Goal: Task Accomplishment & Management: Use online tool/utility

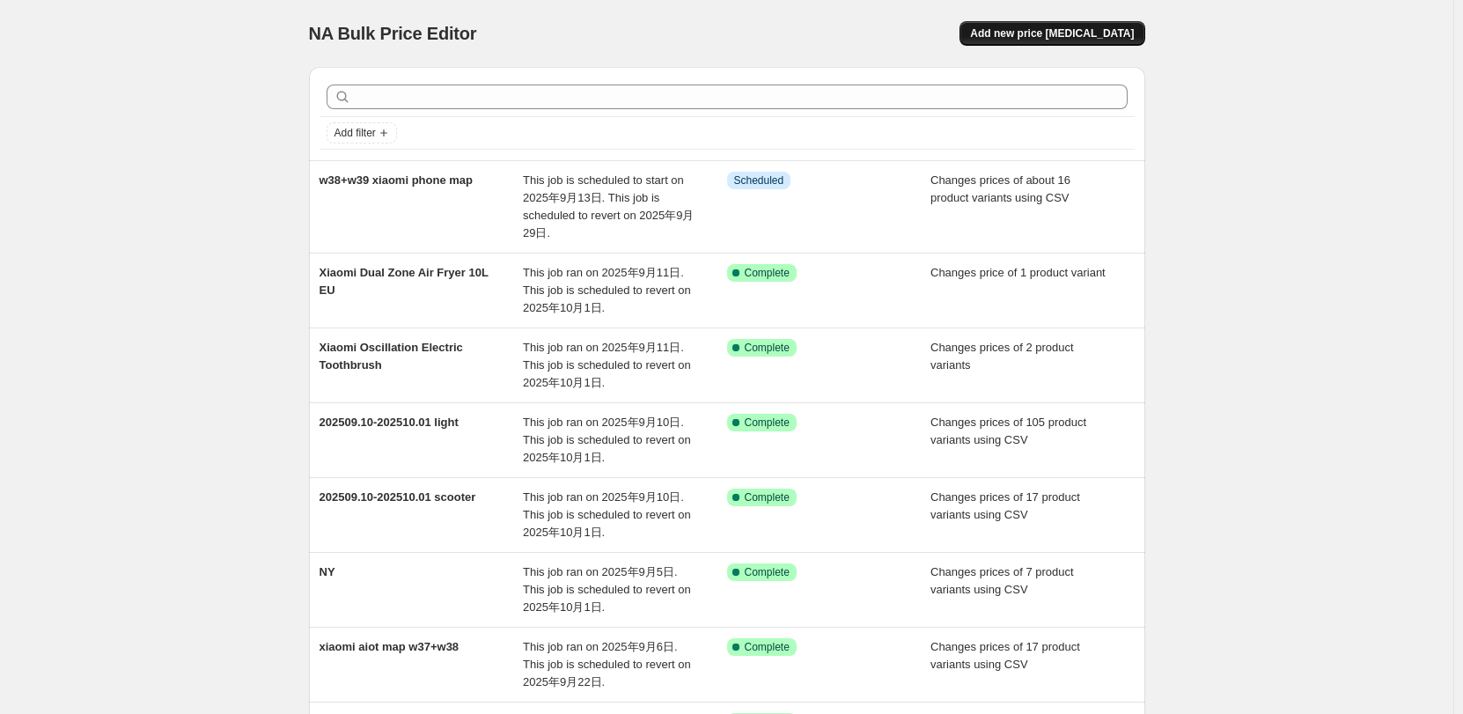
click at [1065, 33] on span "Add new price [MEDICAL_DATA]" at bounding box center [1052, 33] width 164 height 14
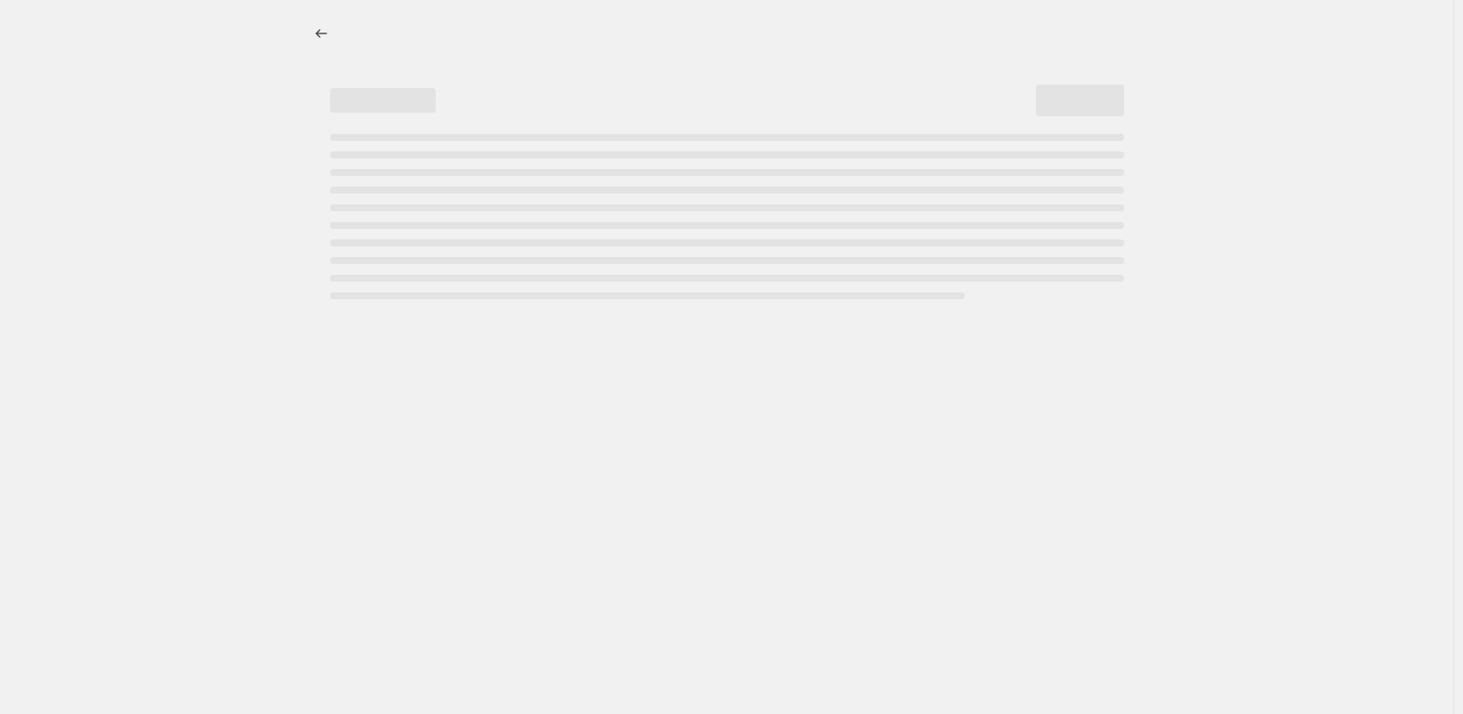
select select "percentage"
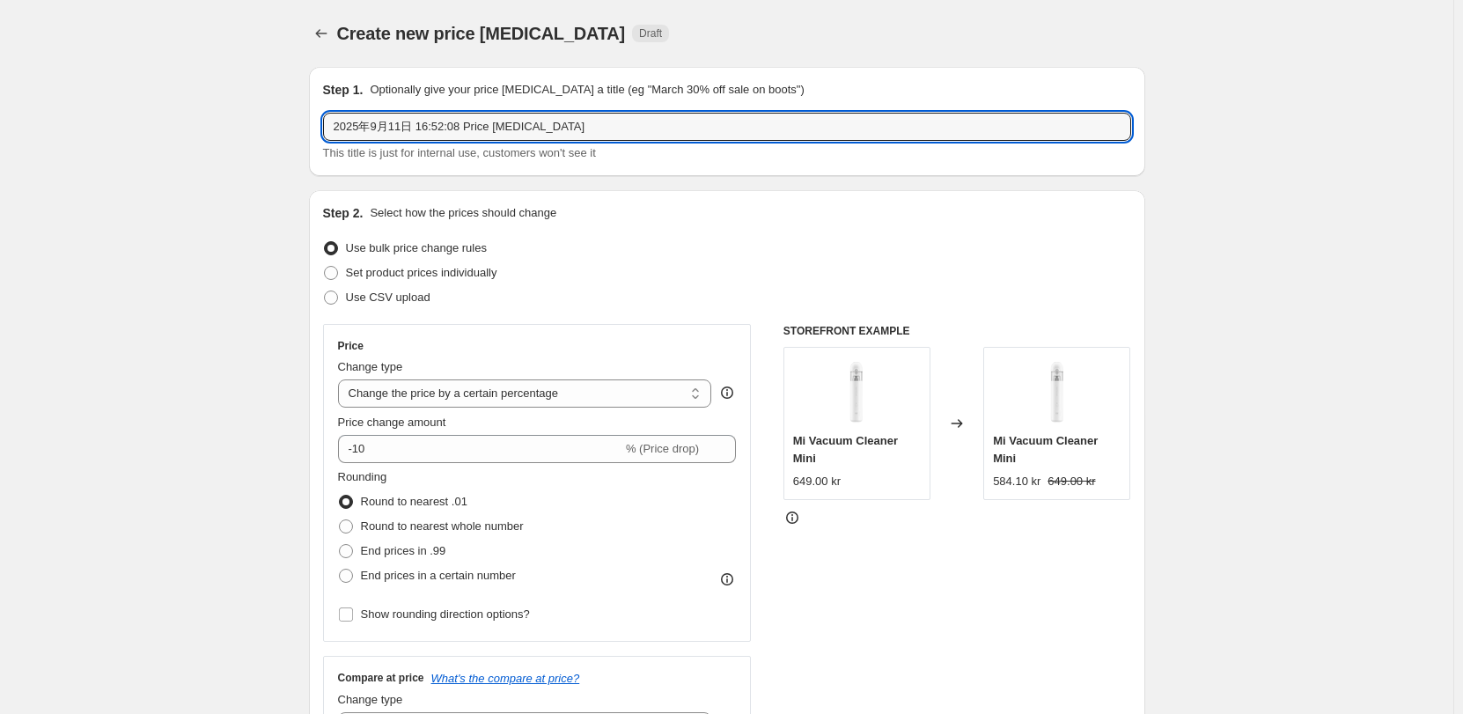
drag, startPoint x: 607, startPoint y: 123, endPoint x: 136, endPoint y: 150, distance: 472.5
type input "band 9 pro"
click at [399, 266] on span "Set product prices individually" at bounding box center [421, 272] width 151 height 13
click at [325, 266] on input "Set product prices individually" at bounding box center [324, 266] width 1 height 1
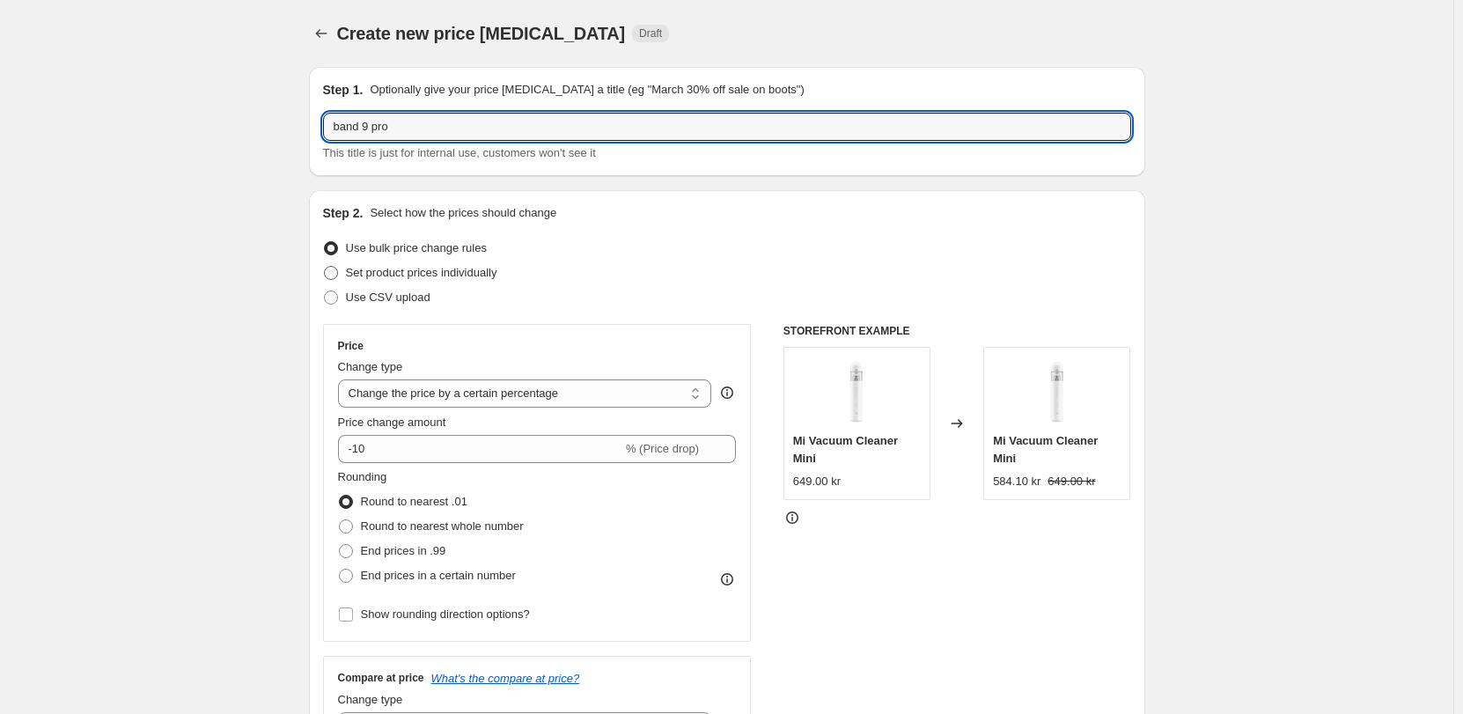
radio input "true"
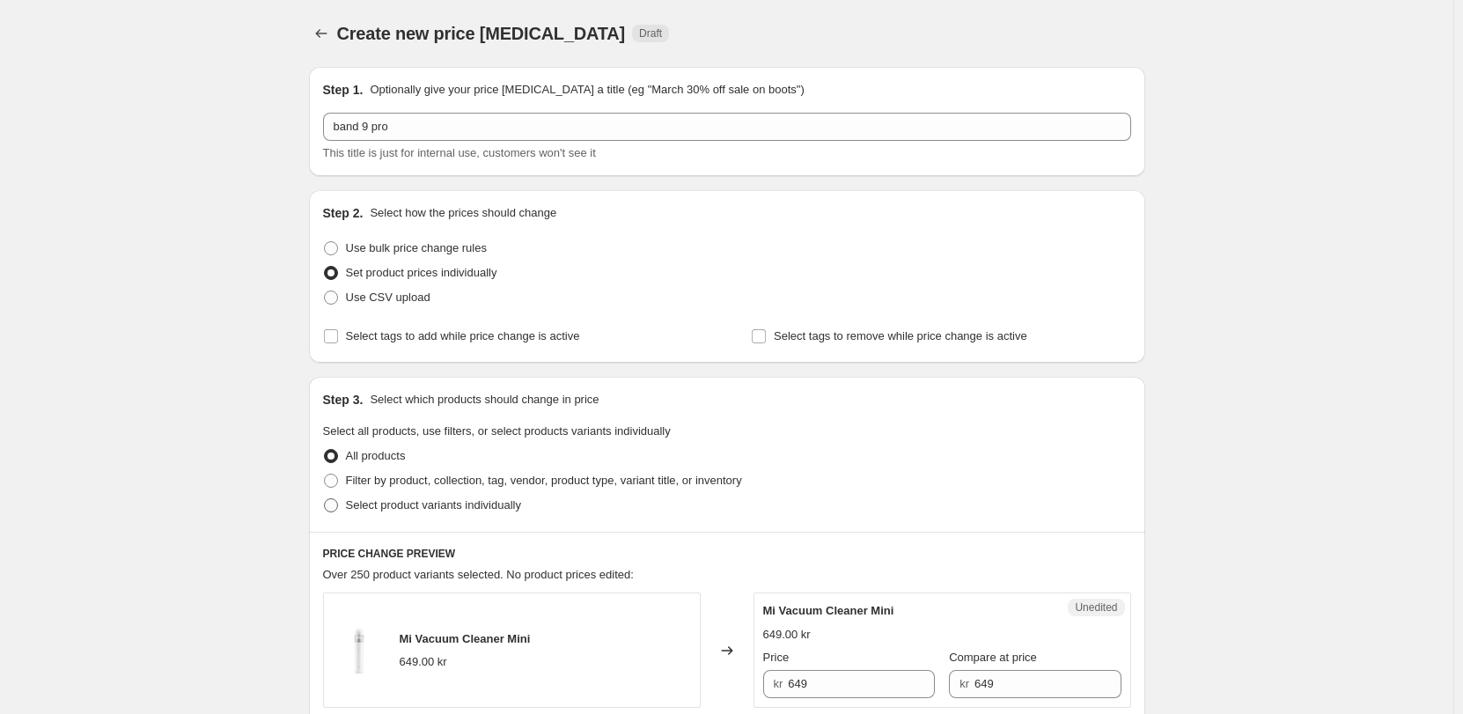
click at [432, 510] on span "Select product variants individually" at bounding box center [433, 504] width 175 height 13
click at [325, 499] on input "Select product variants individually" at bounding box center [324, 498] width 1 height 1
radio input "true"
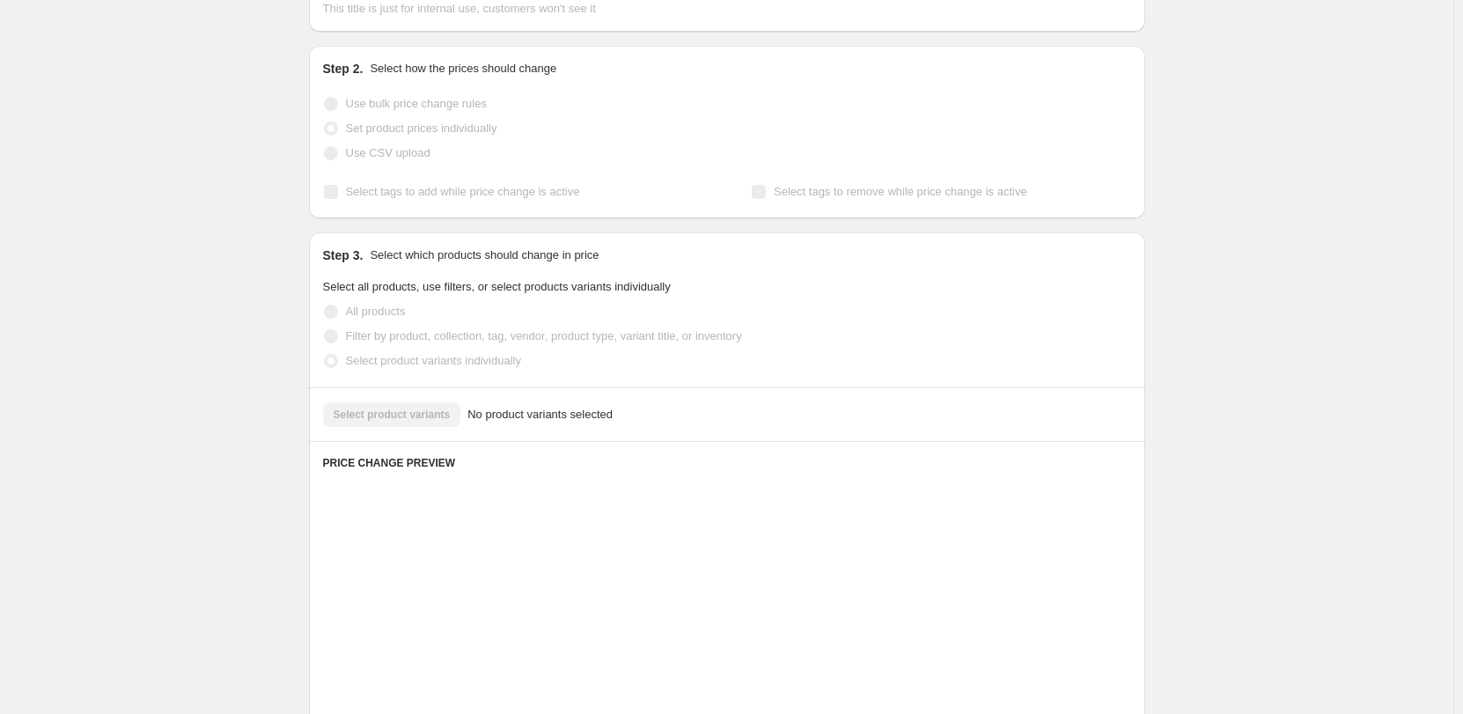
scroll to position [176, 0]
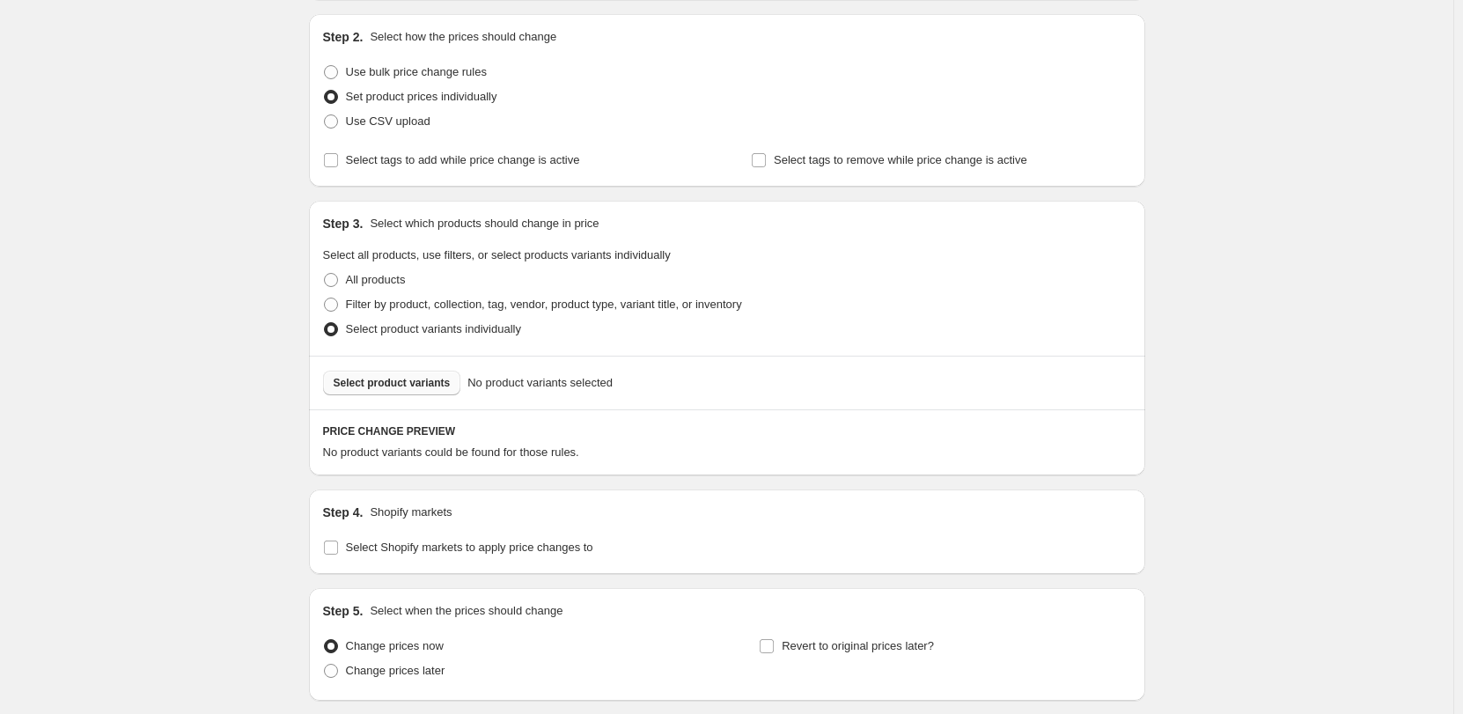
click at [401, 375] on button "Select product variants" at bounding box center [392, 383] width 138 height 25
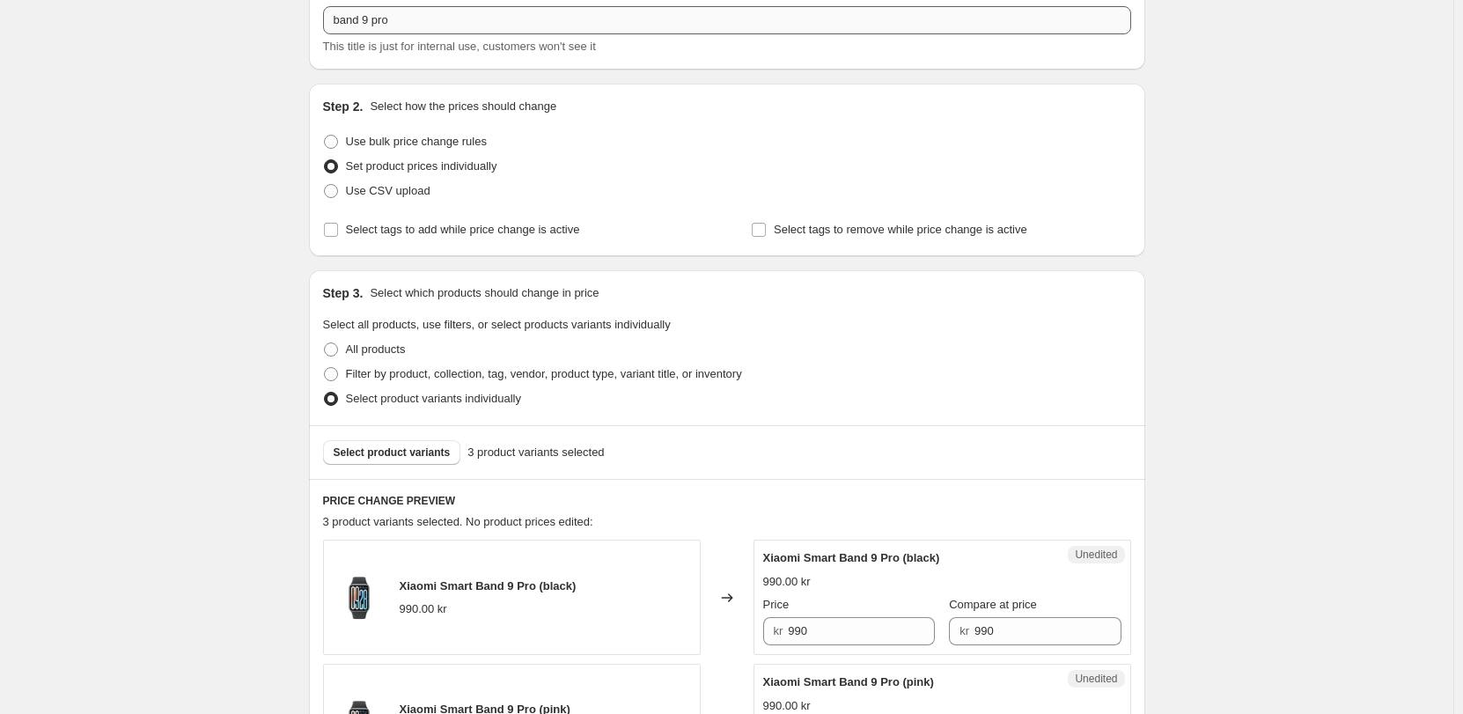
scroll to position [0, 0]
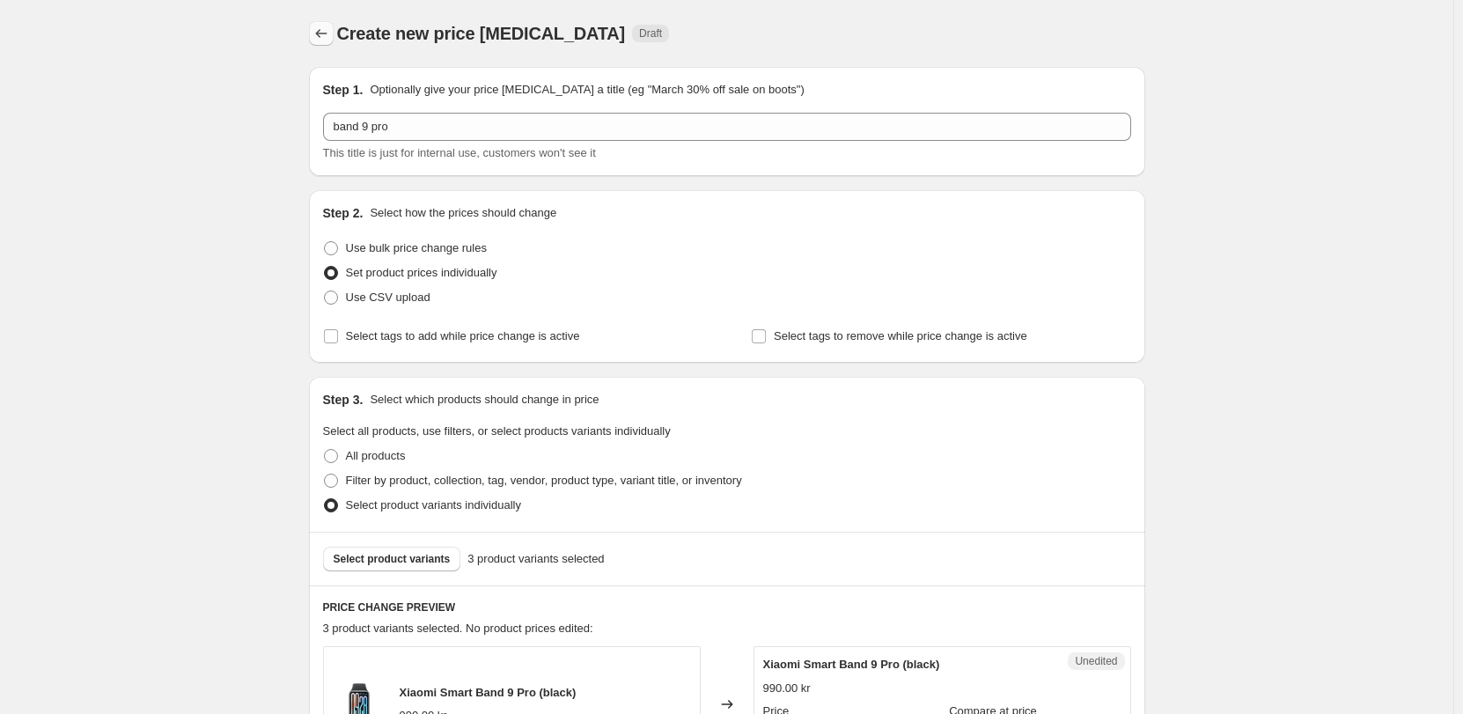
click at [314, 26] on button "Price change jobs" at bounding box center [321, 33] width 25 height 25
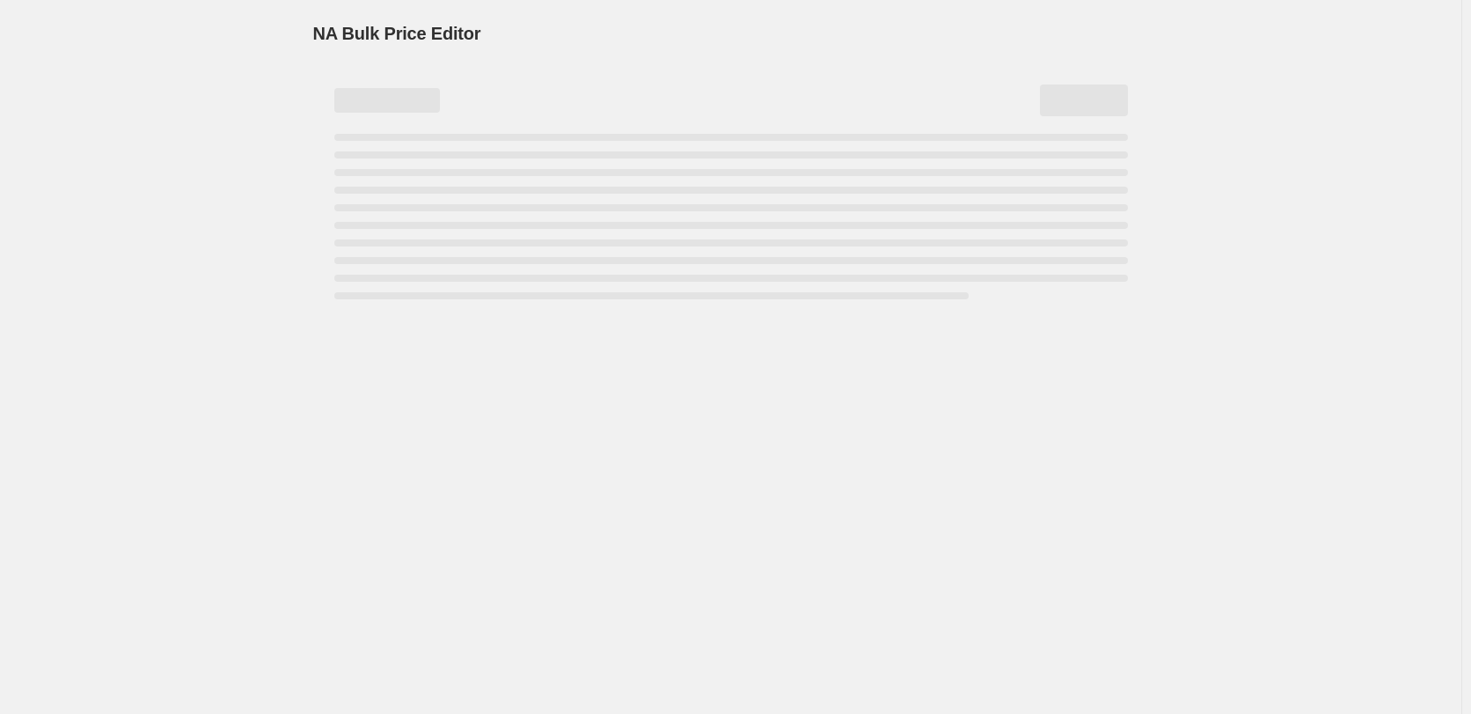
click at [314, 124] on div "Page loading" at bounding box center [731, 186] width 836 height 239
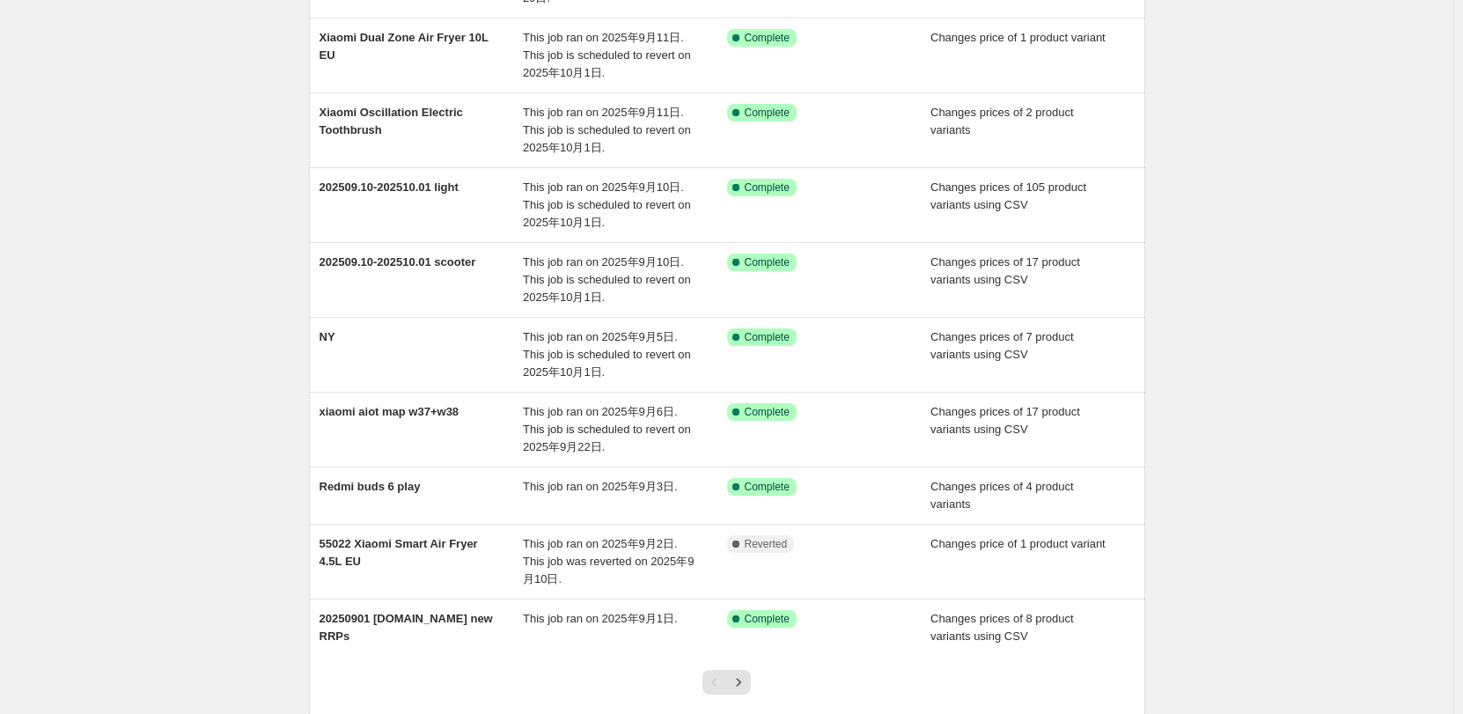
scroll to position [351, 0]
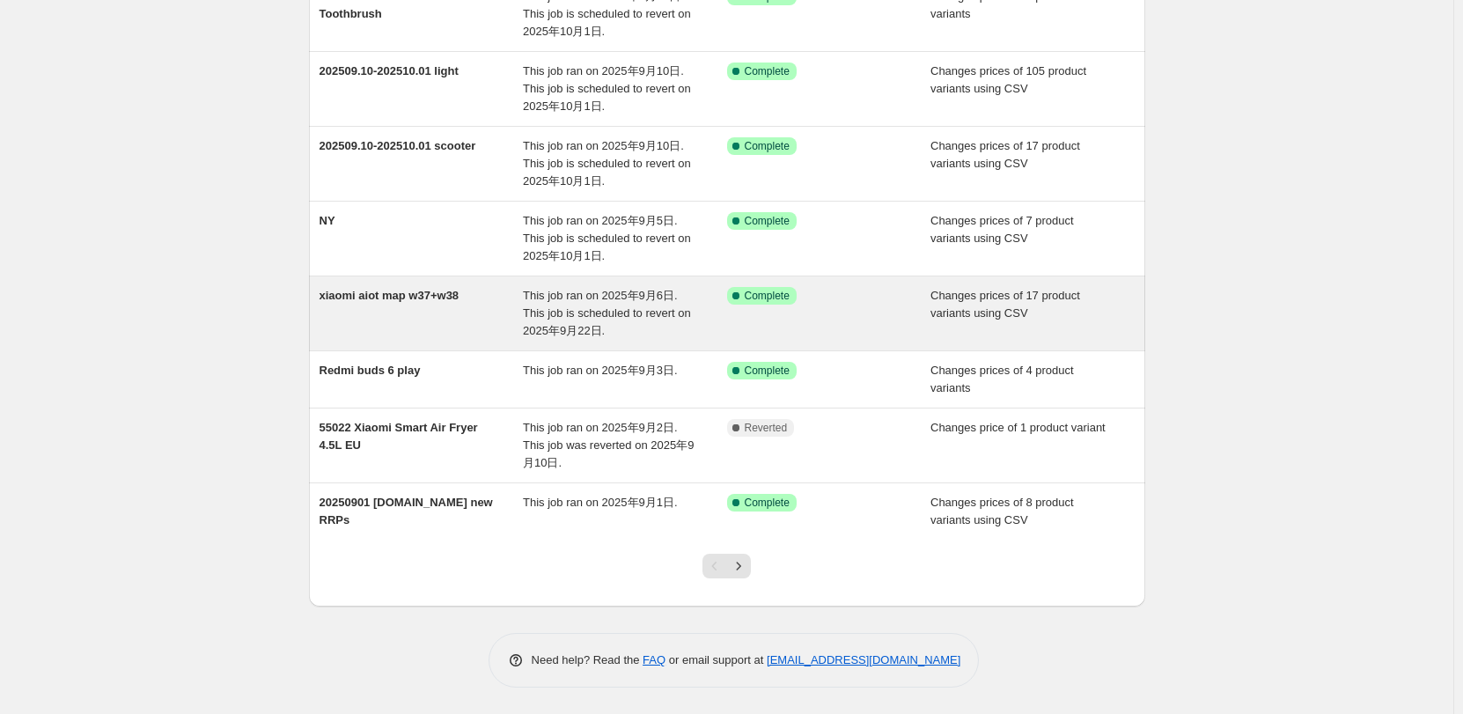
click at [445, 312] on div "xiaomi aiot map w37+w38" at bounding box center [421, 313] width 204 height 53
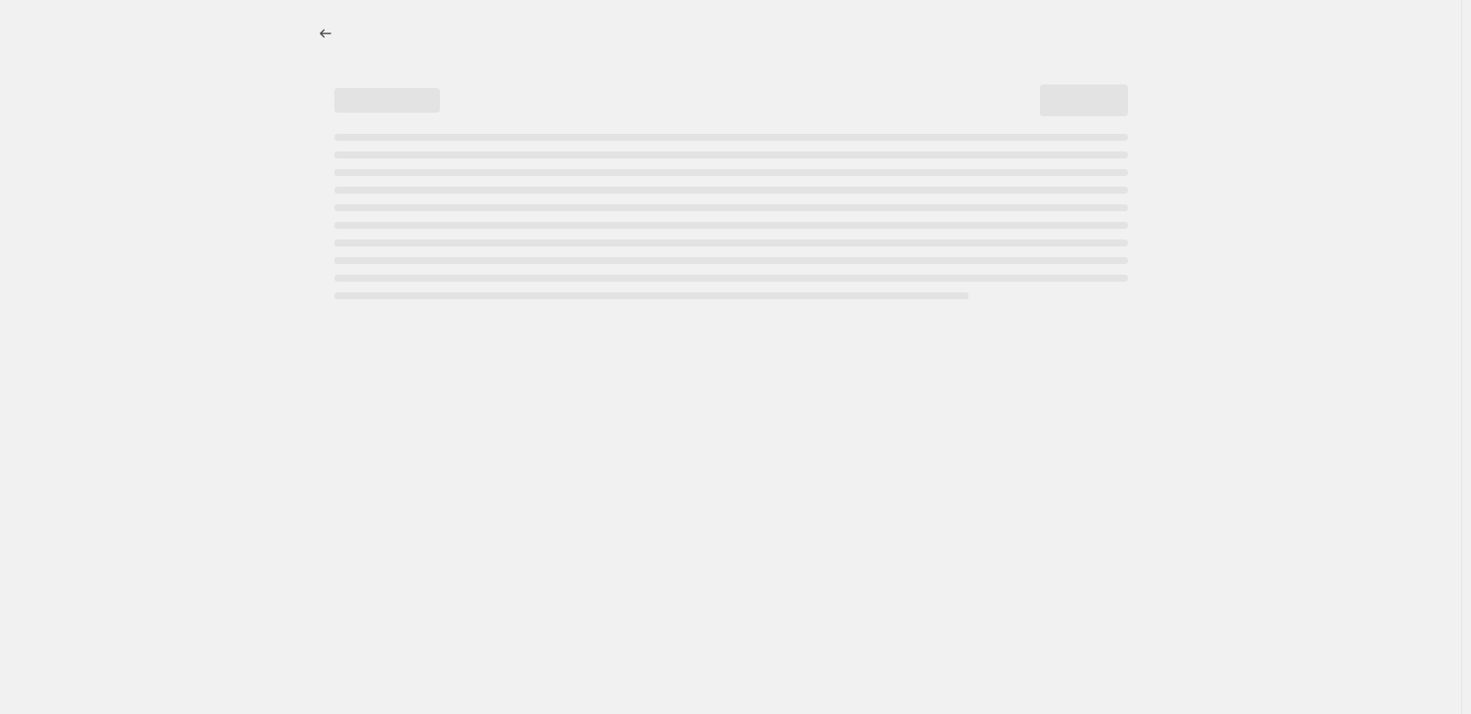
click at [716, 385] on div at bounding box center [731, 357] width 1462 height 714
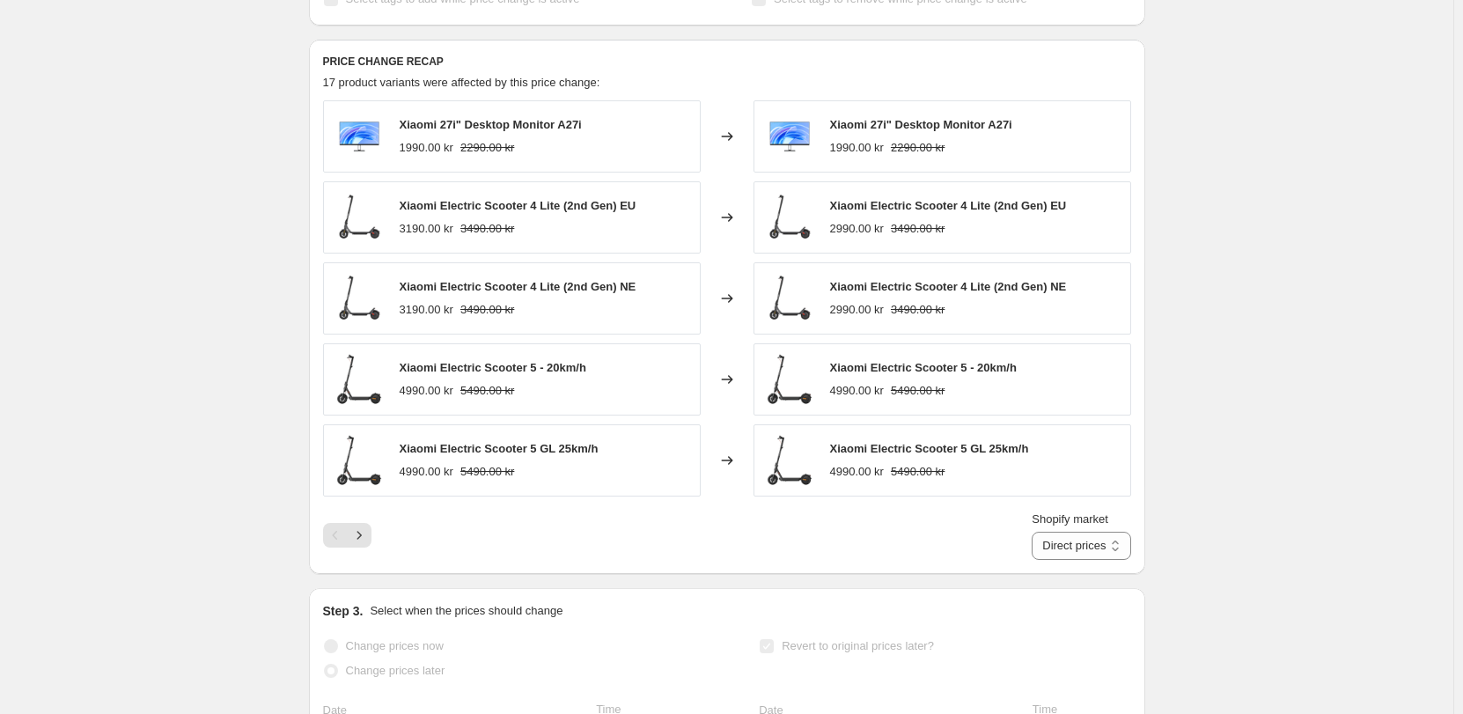
scroll to position [704, 0]
click at [361, 535] on icon "Next" at bounding box center [358, 533] width 4 height 8
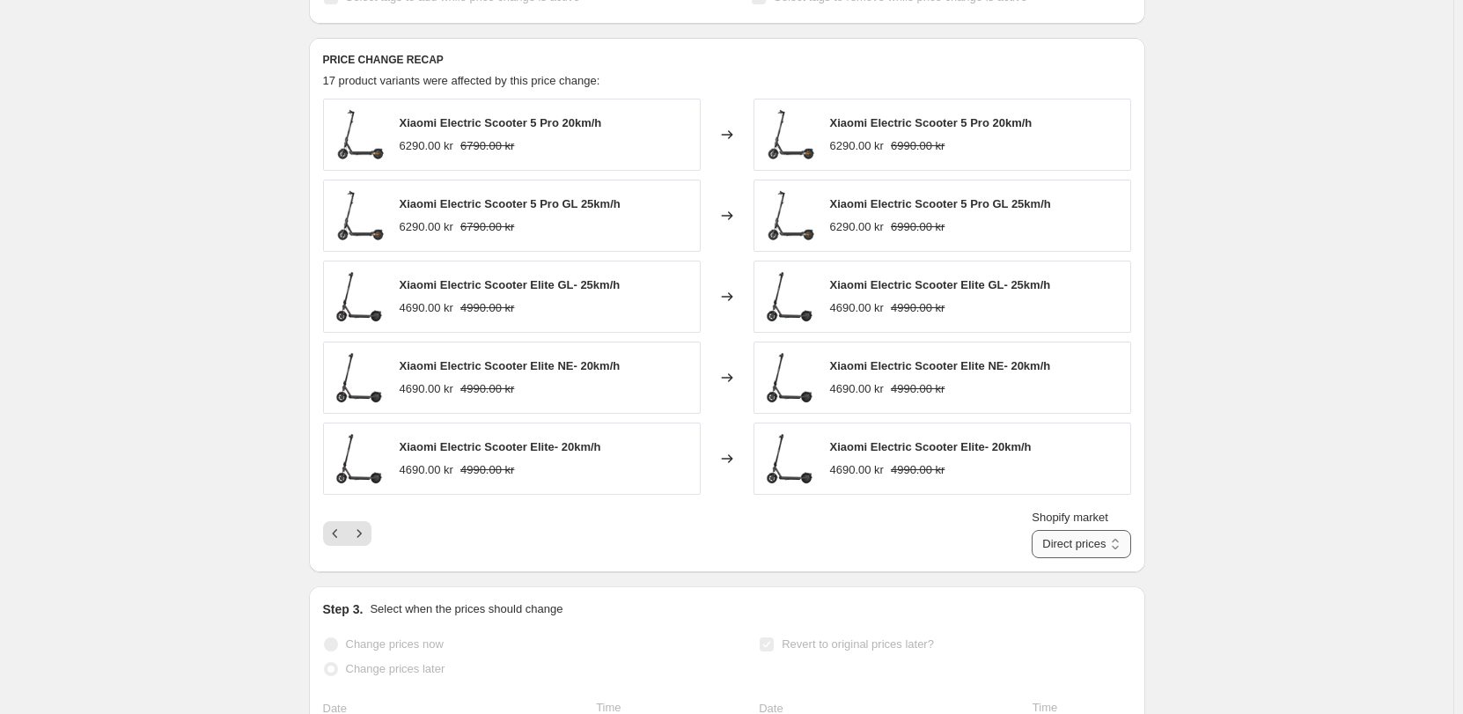
click at [1077, 539] on select "Direct prices [GEOGRAPHIC_DATA] [GEOGRAPHIC_DATA] [GEOGRAPHIC_DATA]" at bounding box center [1080, 544] width 99 height 28
click at [1053, 548] on select "Direct prices [GEOGRAPHIC_DATA] [GEOGRAPHIC_DATA] [GEOGRAPHIC_DATA]" at bounding box center [1080, 544] width 99 height 28
select select "855048421"
click at [1052, 530] on select "Direct prices [GEOGRAPHIC_DATA] [GEOGRAPHIC_DATA] [GEOGRAPHIC_DATA]" at bounding box center [1080, 544] width 99 height 28
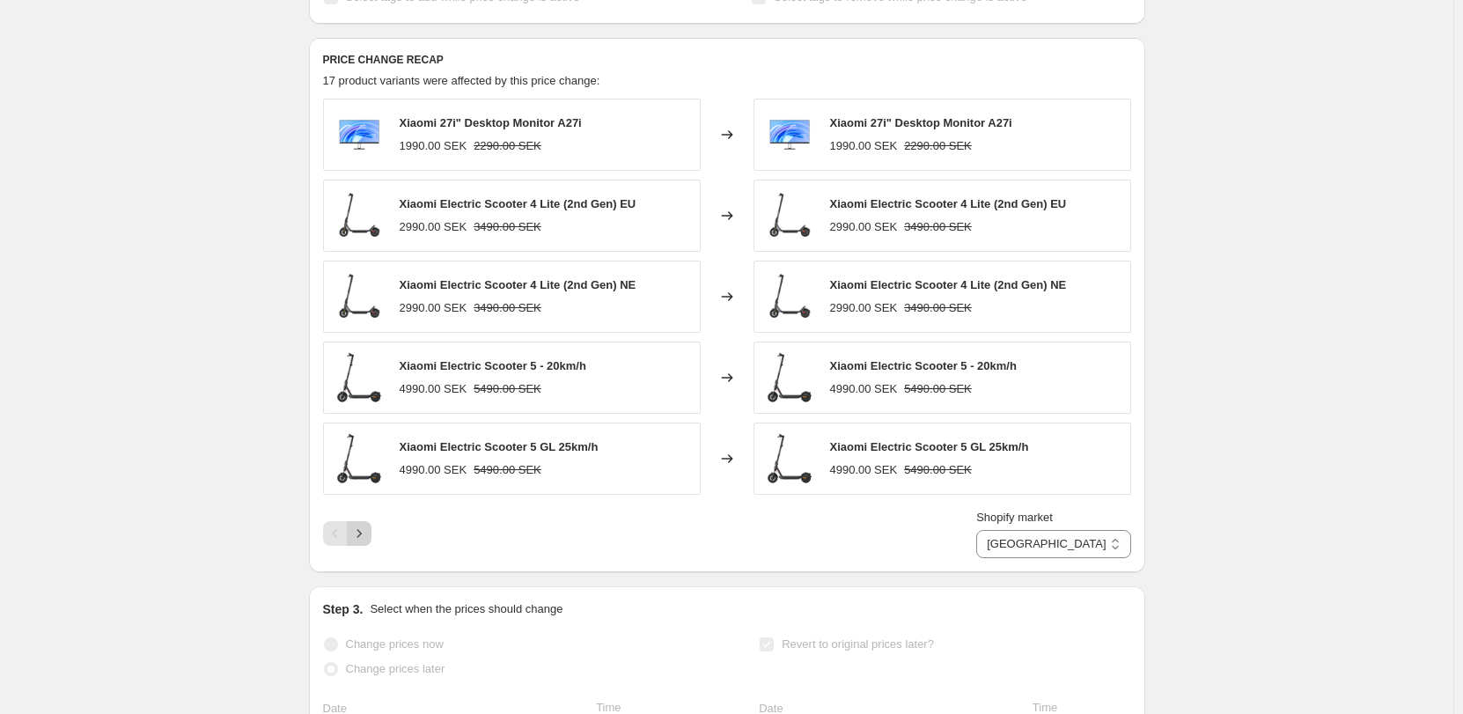
click at [371, 541] on button "Next" at bounding box center [359, 533] width 25 height 25
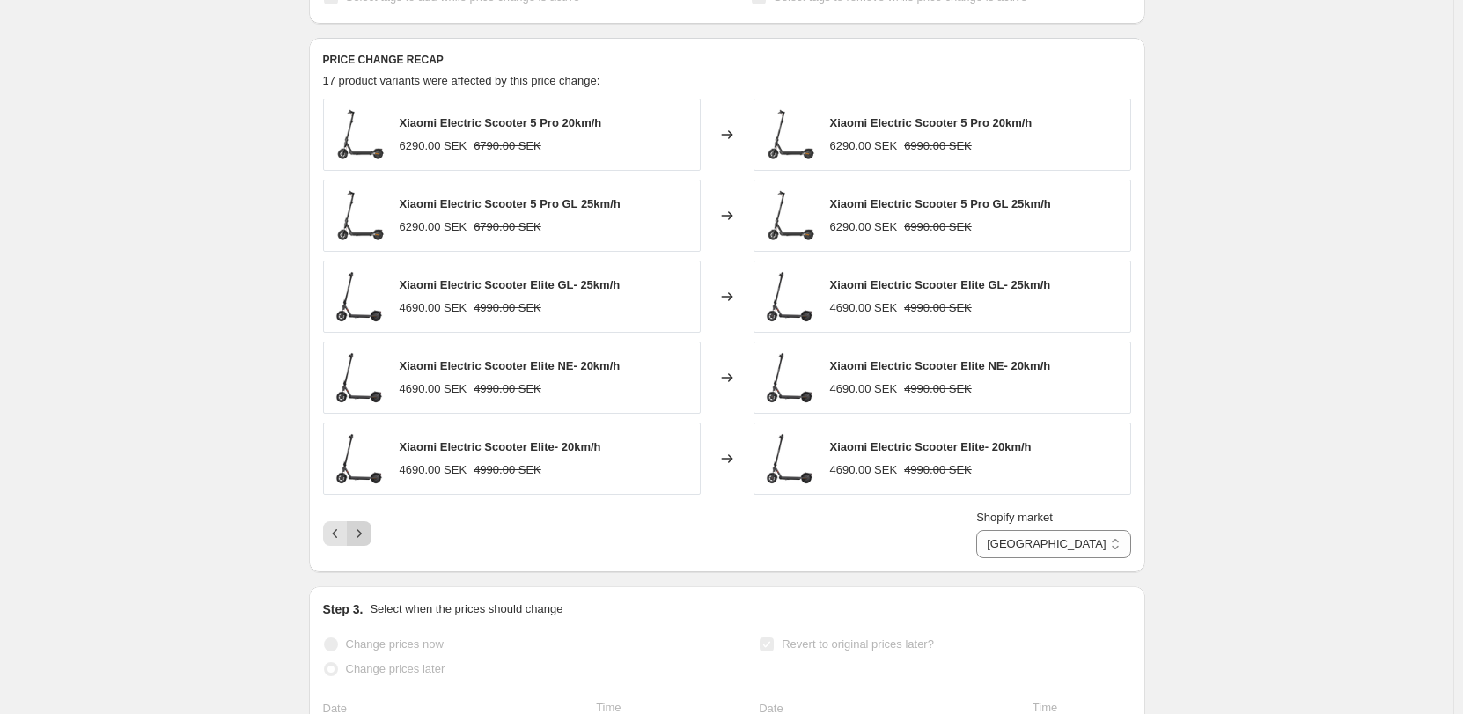
click at [371, 541] on button "Next" at bounding box center [359, 533] width 25 height 25
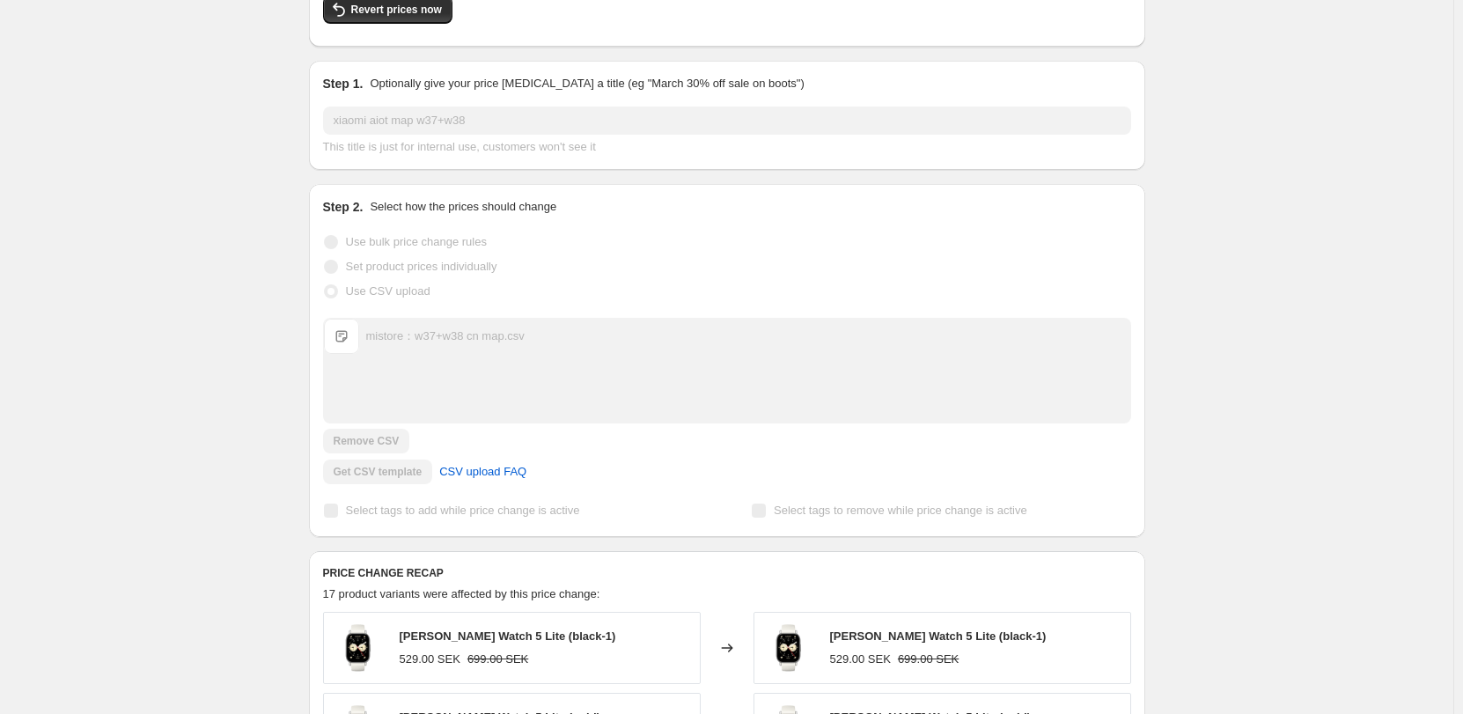
scroll to position [0, 0]
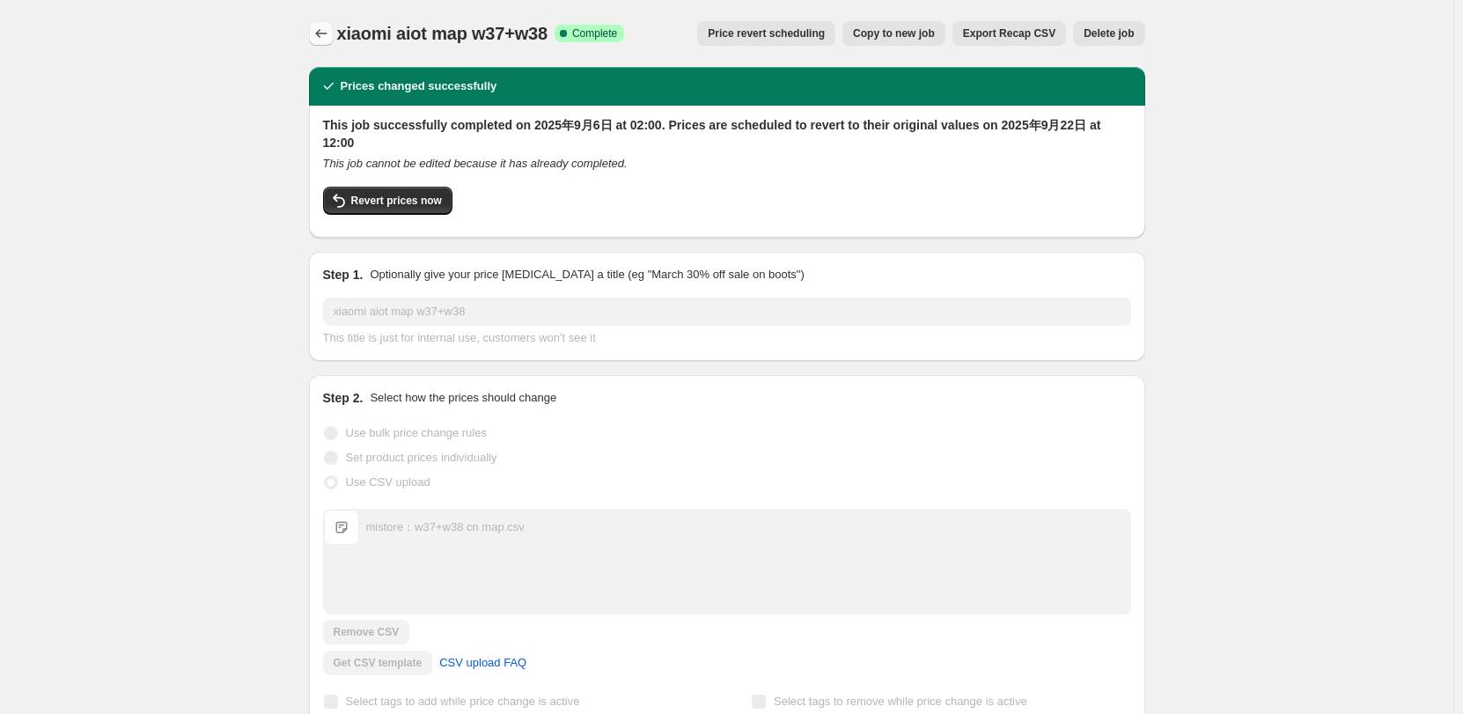
click at [320, 30] on icon "Price change jobs" at bounding box center [321, 34] width 18 height 18
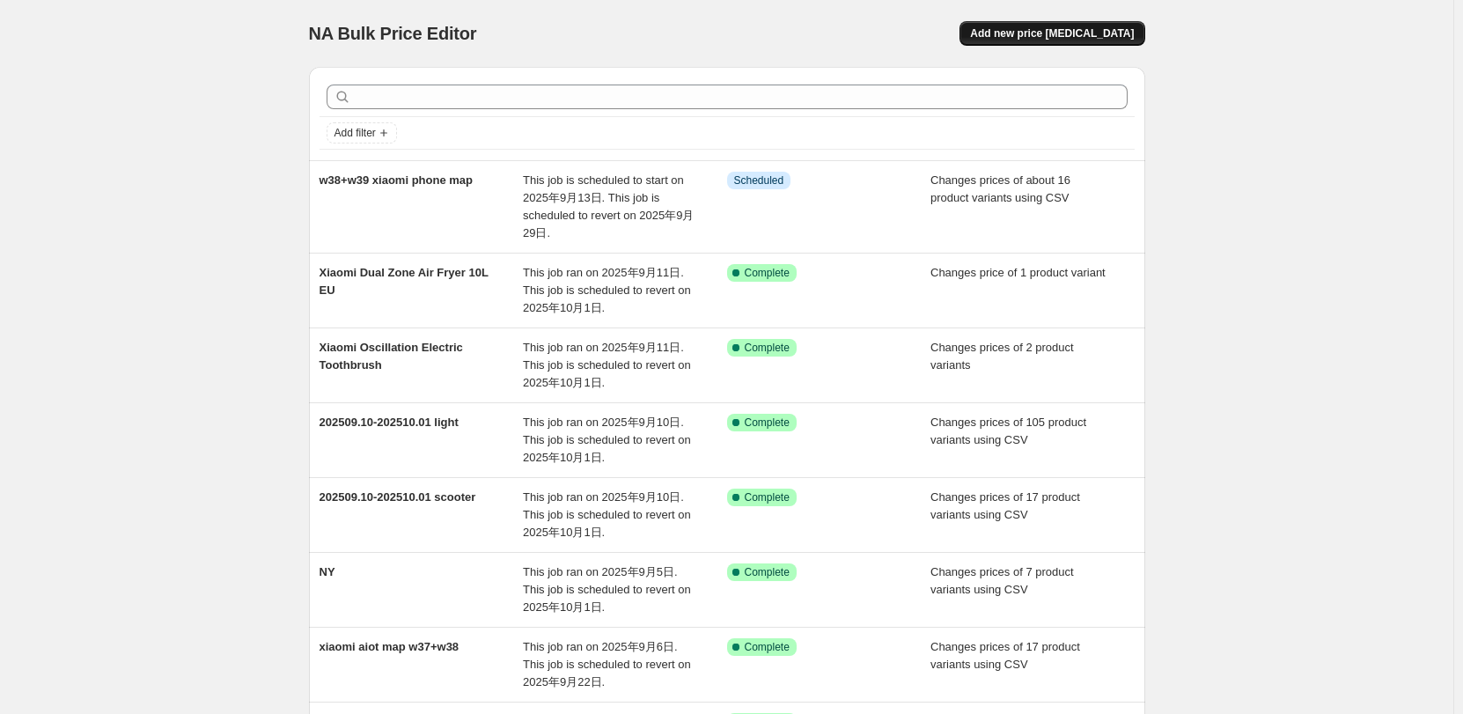
click at [1009, 29] on span "Add new price [MEDICAL_DATA]" at bounding box center [1052, 33] width 164 height 14
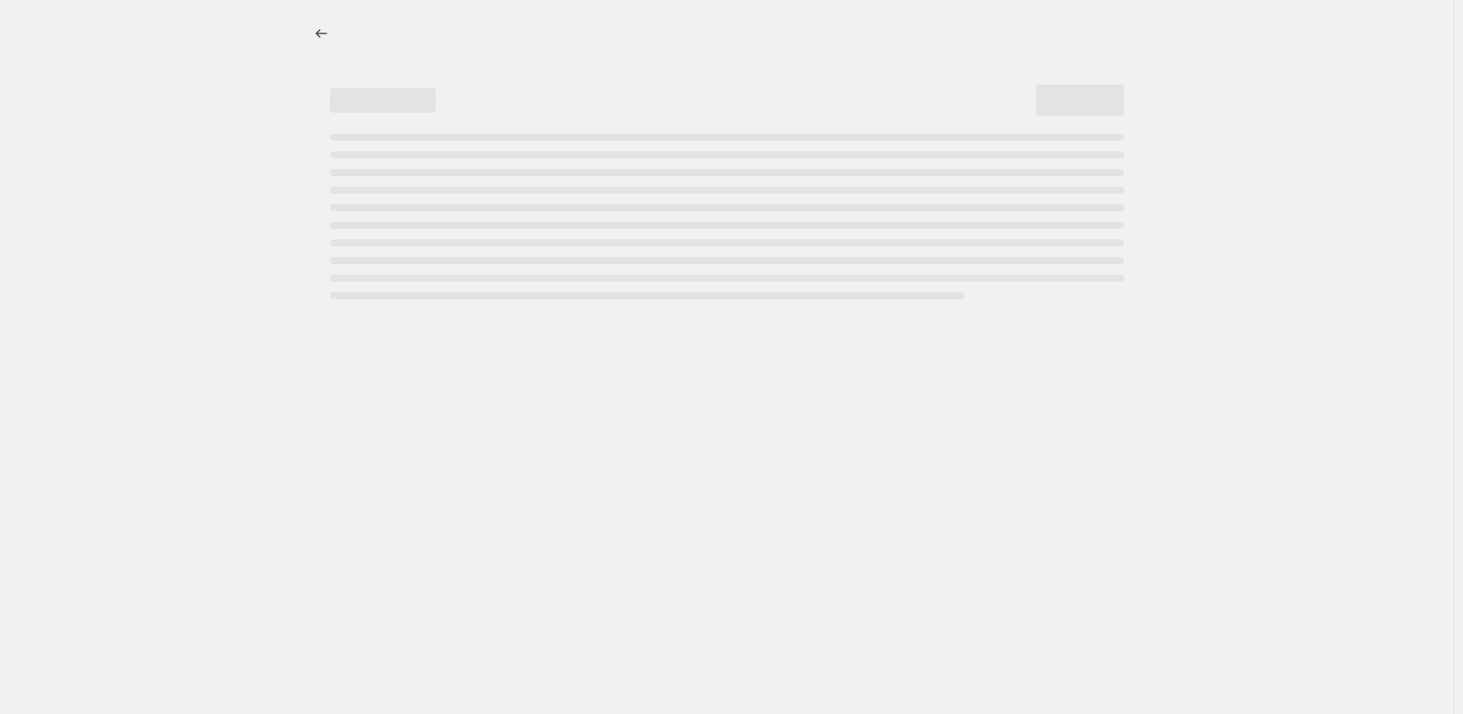
select select "percentage"
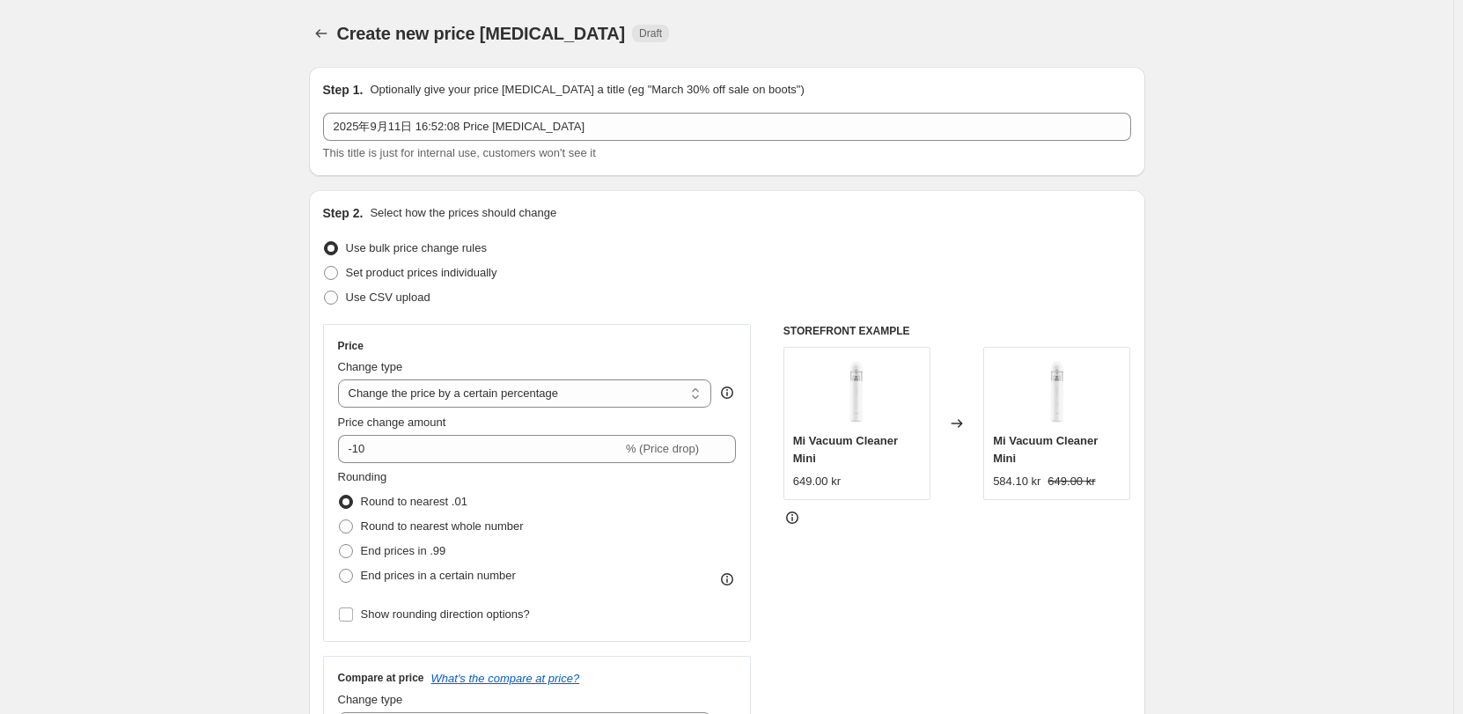
drag, startPoint x: 172, startPoint y: 346, endPoint x: 272, endPoint y: 247, distance: 140.0
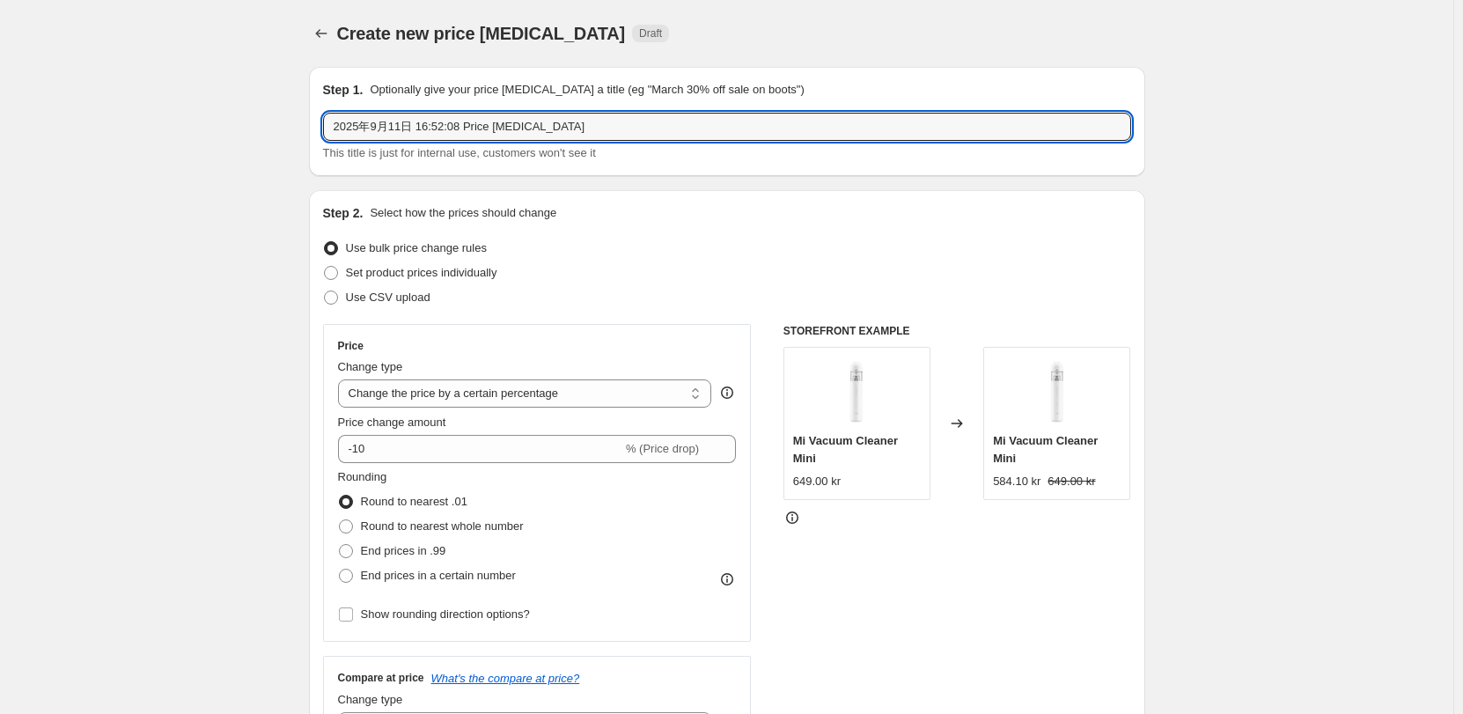
drag, startPoint x: 414, startPoint y: 115, endPoint x: 204, endPoint y: 121, distance: 209.5
paste input "Xiaomi Smart Band 9 Pro"
type input "Xiaomi Smart Band 9 Pro"
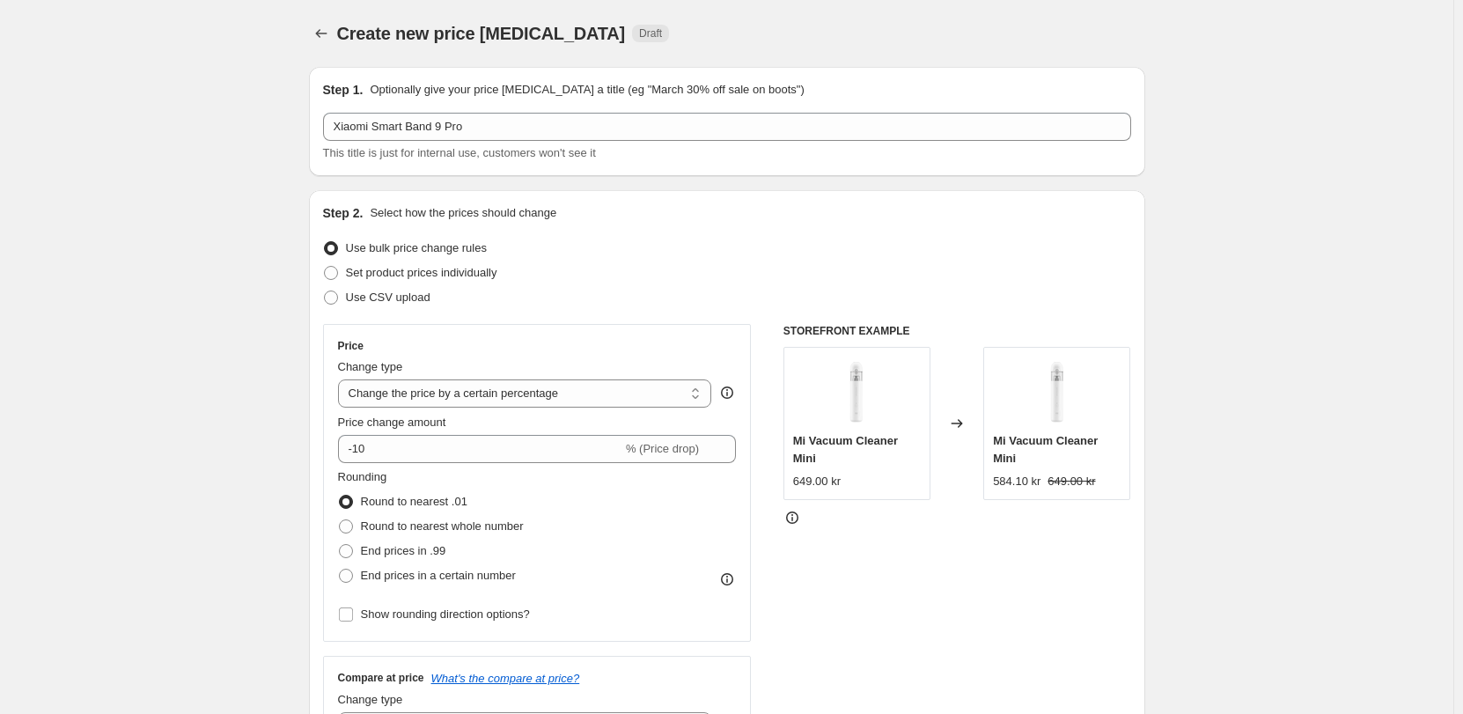
click at [385, 271] on span "Set product prices individually" at bounding box center [421, 272] width 151 height 13
click at [325, 267] on input "Set product prices individually" at bounding box center [324, 266] width 1 height 1
radio input "true"
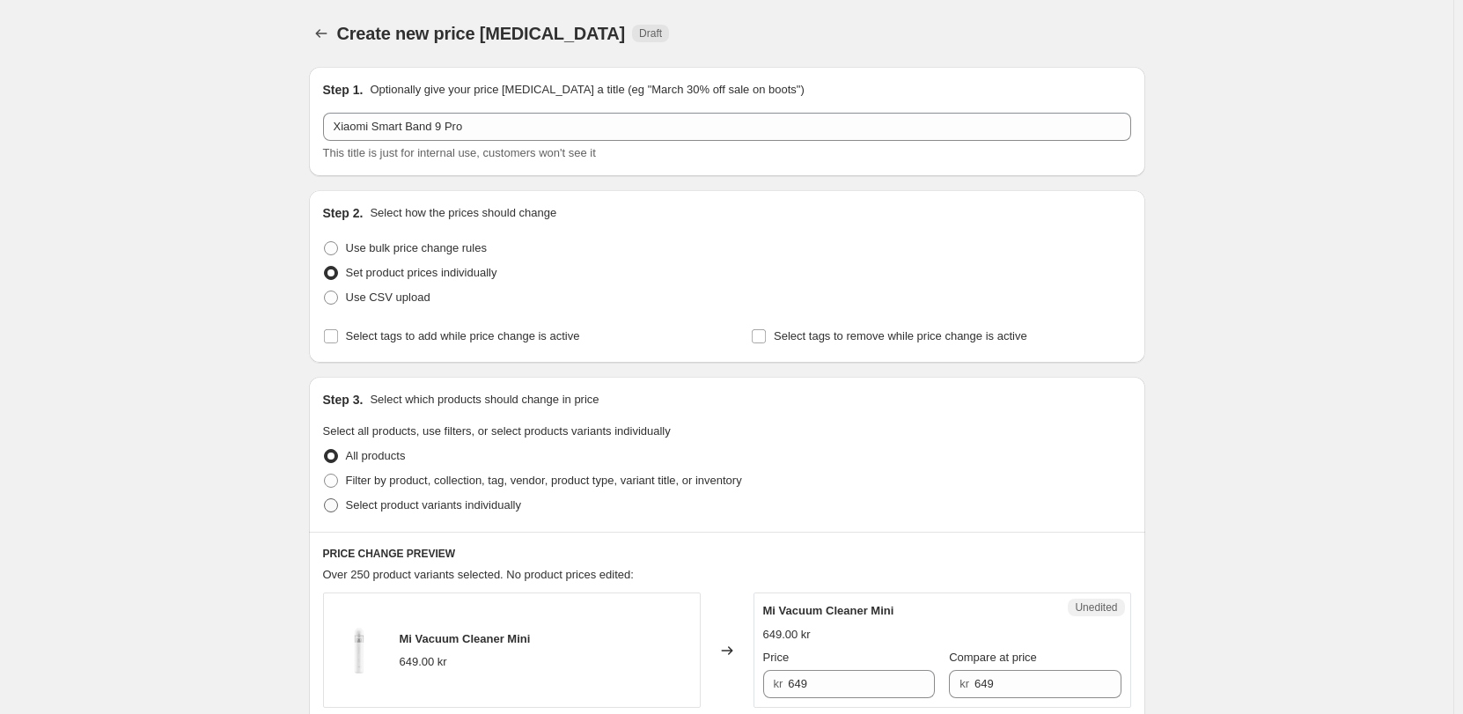
click at [390, 499] on span "Select product variants individually" at bounding box center [433, 504] width 175 height 13
click at [325, 499] on input "Select product variants individually" at bounding box center [324, 498] width 1 height 1
radio input "true"
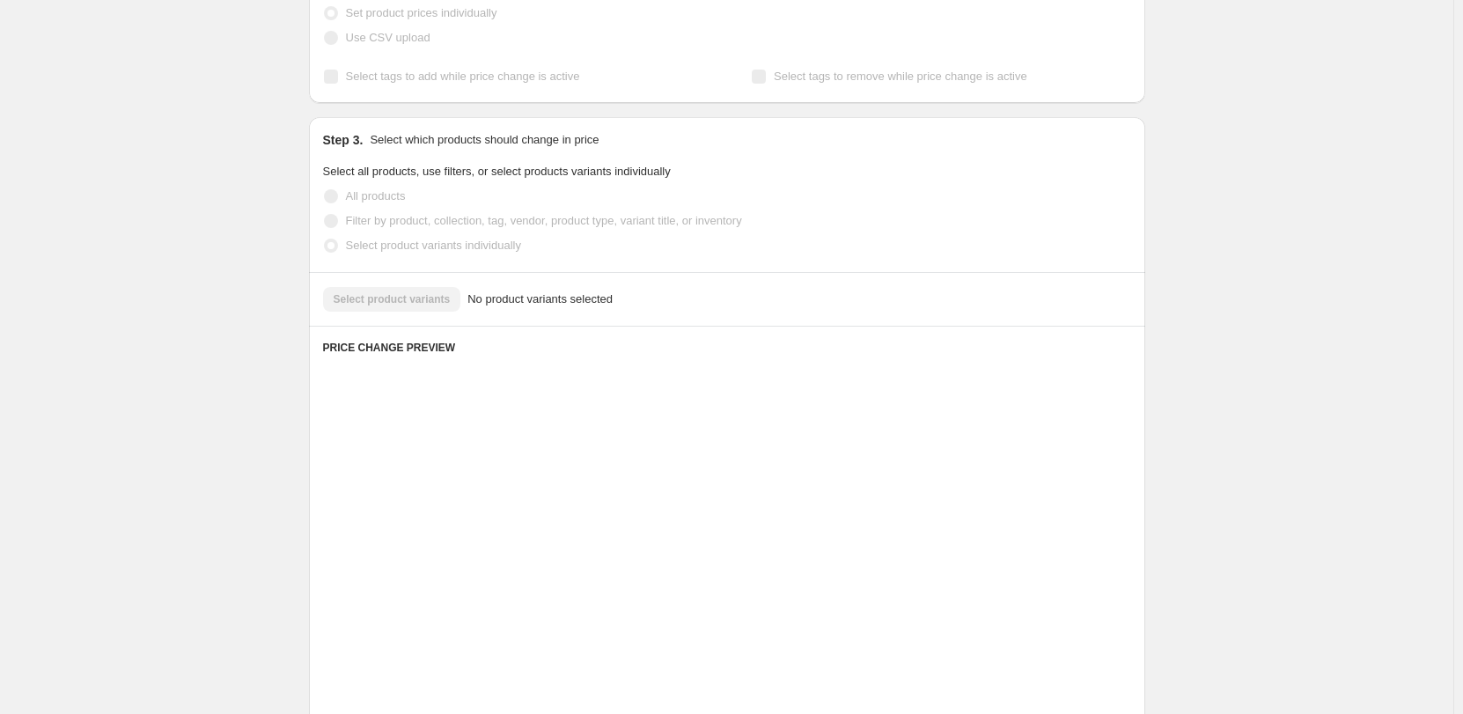
scroll to position [264, 0]
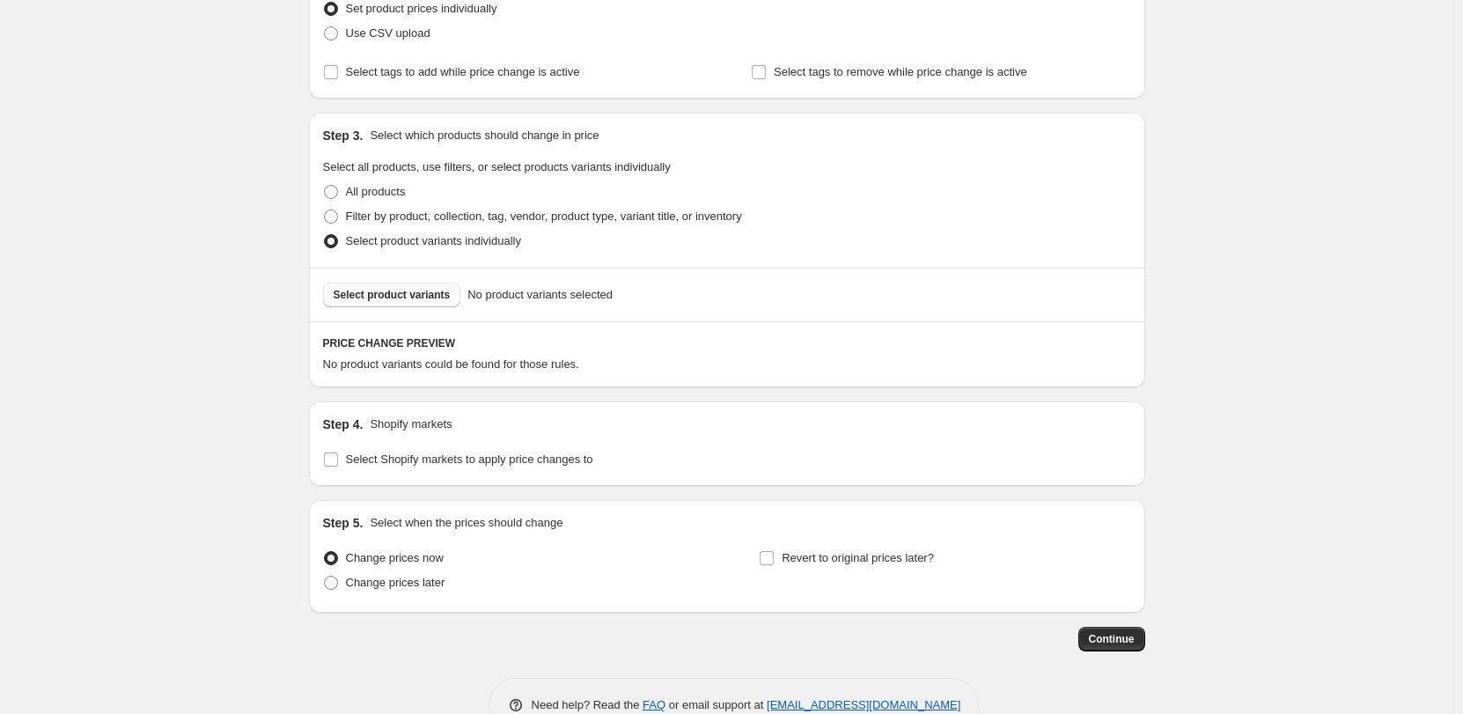
click at [408, 285] on button "Select product variants" at bounding box center [392, 295] width 138 height 25
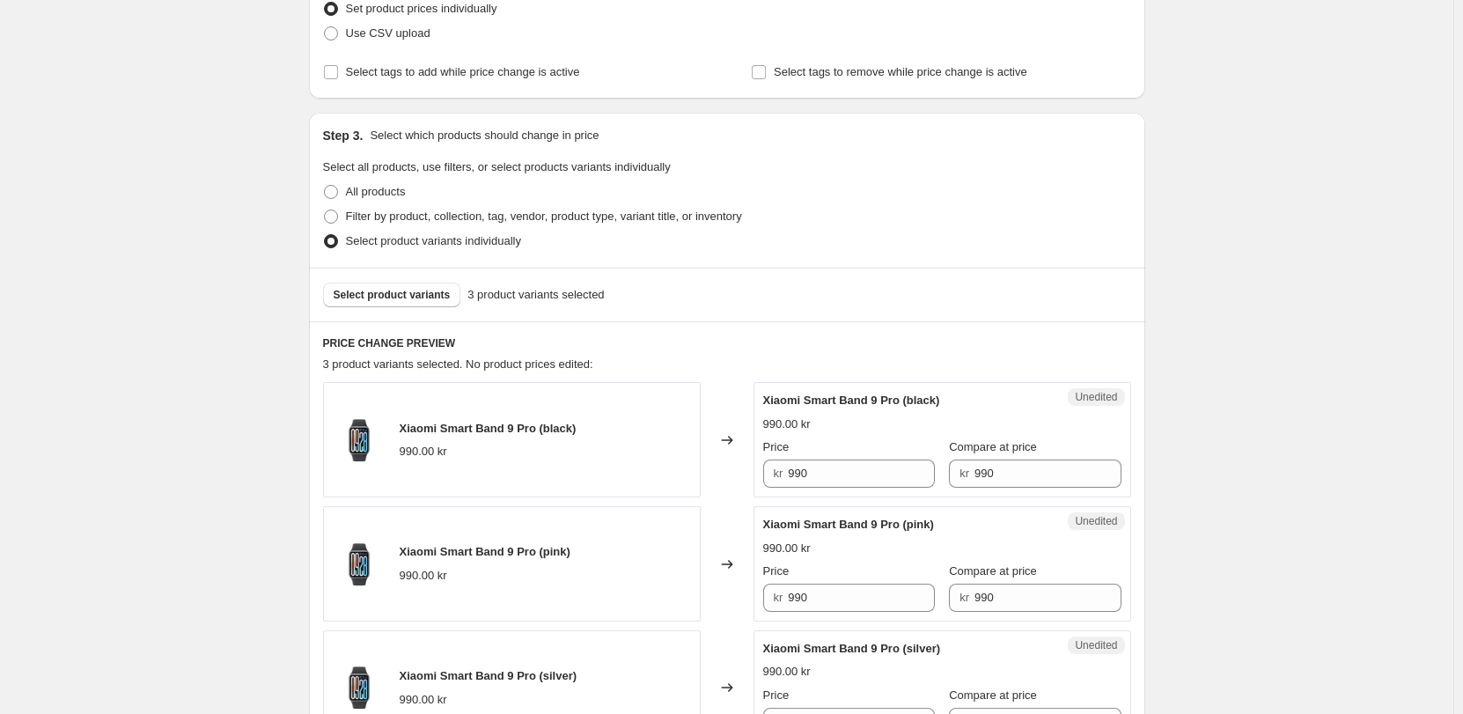
scroll to position [0, 0]
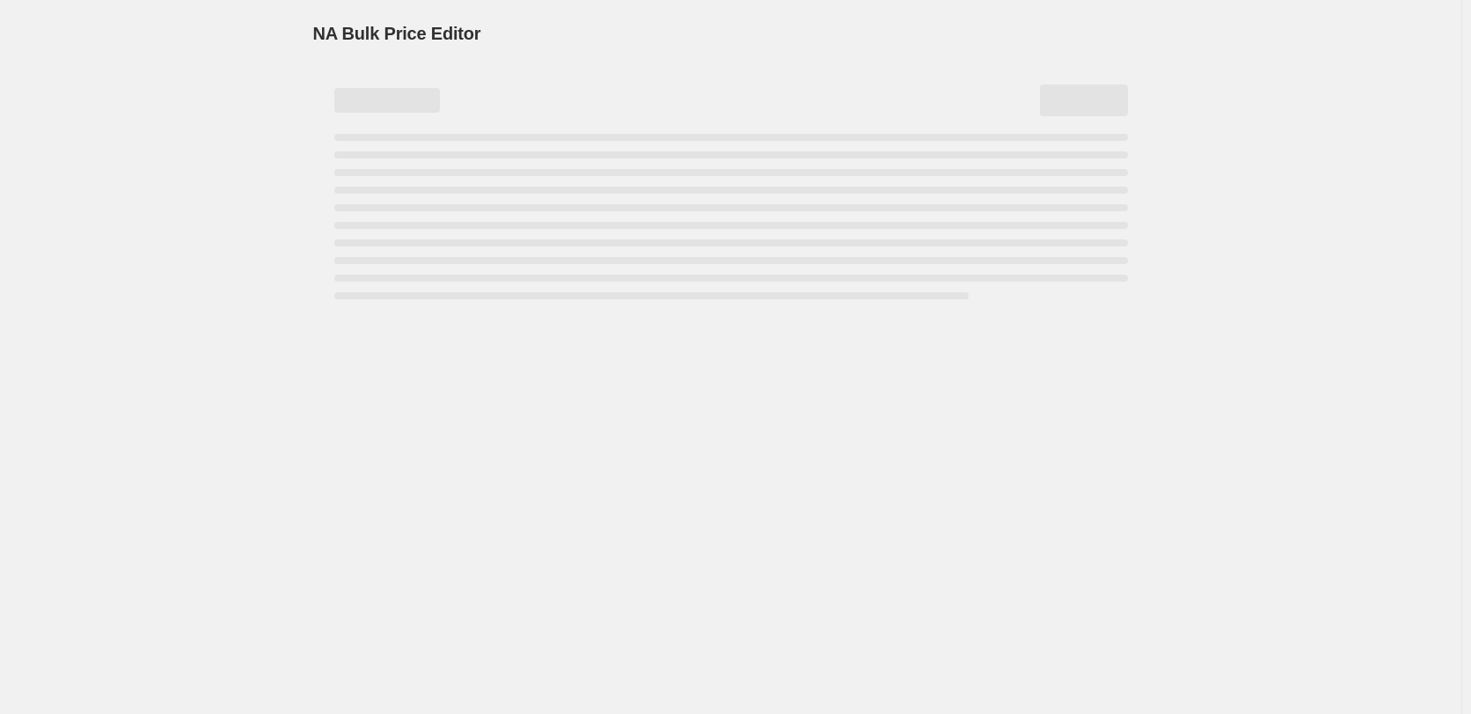
click at [583, 392] on div "NA Bulk Price Editor. This page is ready NA Bulk Price Editor" at bounding box center [731, 357] width 1462 height 714
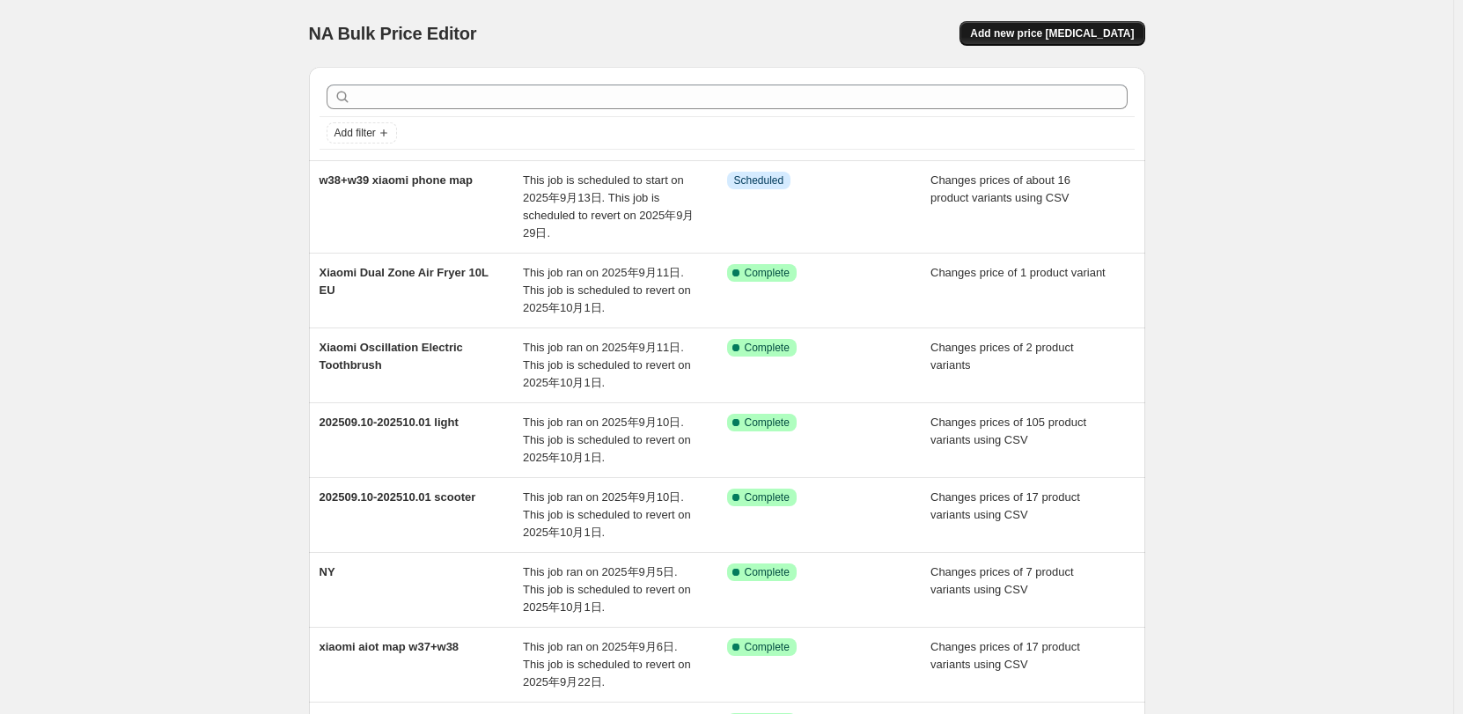
click at [1036, 41] on button "Add new price [MEDICAL_DATA]" at bounding box center [1051, 33] width 185 height 25
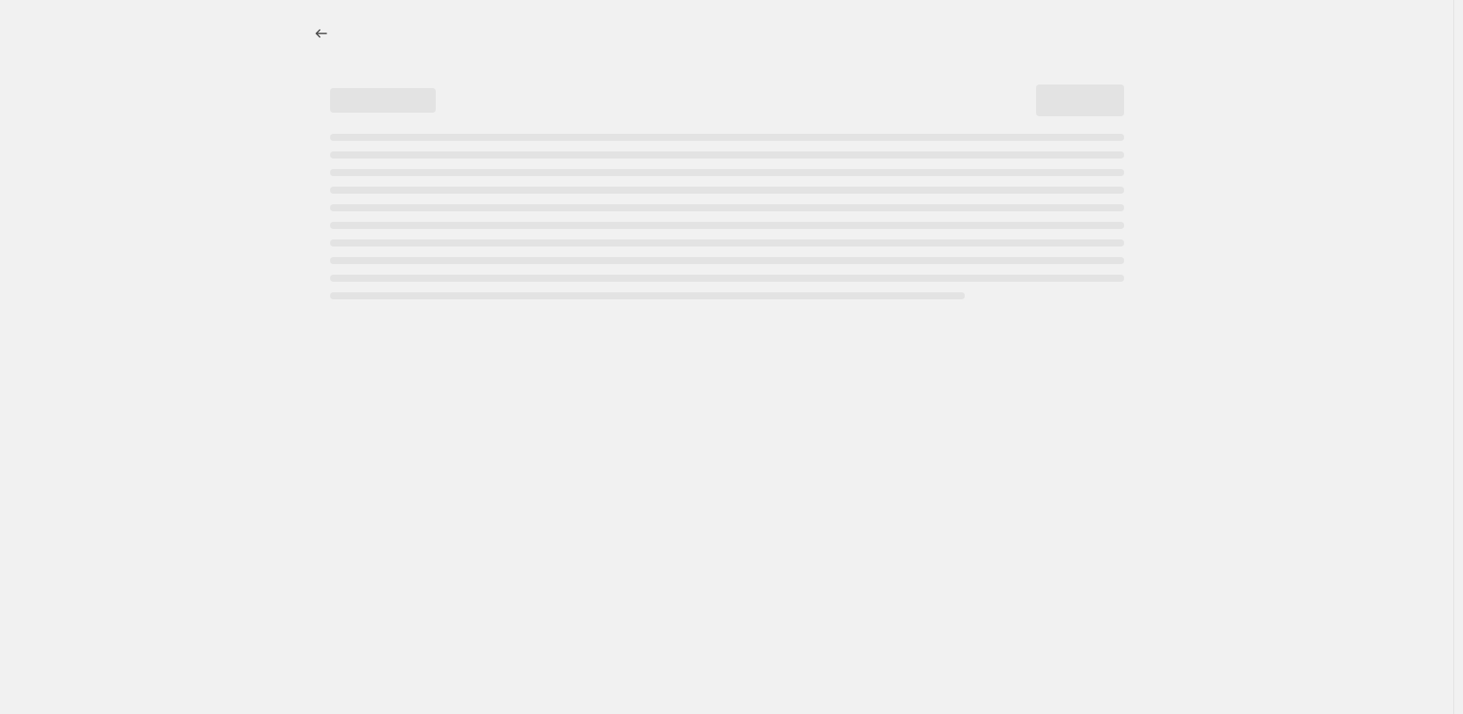
select select "percentage"
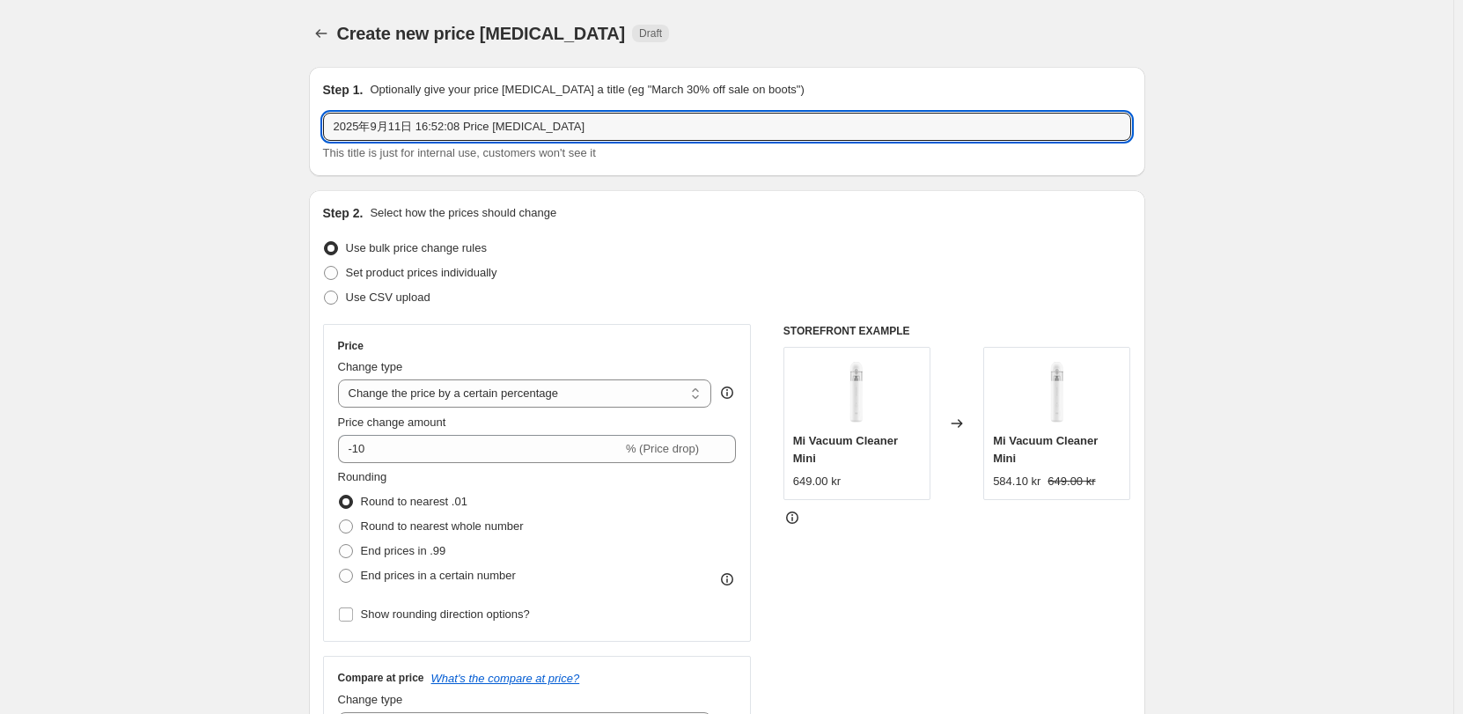
drag, startPoint x: 164, startPoint y: 126, endPoint x: 145, endPoint y: 126, distance: 18.5
paste input "Xiaomi Smart Band 9 Pro"
type input "Xiaomi Smart Band 9 Pro"
click at [420, 275] on span "Set product prices individually" at bounding box center [421, 272] width 151 height 13
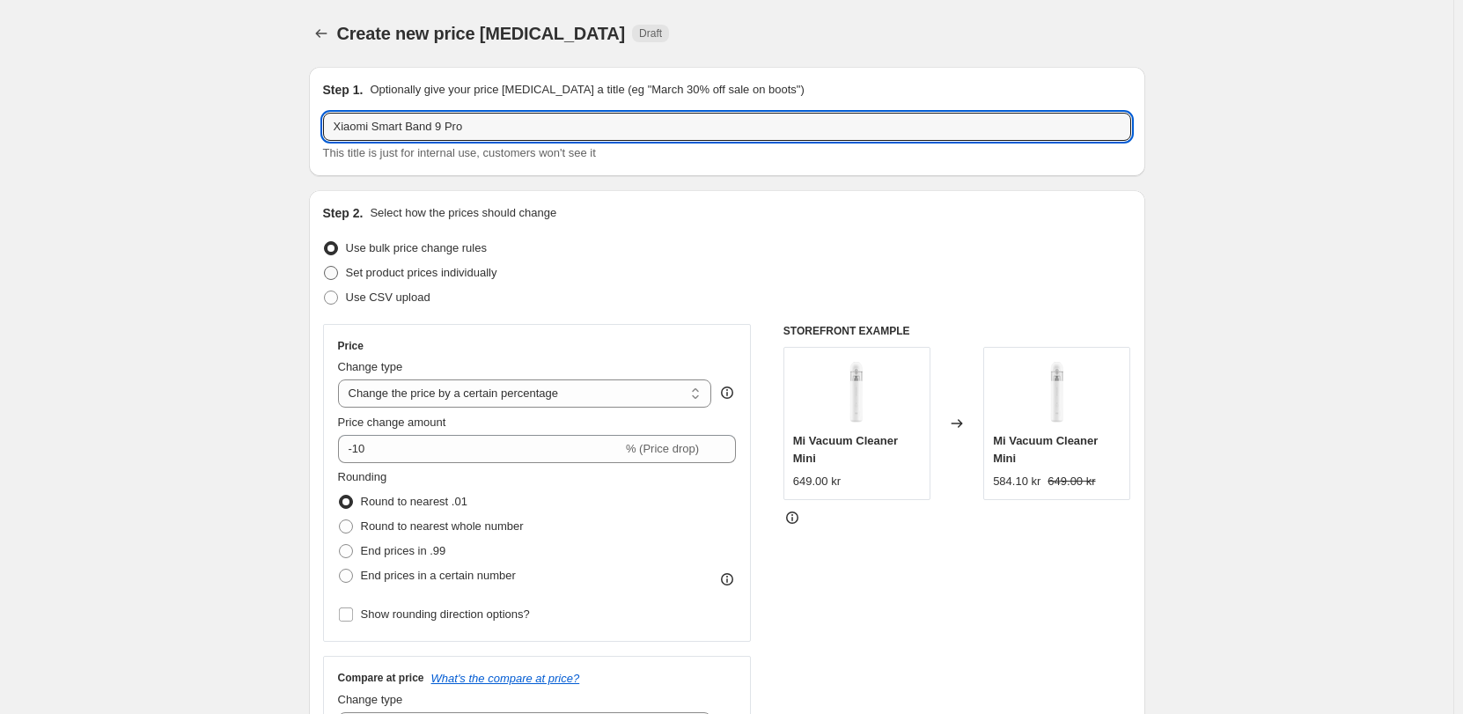
click at [325, 267] on input "Set product prices individually" at bounding box center [324, 266] width 1 height 1
radio input "true"
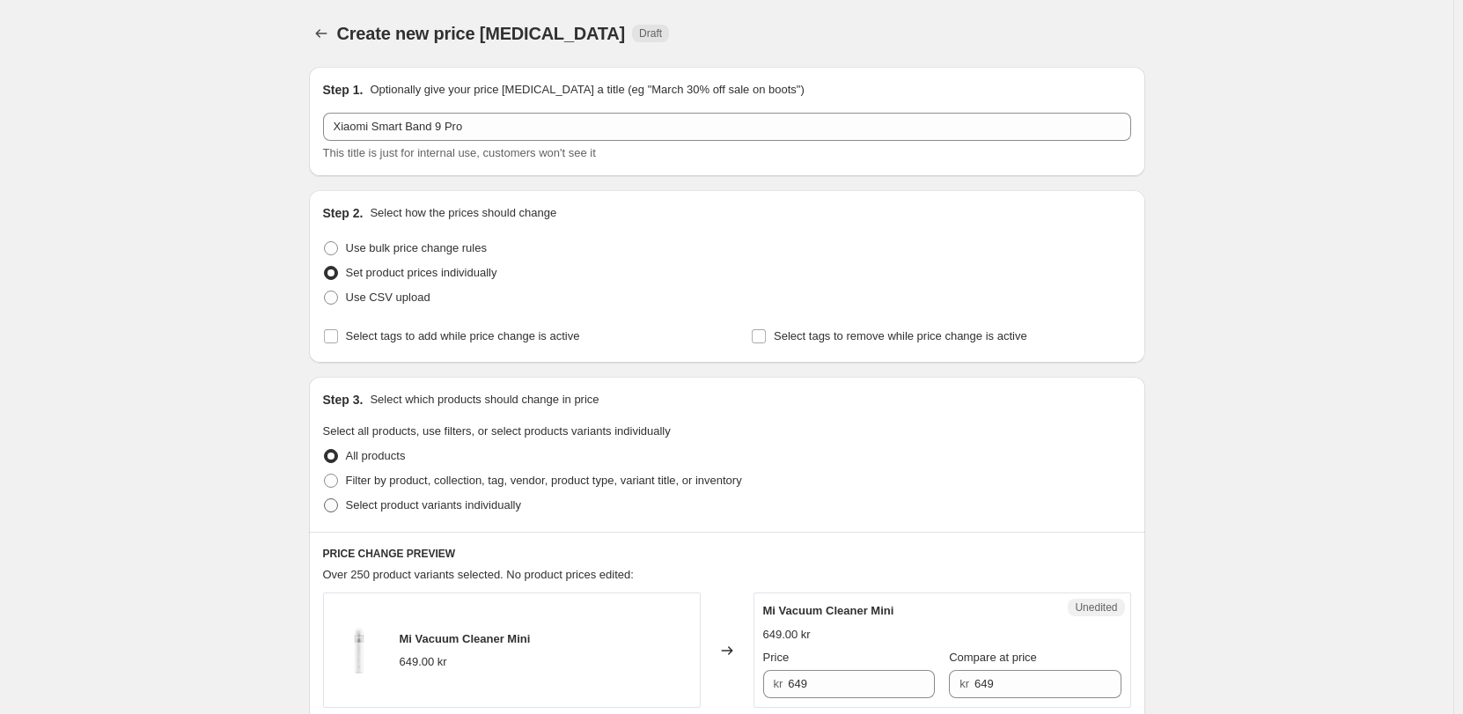
drag, startPoint x: 436, startPoint y: 509, endPoint x: 444, endPoint y: 501, distance: 11.2
click at [437, 509] on span "Select product variants individually" at bounding box center [433, 504] width 175 height 13
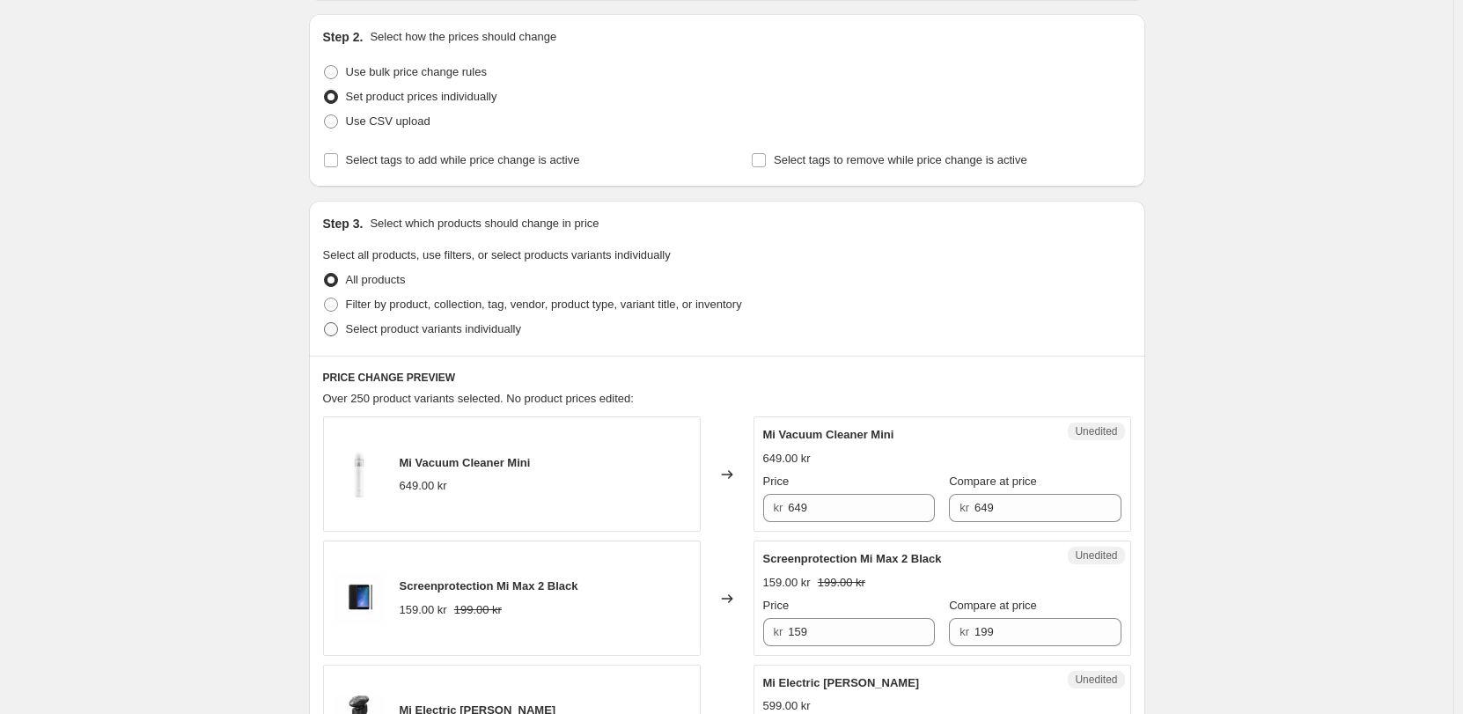
click at [399, 327] on span "Select product variants individually" at bounding box center [433, 328] width 175 height 13
click at [325, 323] on input "Select product variants individually" at bounding box center [324, 322] width 1 height 1
radio input "true"
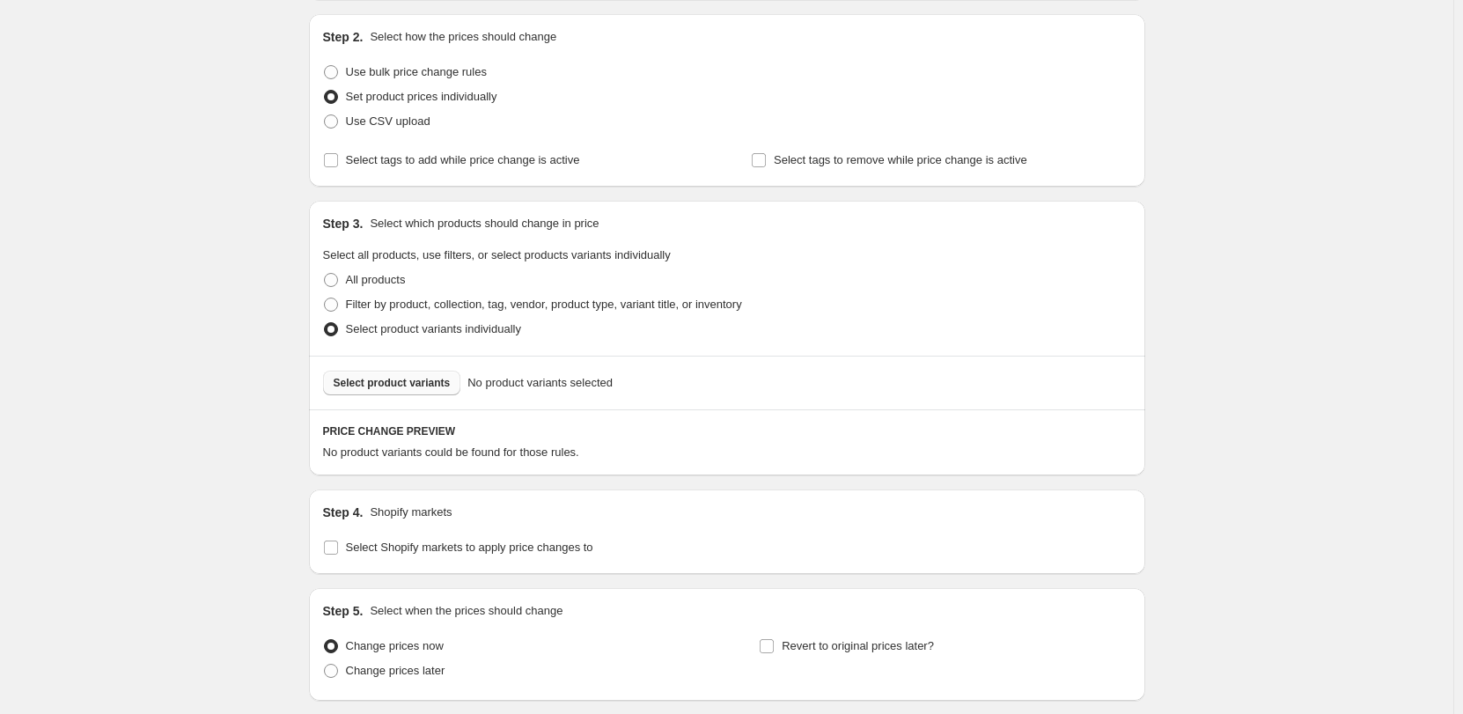
click at [401, 385] on span "Select product variants" at bounding box center [392, 383] width 117 height 14
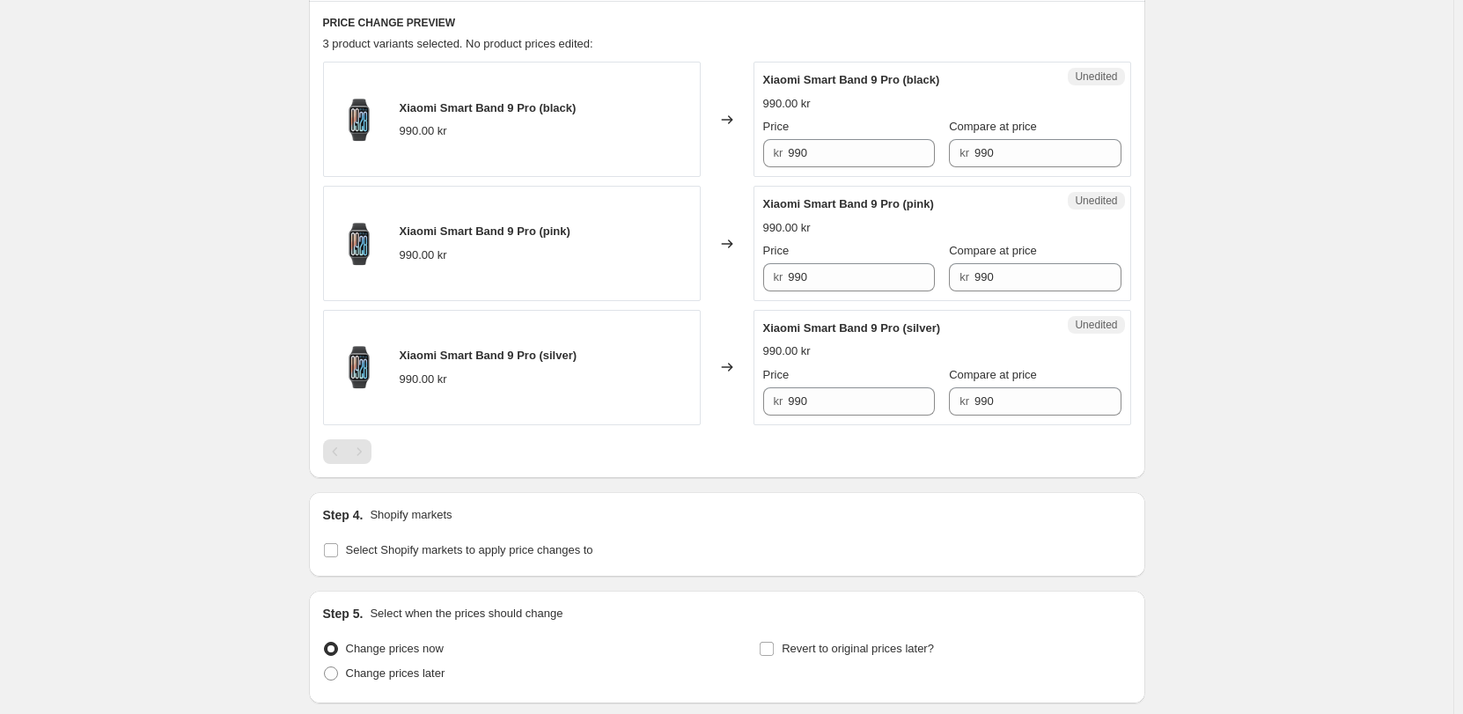
scroll to position [704, 0]
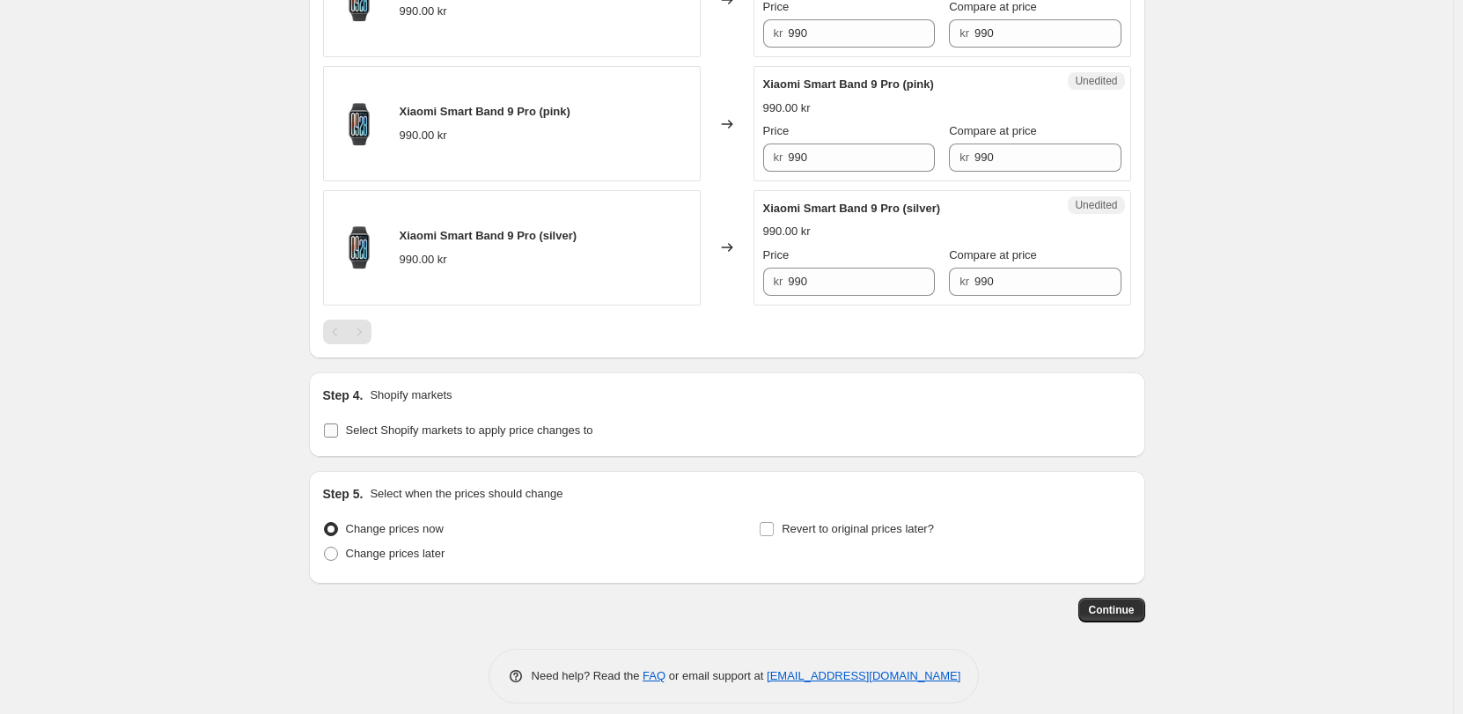
click at [356, 437] on span "Select Shopify markets to apply price changes to" at bounding box center [469, 429] width 247 height 13
click at [338, 437] on input "Select Shopify markets to apply price changes to" at bounding box center [331, 430] width 14 height 14
checkbox input "true"
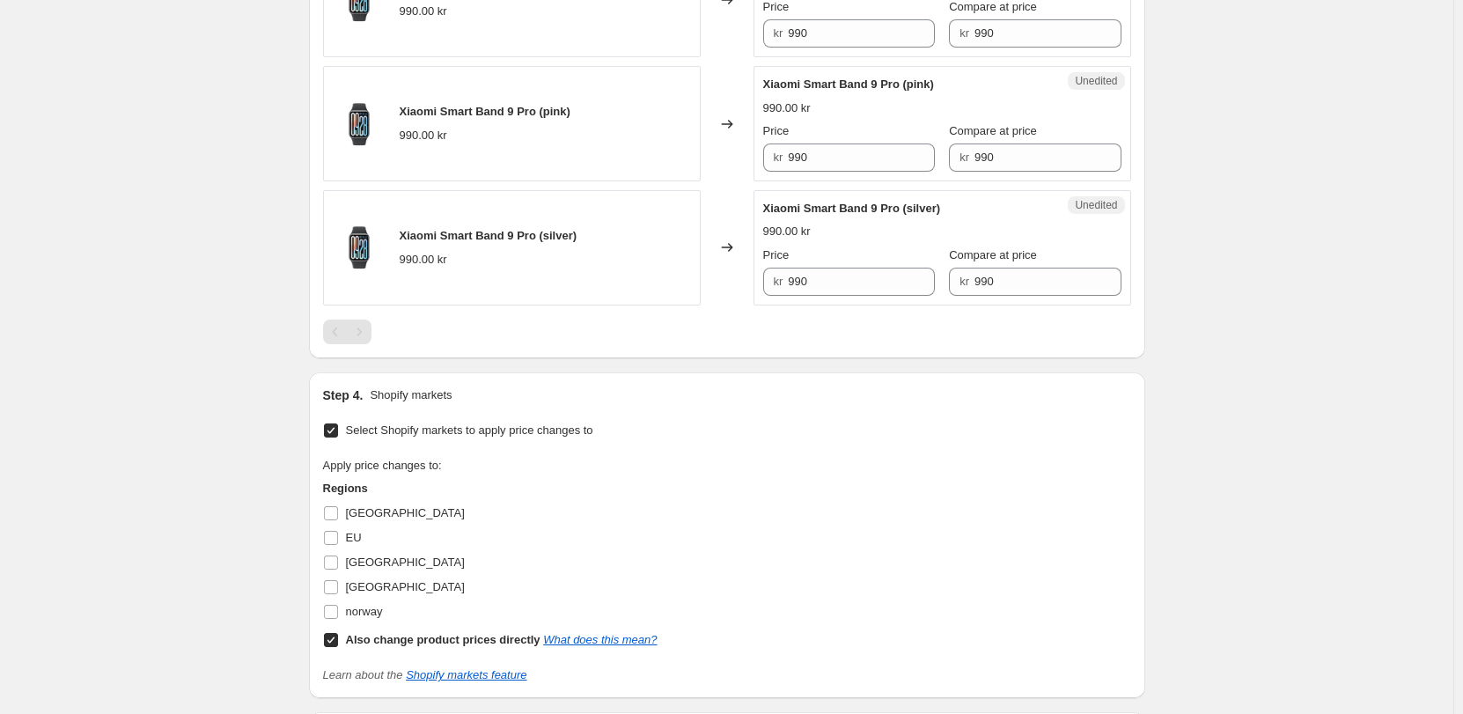
drag, startPoint x: 381, startPoint y: 513, endPoint x: 379, endPoint y: 561, distance: 47.6
click at [381, 515] on span "[GEOGRAPHIC_DATA]" at bounding box center [405, 512] width 119 height 13
click at [338, 515] on input "[GEOGRAPHIC_DATA]" at bounding box center [331, 513] width 14 height 14
checkbox input "true"
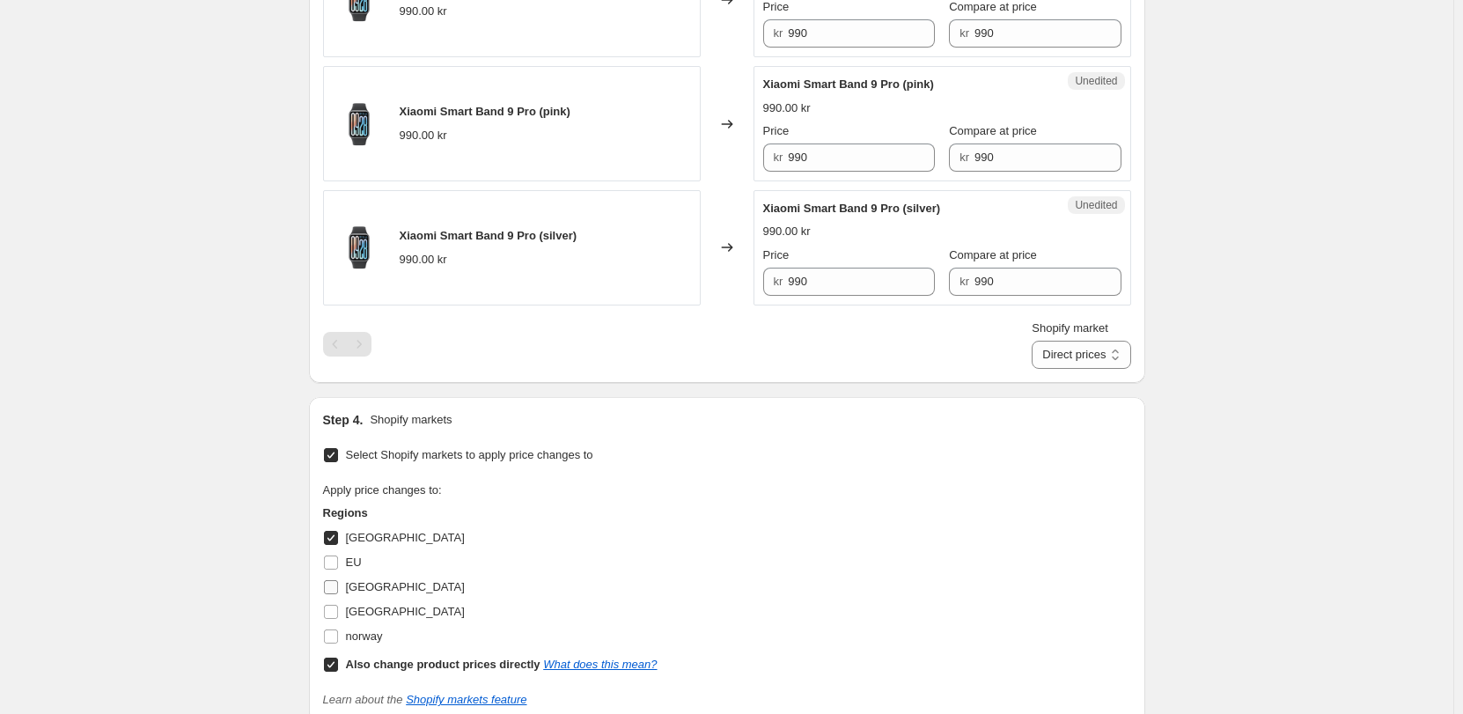
drag, startPoint x: 370, startPoint y: 582, endPoint x: 371, endPoint y: 595, distance: 13.3
click at [370, 583] on span "[GEOGRAPHIC_DATA]" at bounding box center [405, 586] width 119 height 13
click at [338, 583] on input "[GEOGRAPHIC_DATA]" at bounding box center [331, 587] width 14 height 14
checkbox input "true"
click at [373, 607] on span "[GEOGRAPHIC_DATA]" at bounding box center [405, 611] width 119 height 13
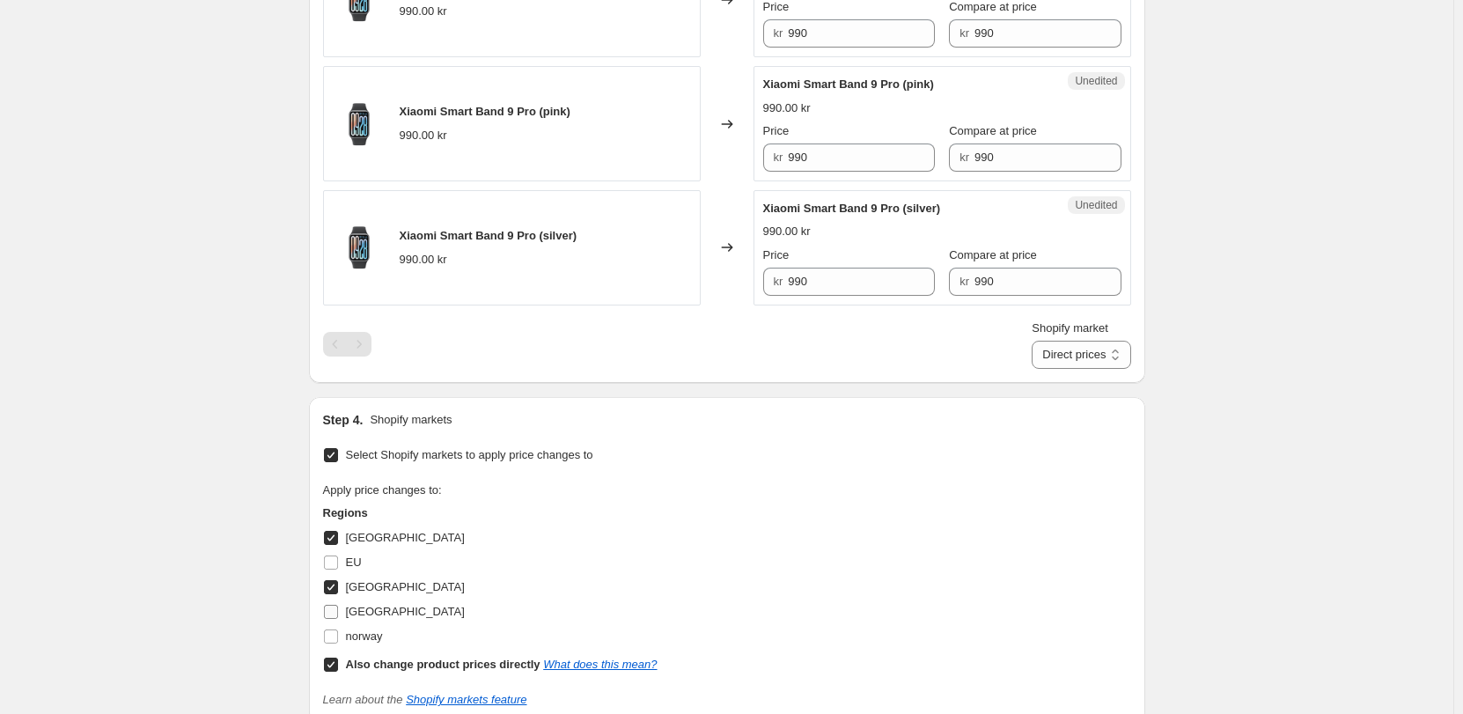
click at [338, 607] on input "[GEOGRAPHIC_DATA]" at bounding box center [331, 612] width 14 height 14
checkbox input "true"
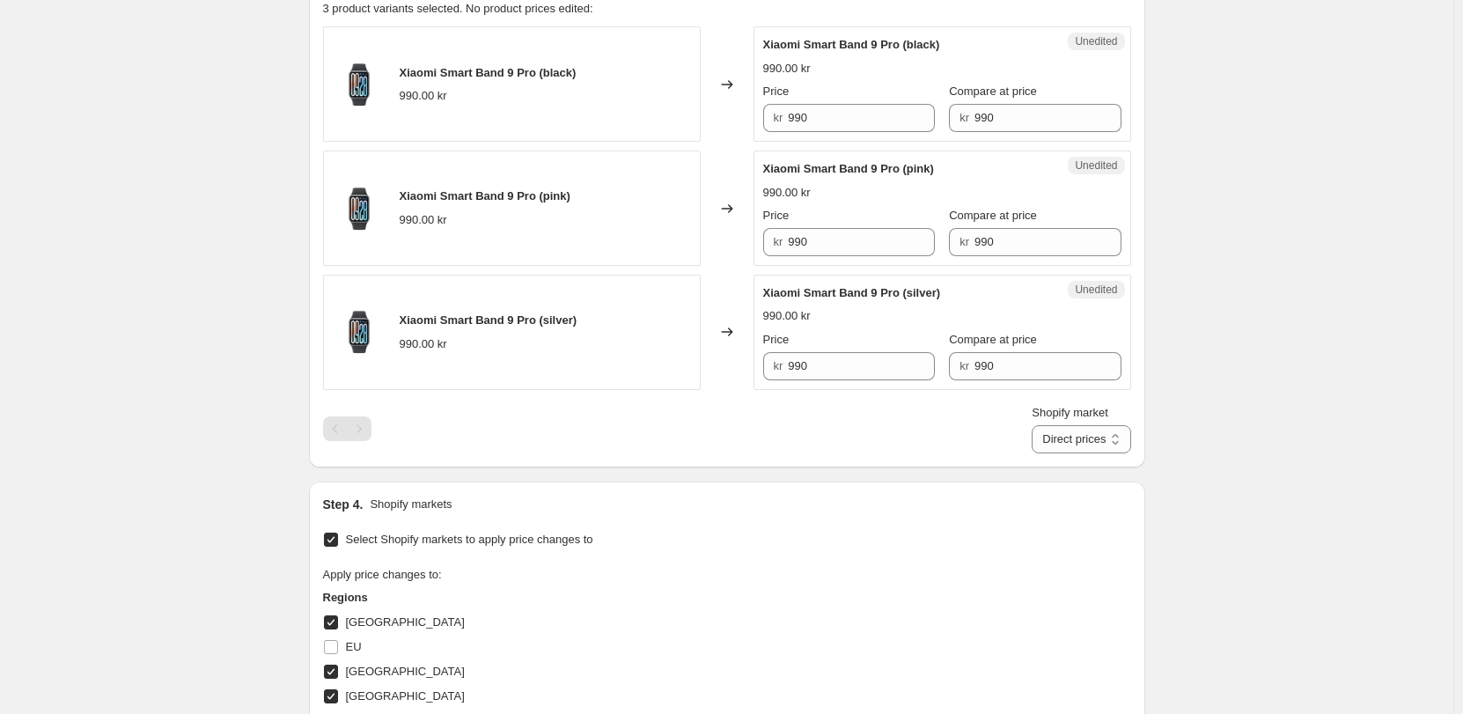
scroll to position [528, 0]
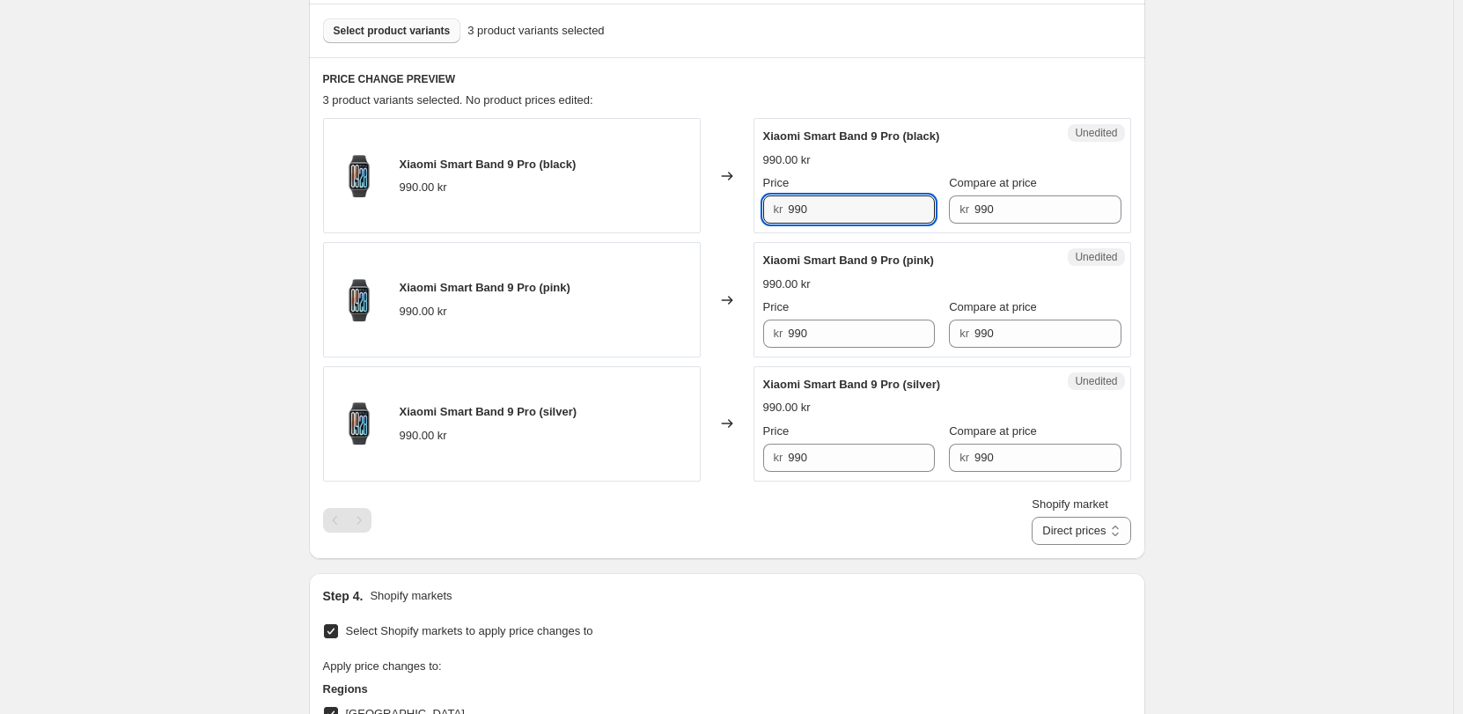
drag, startPoint x: 695, startPoint y: 202, endPoint x: 654, endPoint y: 187, distance: 44.0
click at [654, 192] on div "Xiaomi Smart Band 9 Pro (black) 990.00 kr Changed to Unedited Xiaomi Smart Band…" at bounding box center [727, 175] width 808 height 115
type input "890"
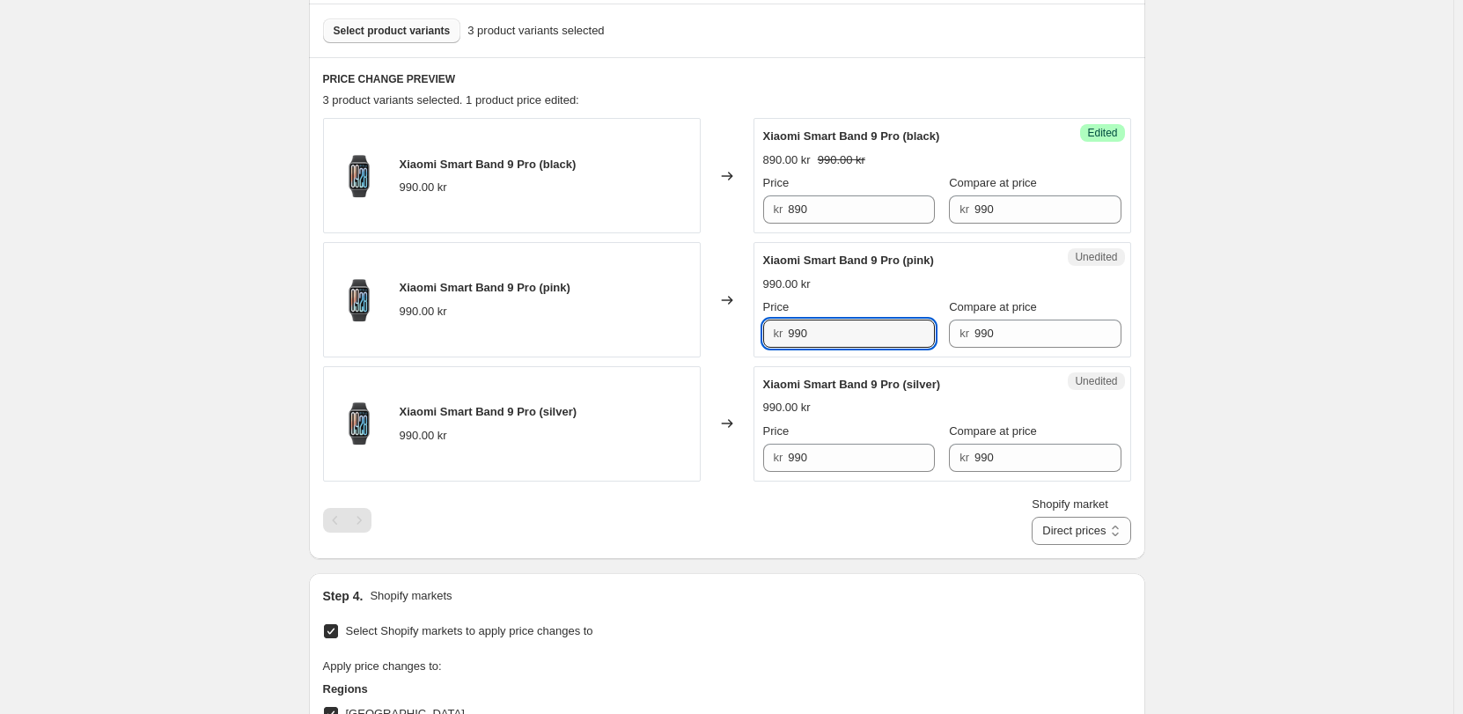
drag, startPoint x: 841, startPoint y: 336, endPoint x: 660, endPoint y: 334, distance: 181.3
click at [660, 334] on div "Xiaomi Smart Band 9 Pro (pink) 990.00 kr Changed to Unedited Xiaomi Smart Band …" at bounding box center [727, 299] width 808 height 115
type input "890"
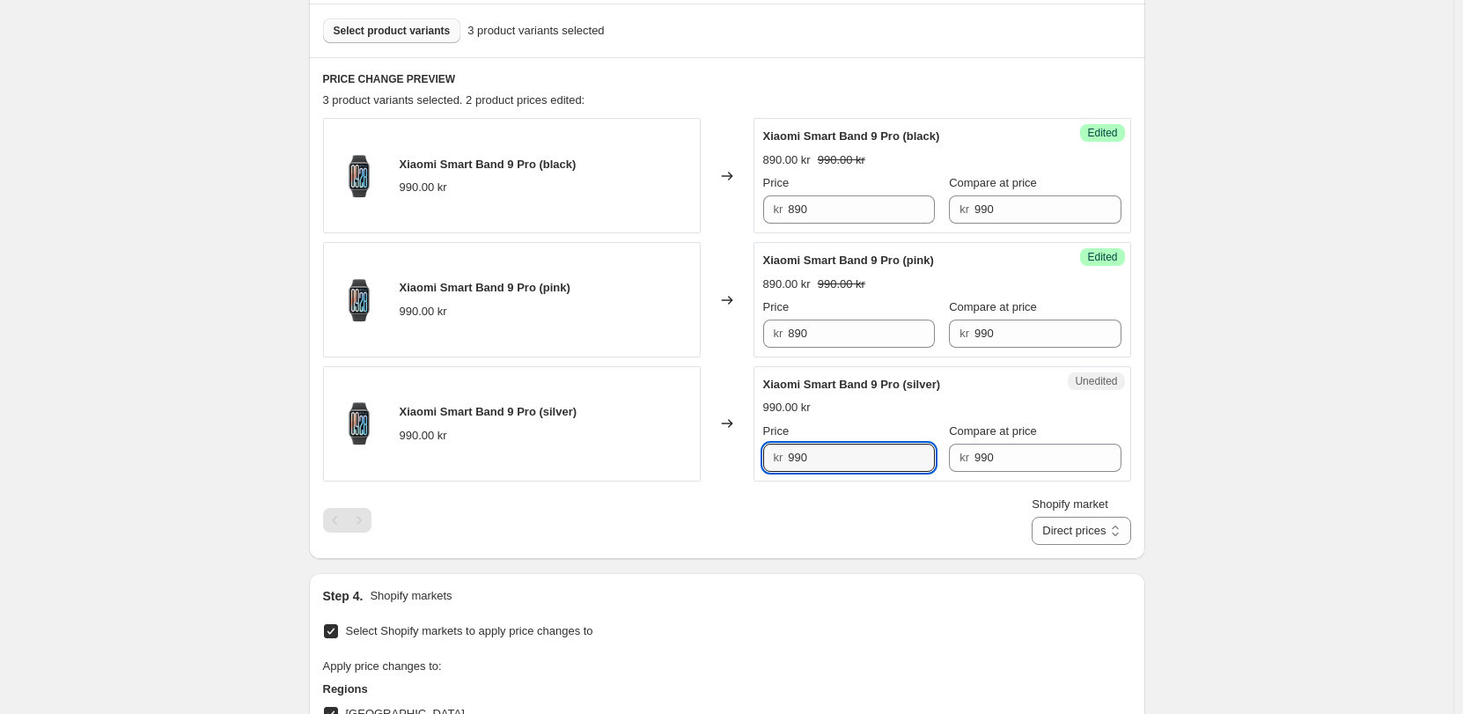
drag, startPoint x: 821, startPoint y: 450, endPoint x: 709, endPoint y: 450, distance: 111.8
click at [709, 450] on div "Xiaomi Smart Band 9 Pro (silver) 990.00 kr Changed to Unedited Xiaomi Smart Ban…" at bounding box center [727, 423] width 808 height 115
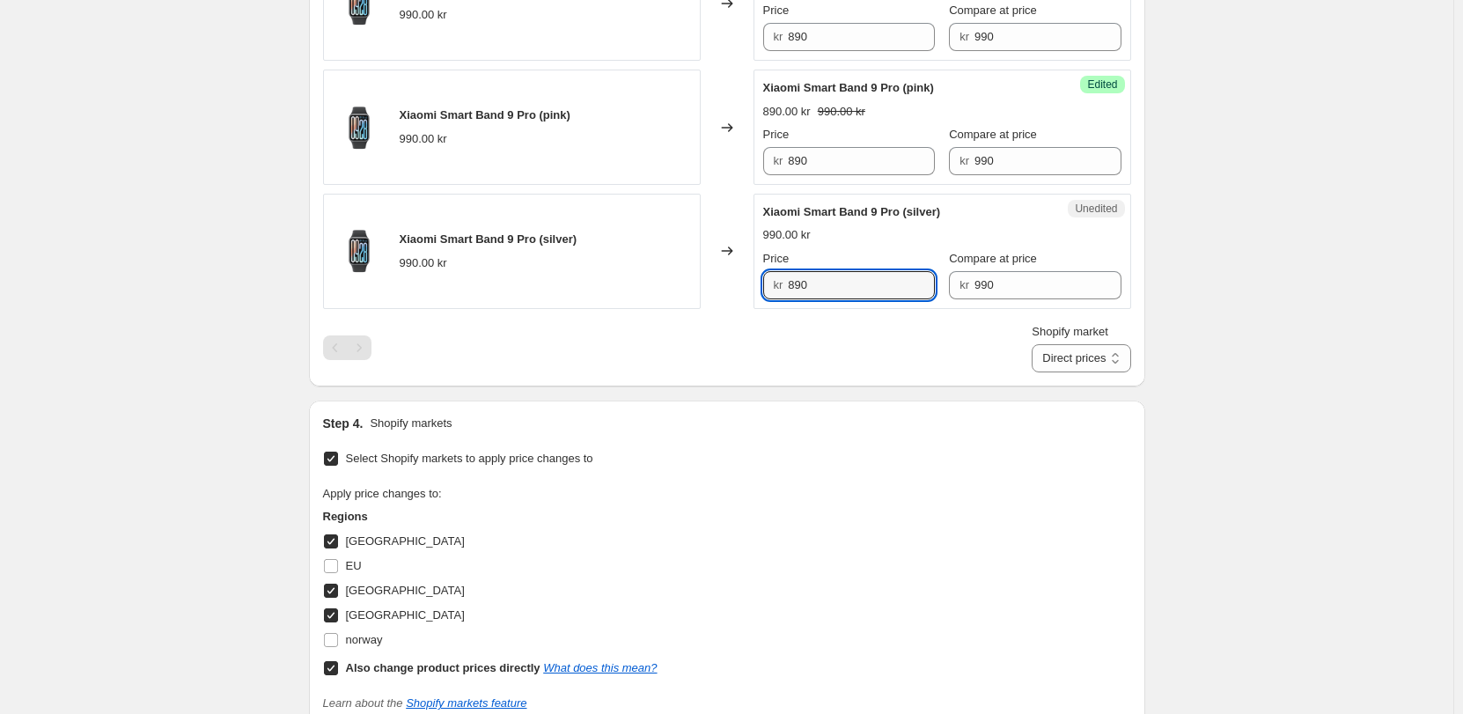
scroll to position [704, 0]
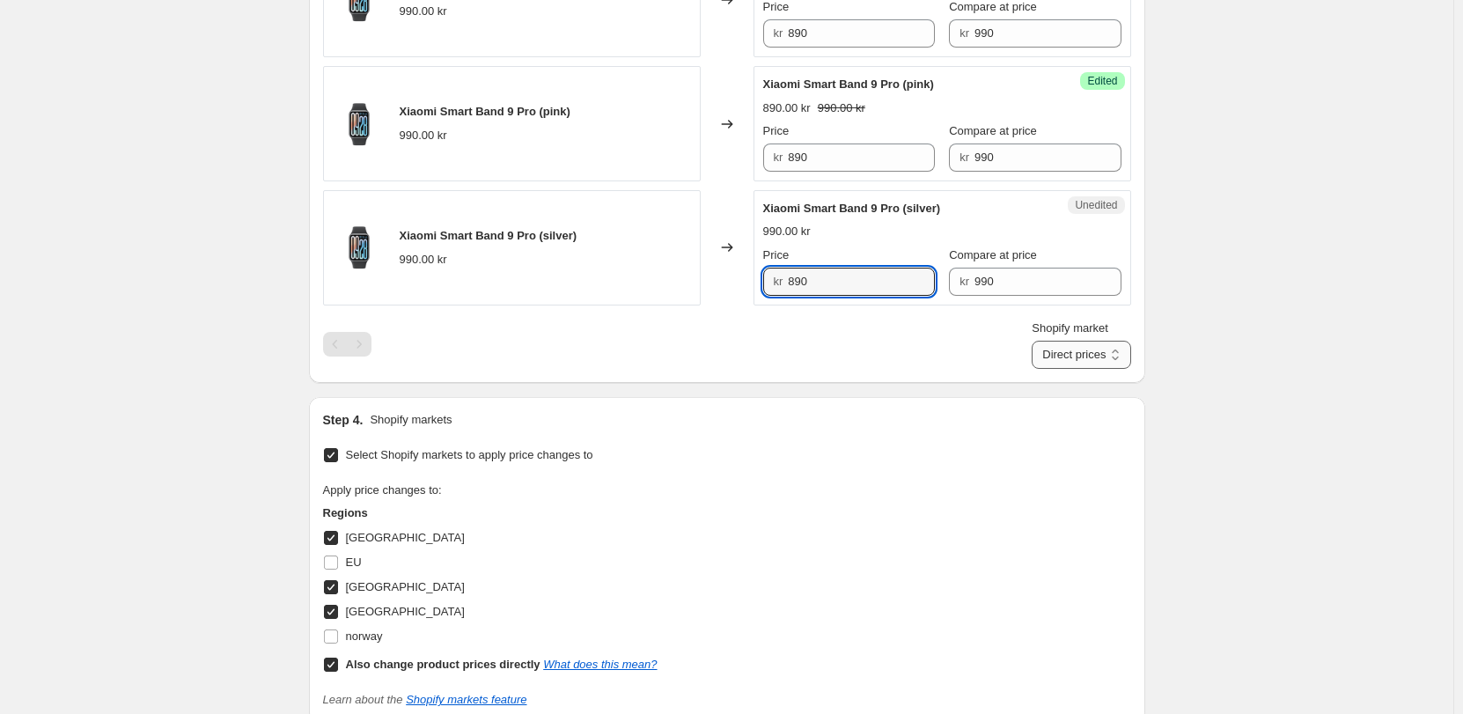
type input "890"
drag, startPoint x: 1119, startPoint y: 358, endPoint x: 1123, endPoint y: 368, distance: 10.3
click at [1119, 358] on select "Direct prices [GEOGRAPHIC_DATA] [GEOGRAPHIC_DATA] [GEOGRAPHIC_DATA]" at bounding box center [1080, 355] width 99 height 28
select select "855048421"
click at [1052, 369] on select "Direct prices [GEOGRAPHIC_DATA] [GEOGRAPHIC_DATA] [GEOGRAPHIC_DATA]" at bounding box center [1080, 355] width 99 height 28
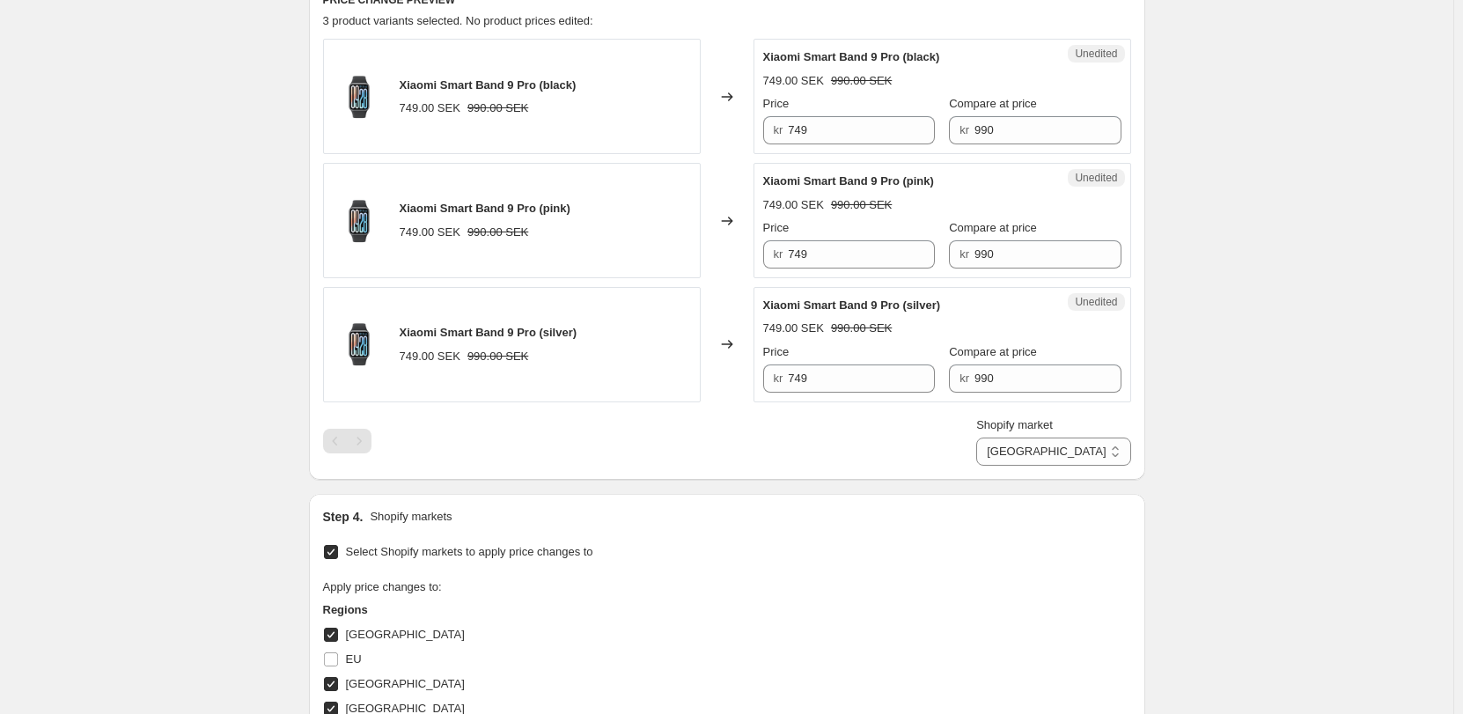
scroll to position [528, 0]
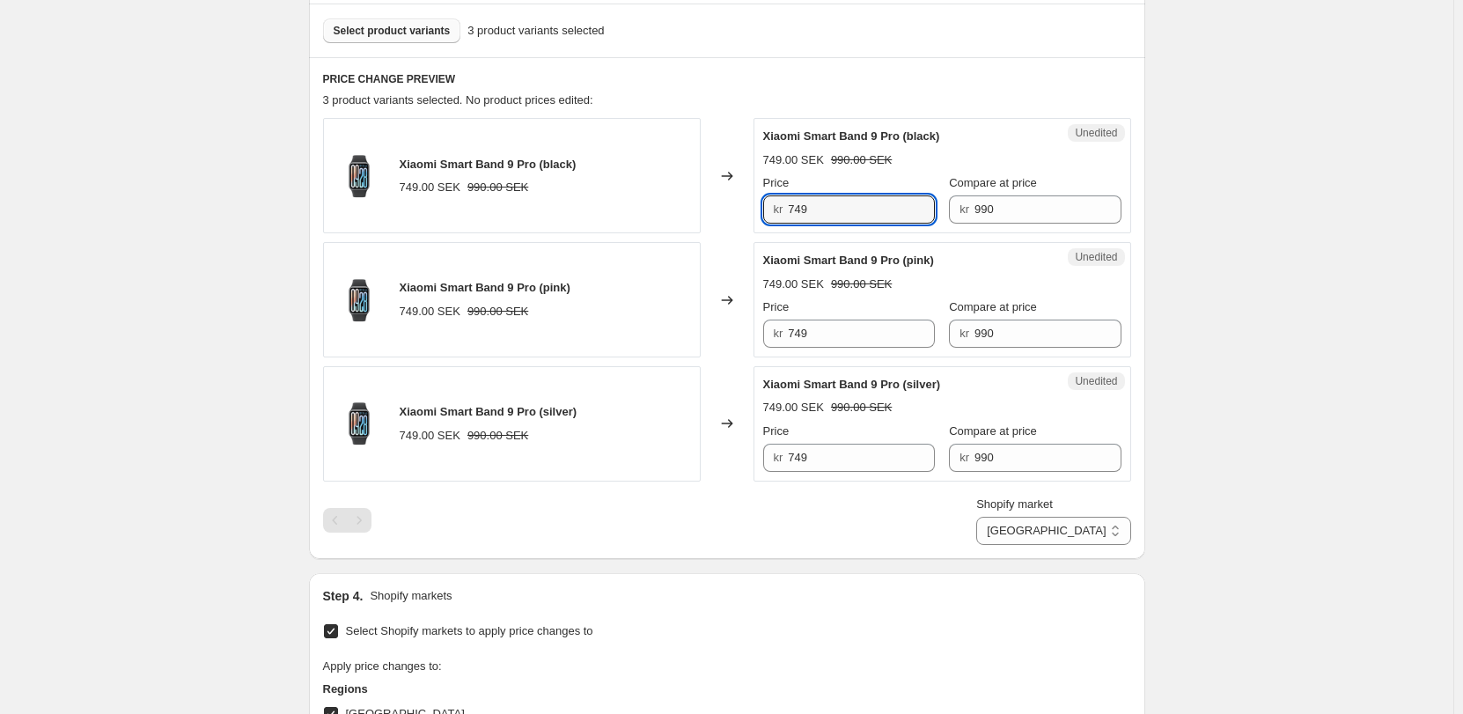
drag, startPoint x: 782, startPoint y: 216, endPoint x: 717, endPoint y: 216, distance: 65.1
click at [716, 217] on div "Xiaomi Smart Band 9 Pro (black) 749.00 SEK 990.00 SEK Changed to Unedited Xiaom…" at bounding box center [727, 175] width 808 height 115
type input "890"
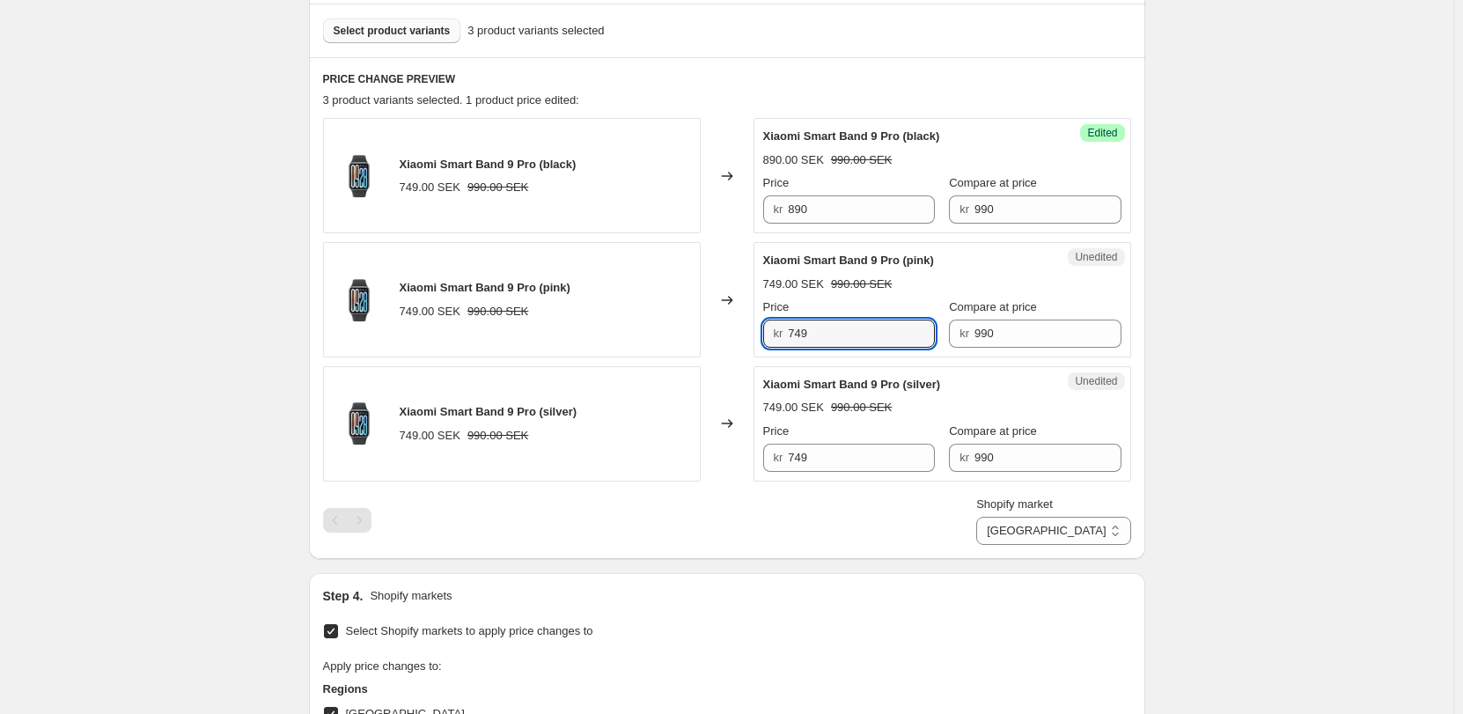
drag, startPoint x: 832, startPoint y: 332, endPoint x: 709, endPoint y: 315, distance: 123.5
click at [709, 318] on div "Xiaomi Smart Band 9 Pro (pink) 749.00 SEK 990.00 SEK Changed to Unedited Xiaomi…" at bounding box center [727, 299] width 808 height 115
type input "890"
drag, startPoint x: 828, startPoint y: 461, endPoint x: 642, endPoint y: 434, distance: 187.7
click at [642, 434] on div "Xiaomi Smart Band 9 Pro (silver) 749.00 SEK 990.00 SEK Changed to Unedited Xiao…" at bounding box center [727, 423] width 808 height 115
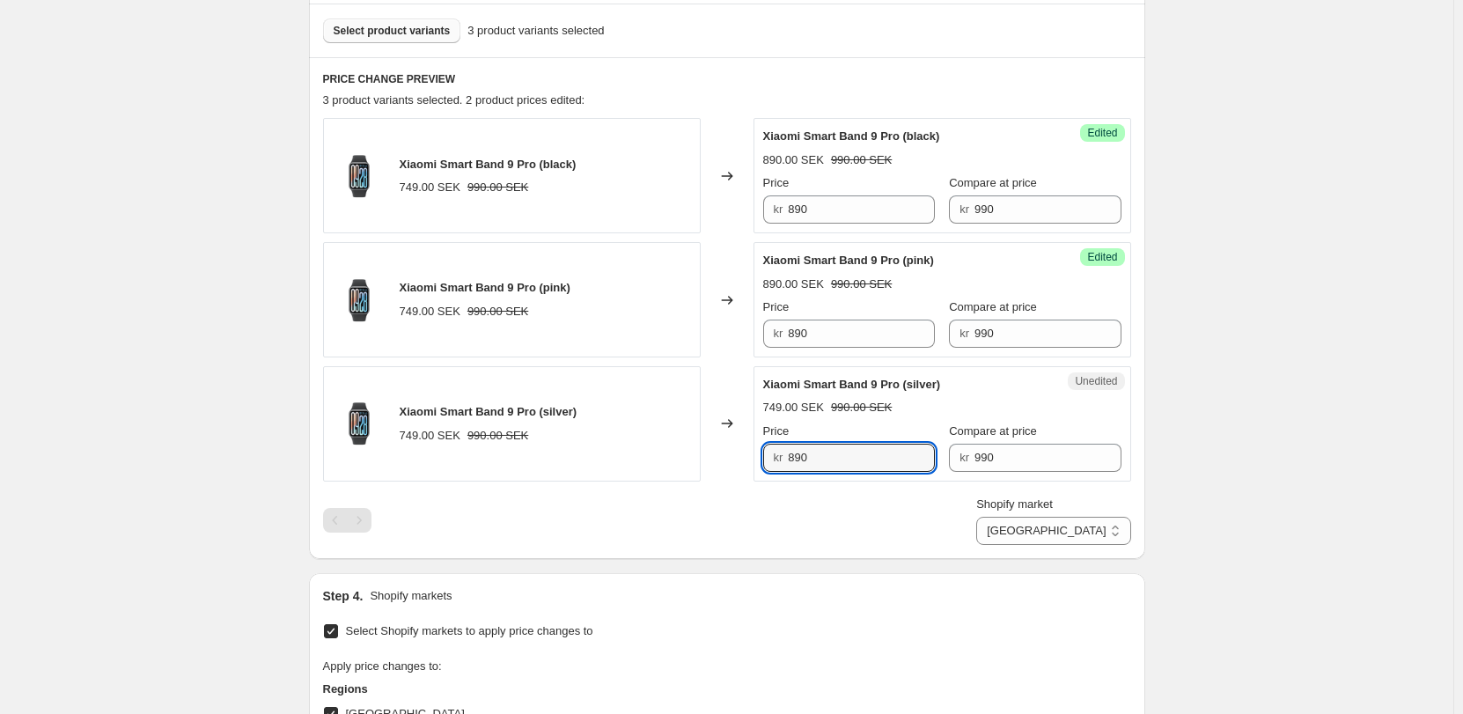
type input "890"
click at [857, 513] on div "Shopify market Direct prices [GEOGRAPHIC_DATA] [GEOGRAPHIC_DATA] [GEOGRAPHIC_DA…" at bounding box center [727, 519] width 808 height 49
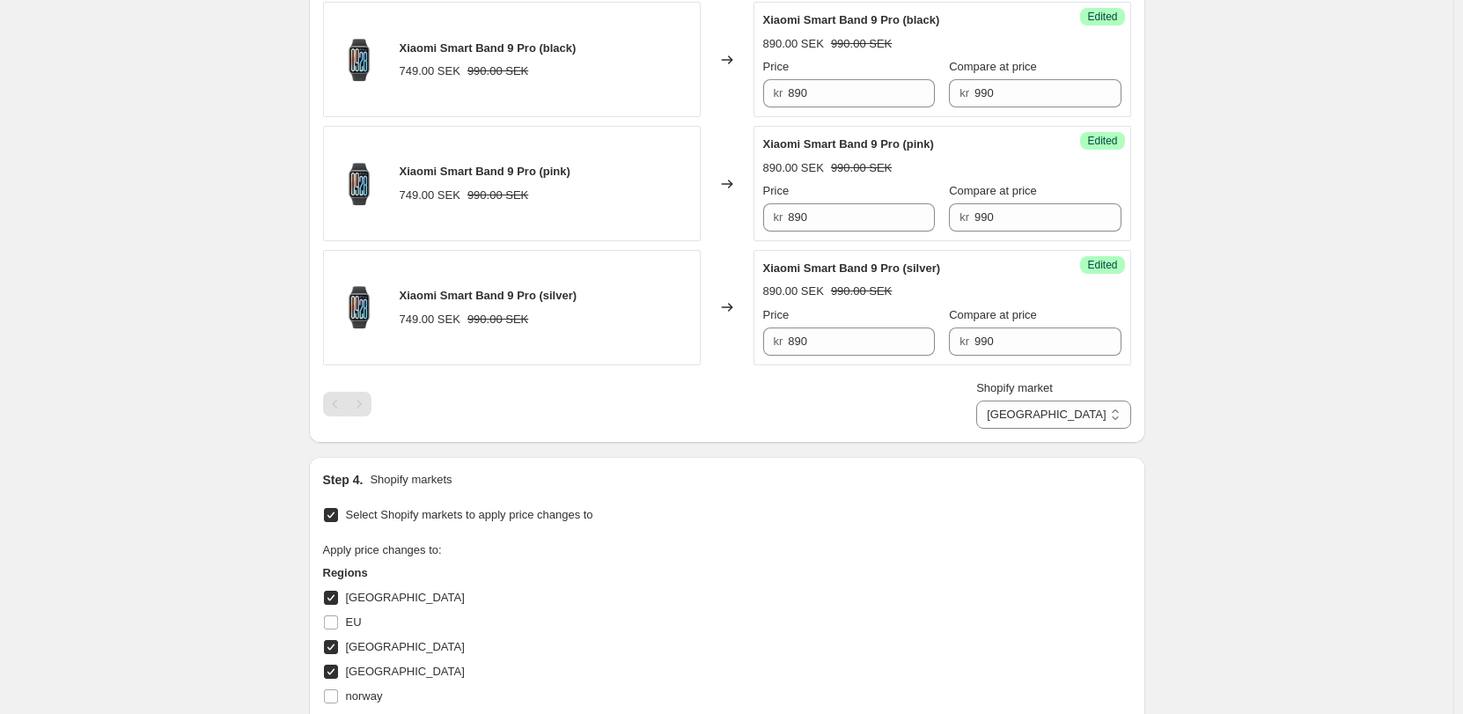
scroll to position [704, 0]
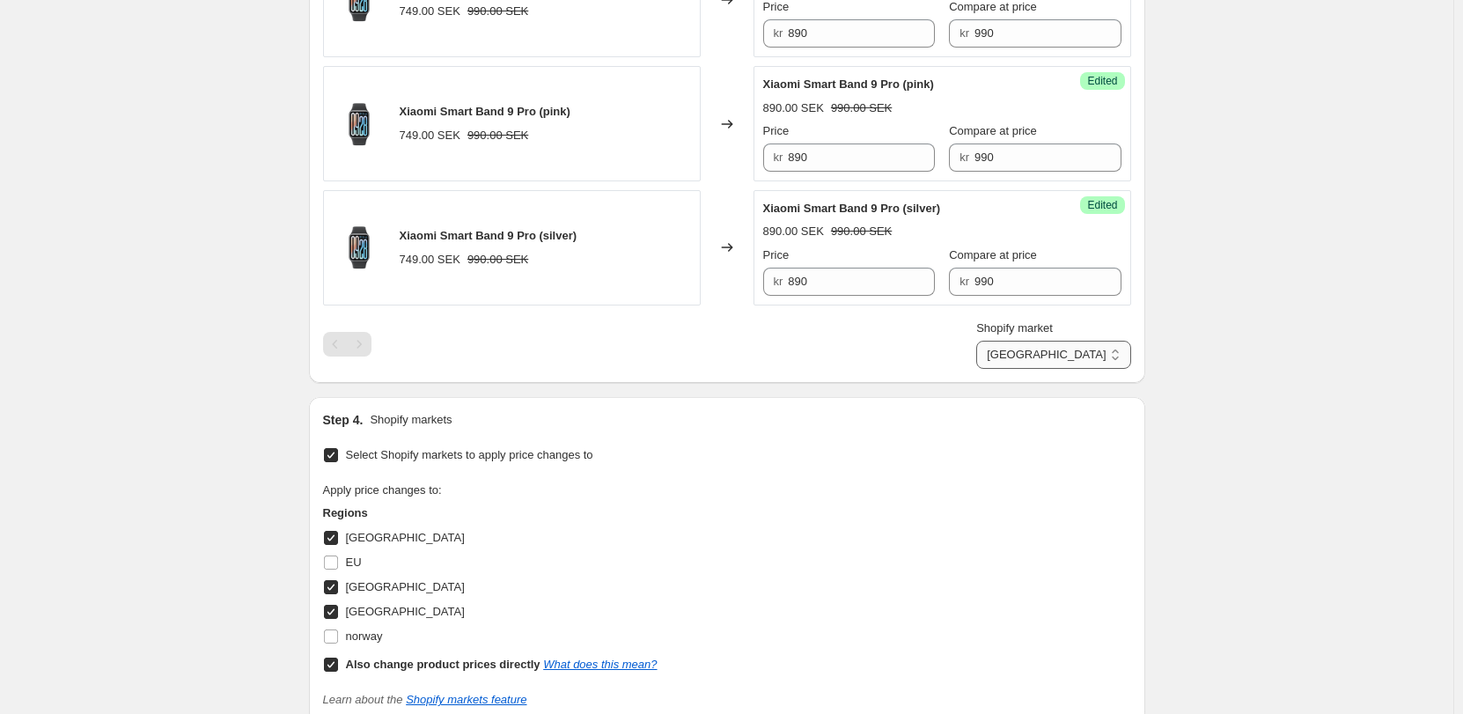
click at [1092, 343] on select "Direct prices [GEOGRAPHIC_DATA] [GEOGRAPHIC_DATA] [GEOGRAPHIC_DATA]" at bounding box center [1053, 355] width 154 height 28
select select "13296369893"
click at [1050, 369] on select "Direct prices [GEOGRAPHIC_DATA] [GEOGRAPHIC_DATA] [GEOGRAPHIC_DATA]" at bounding box center [1053, 355] width 154 height 28
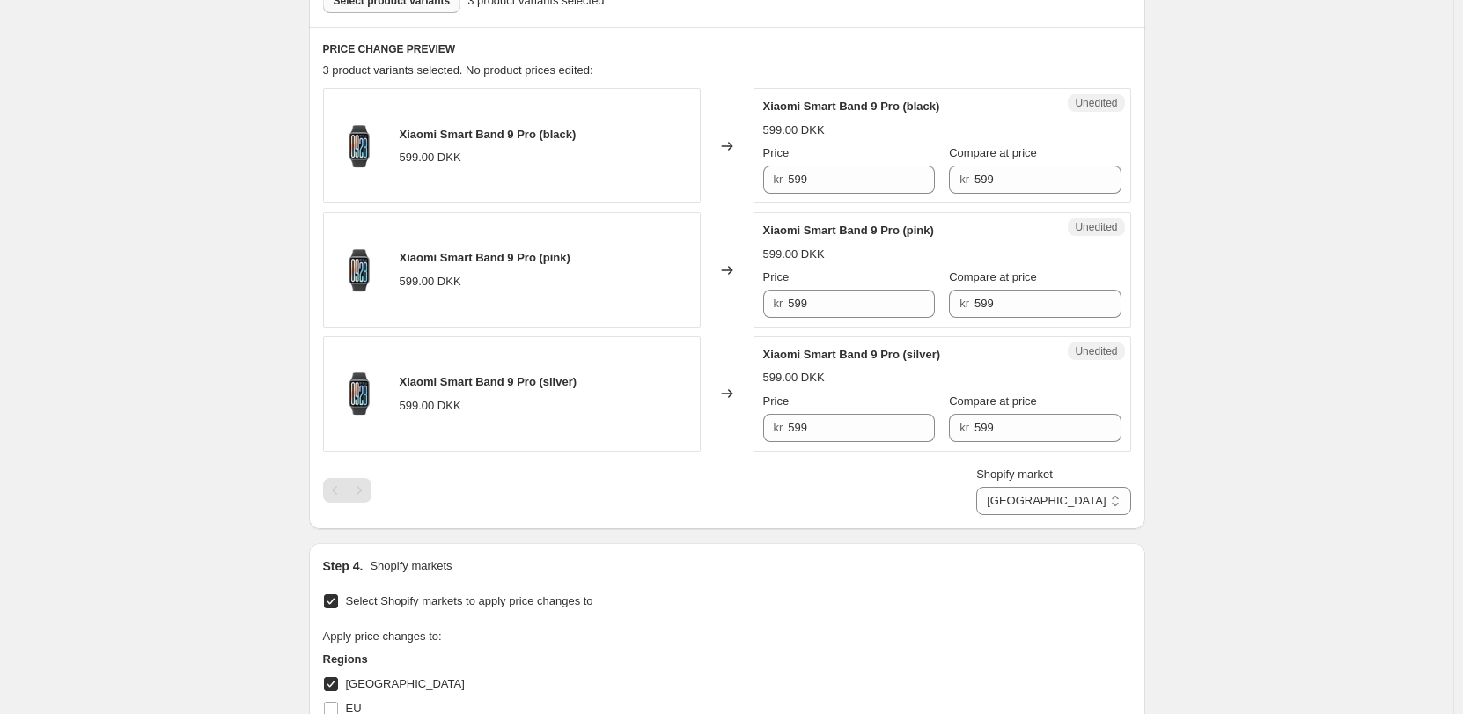
scroll to position [528, 0]
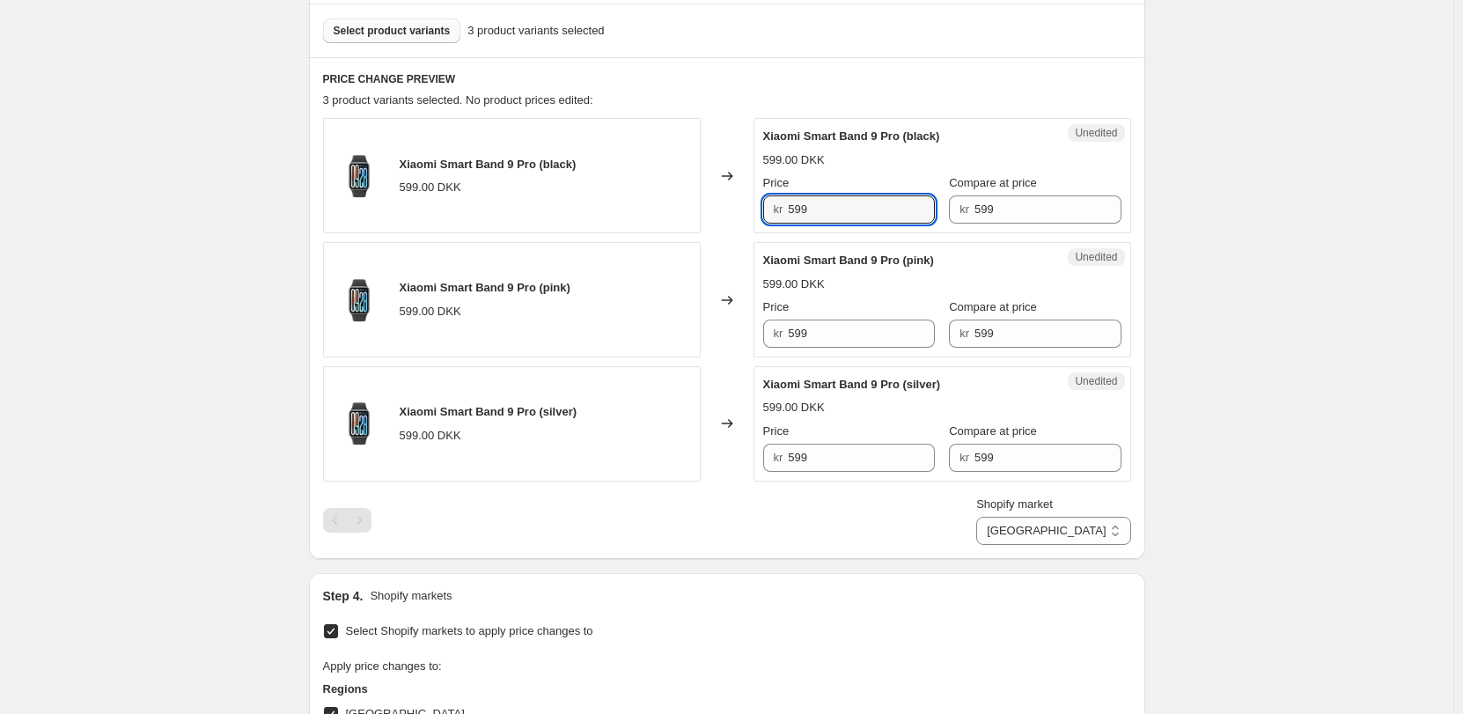
drag, startPoint x: 716, startPoint y: 202, endPoint x: 622, endPoint y: 193, distance: 94.7
click at [622, 193] on div "Xiaomi Smart Band 9 Pro (black) 599.00 DKK Changed to Unedited Xiaomi Smart Ban…" at bounding box center [727, 175] width 808 height 115
type input "549"
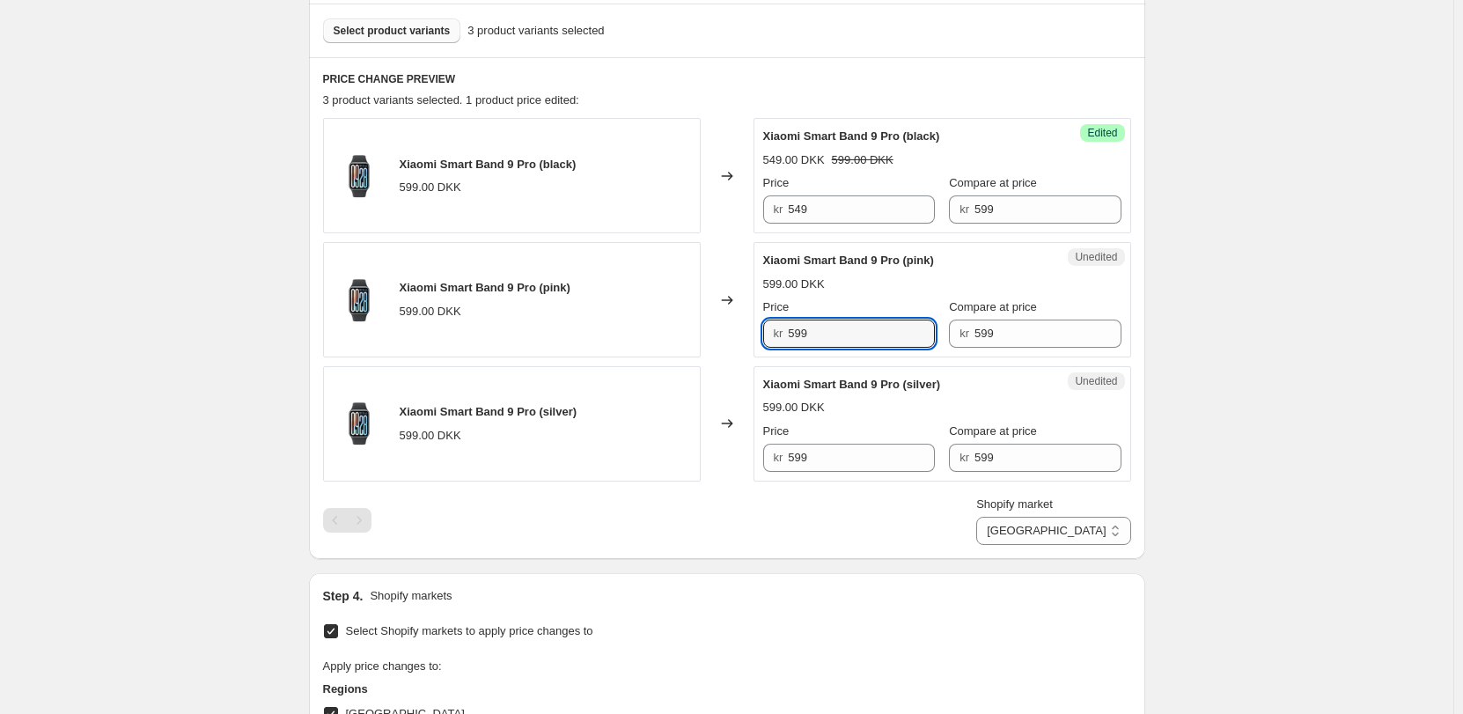
drag, startPoint x: 824, startPoint y: 328, endPoint x: 700, endPoint y: 327, distance: 124.1
click at [700, 327] on div "Xiaomi Smart Band 9 Pro (pink) 599.00 DKK Changed to Unedited Xiaomi Smart Band…" at bounding box center [727, 299] width 808 height 115
type input "549"
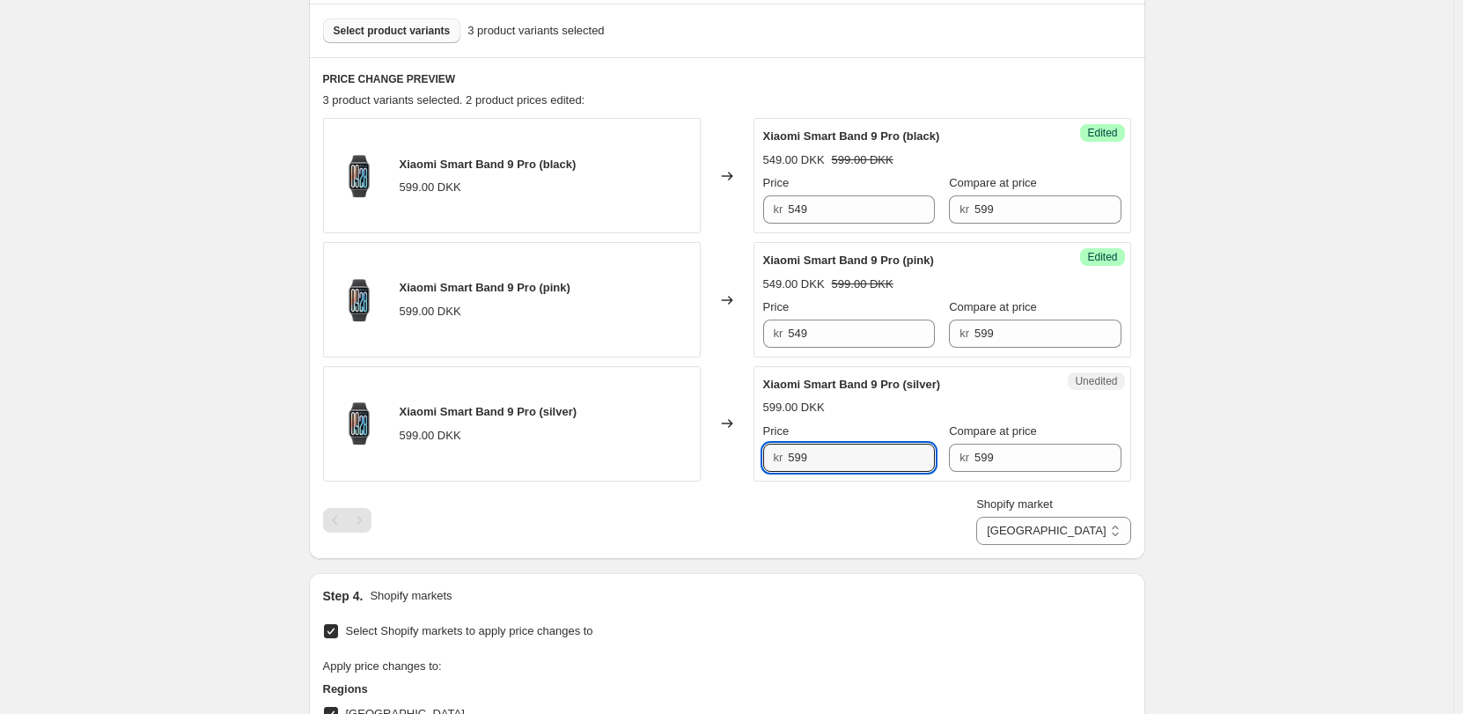
drag, startPoint x: 834, startPoint y: 463, endPoint x: 684, endPoint y: 452, distance: 150.9
click at [684, 454] on div "Xiaomi Smart Band 9 Pro (silver) 599.00 DKK Changed to Unedited Xiaomi Smart Ba…" at bounding box center [727, 423] width 808 height 115
type input "549"
click at [746, 517] on div "Shopify market Direct prices [GEOGRAPHIC_DATA] [GEOGRAPHIC_DATA] [GEOGRAPHIC_DA…" at bounding box center [727, 519] width 808 height 49
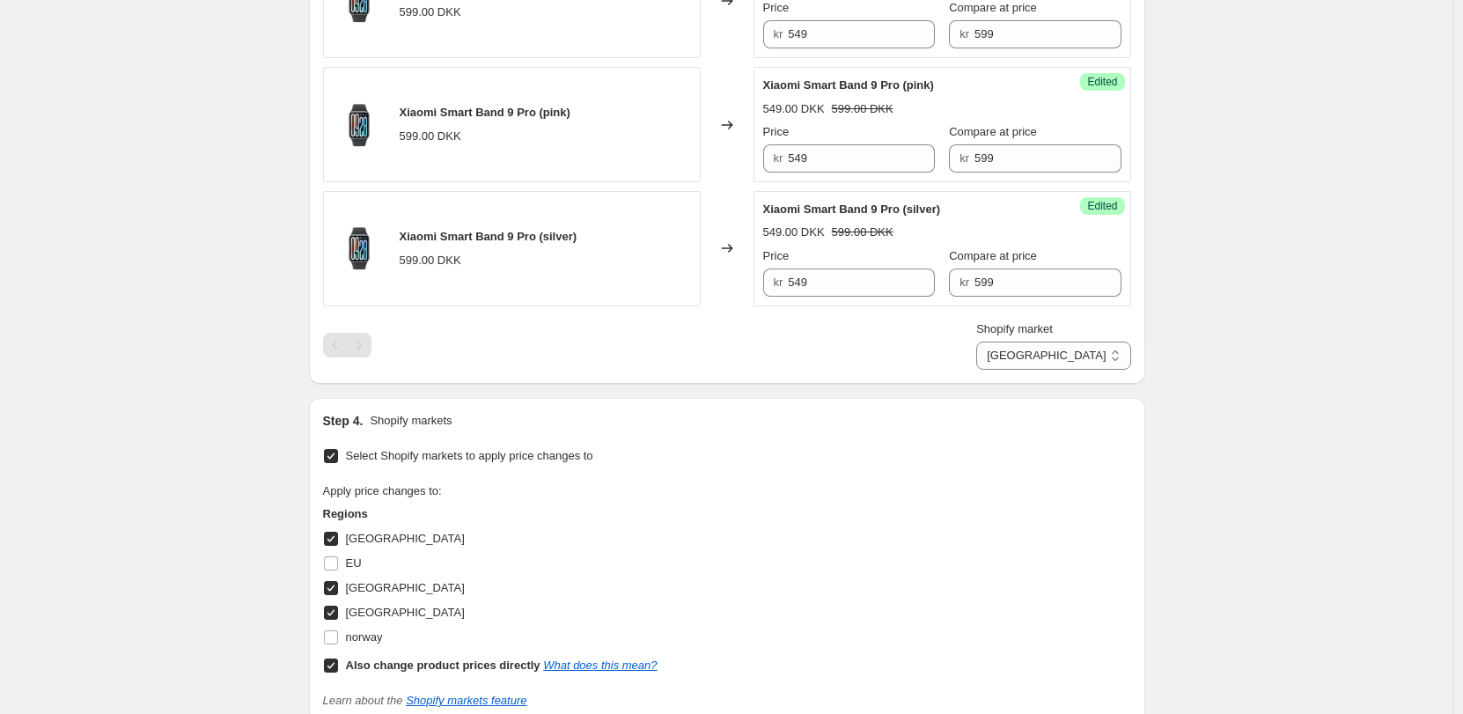
scroll to position [704, 0]
click at [1071, 351] on select "Direct prices [GEOGRAPHIC_DATA] [GEOGRAPHIC_DATA] [GEOGRAPHIC_DATA]" at bounding box center [1053, 355] width 154 height 28
select select "55491821903"
click at [1052, 369] on select "Direct prices [GEOGRAPHIC_DATA] [GEOGRAPHIC_DATA] [GEOGRAPHIC_DATA]" at bounding box center [1053, 355] width 154 height 28
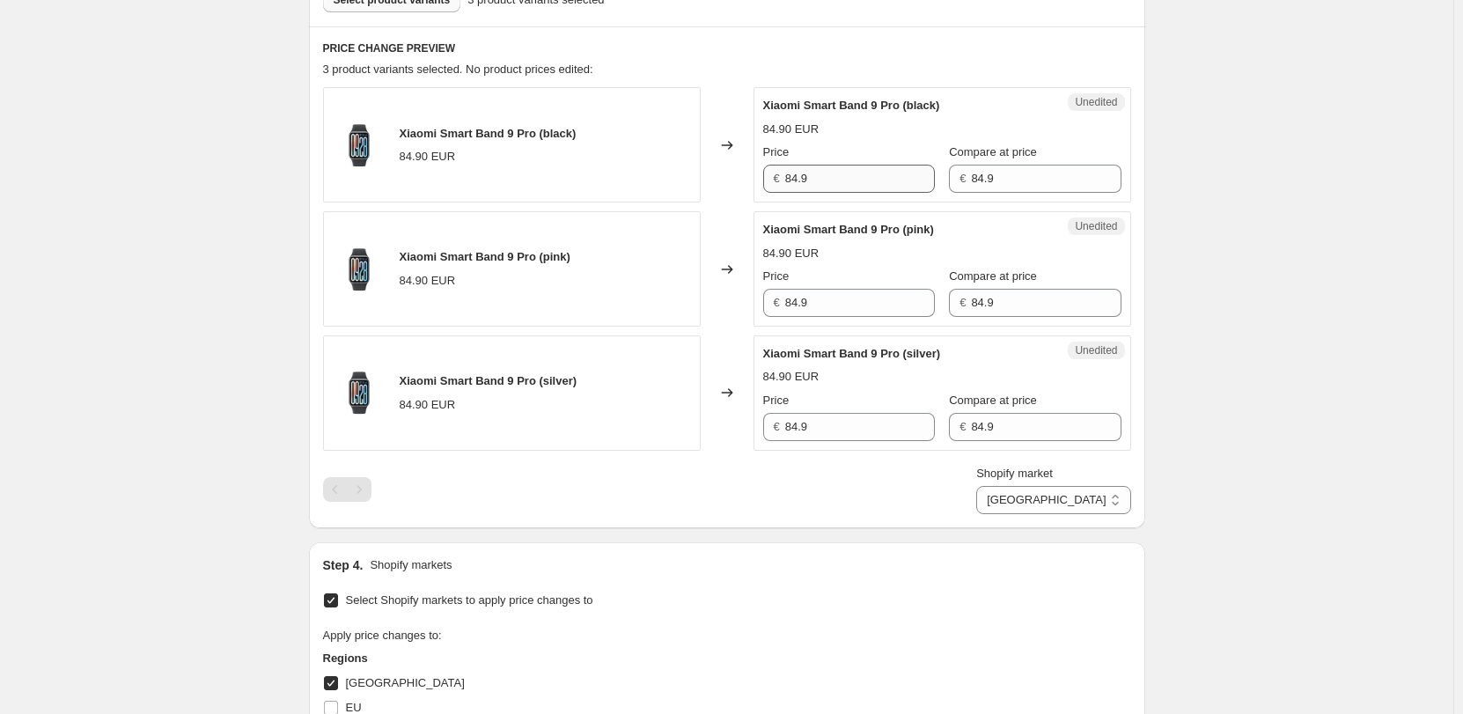
scroll to position [528, 0]
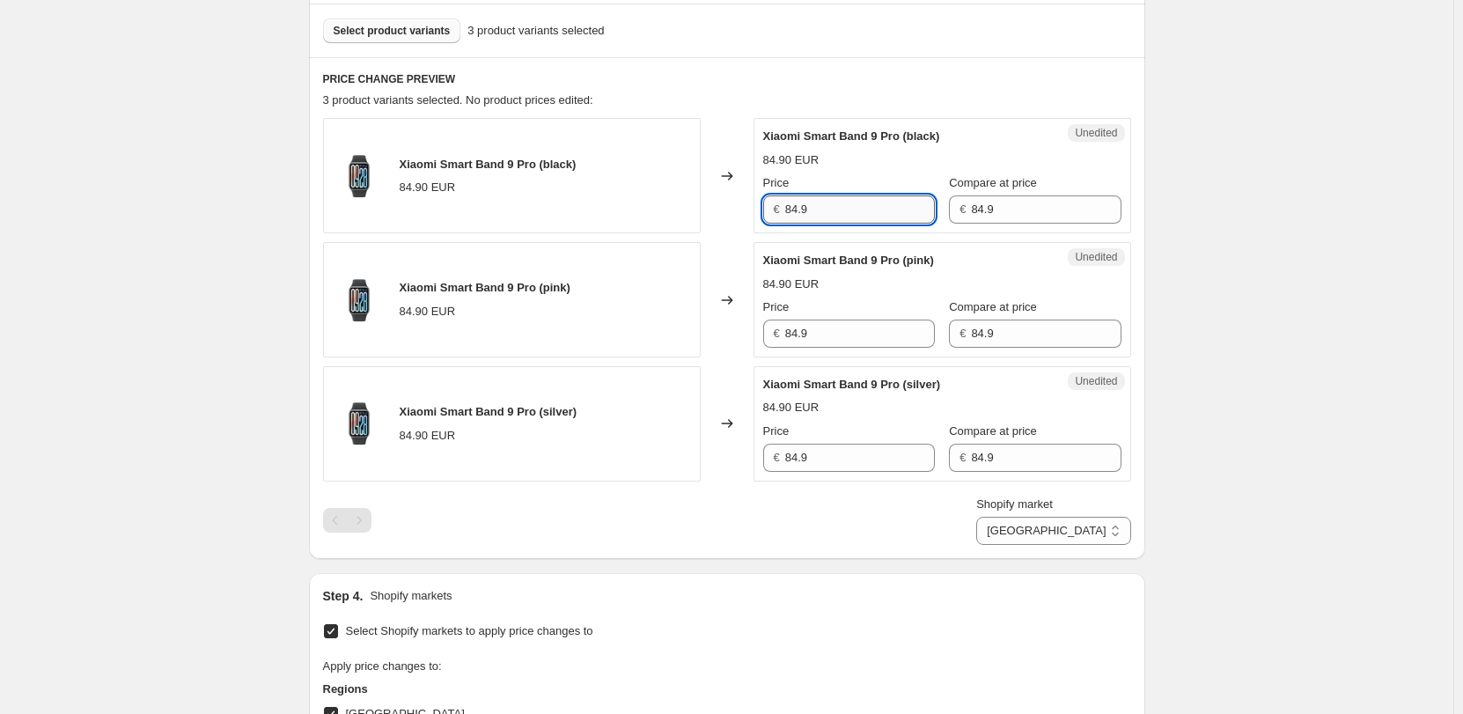
click at [795, 211] on input "84.9" at bounding box center [860, 209] width 150 height 28
type input "74.9"
click at [798, 325] on input "84.9" at bounding box center [860, 333] width 150 height 28
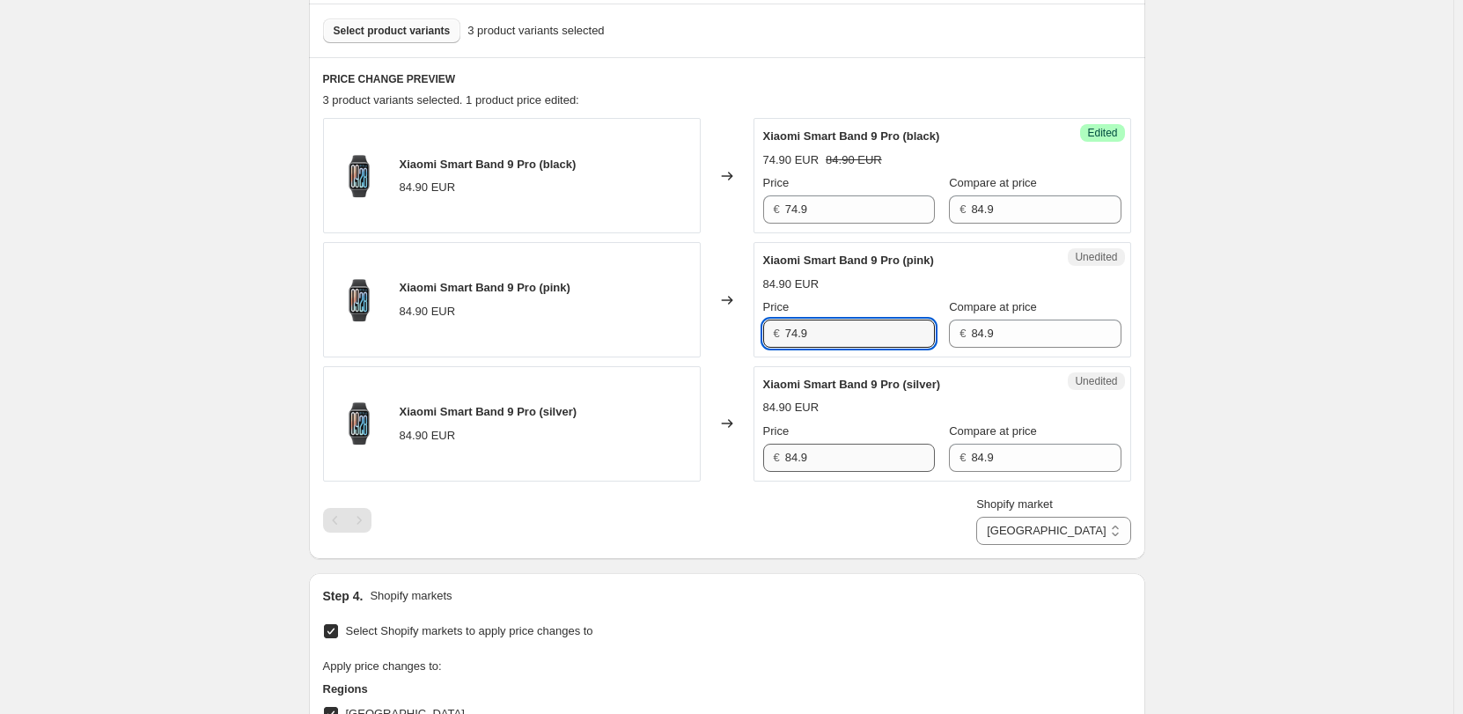
type input "74.9"
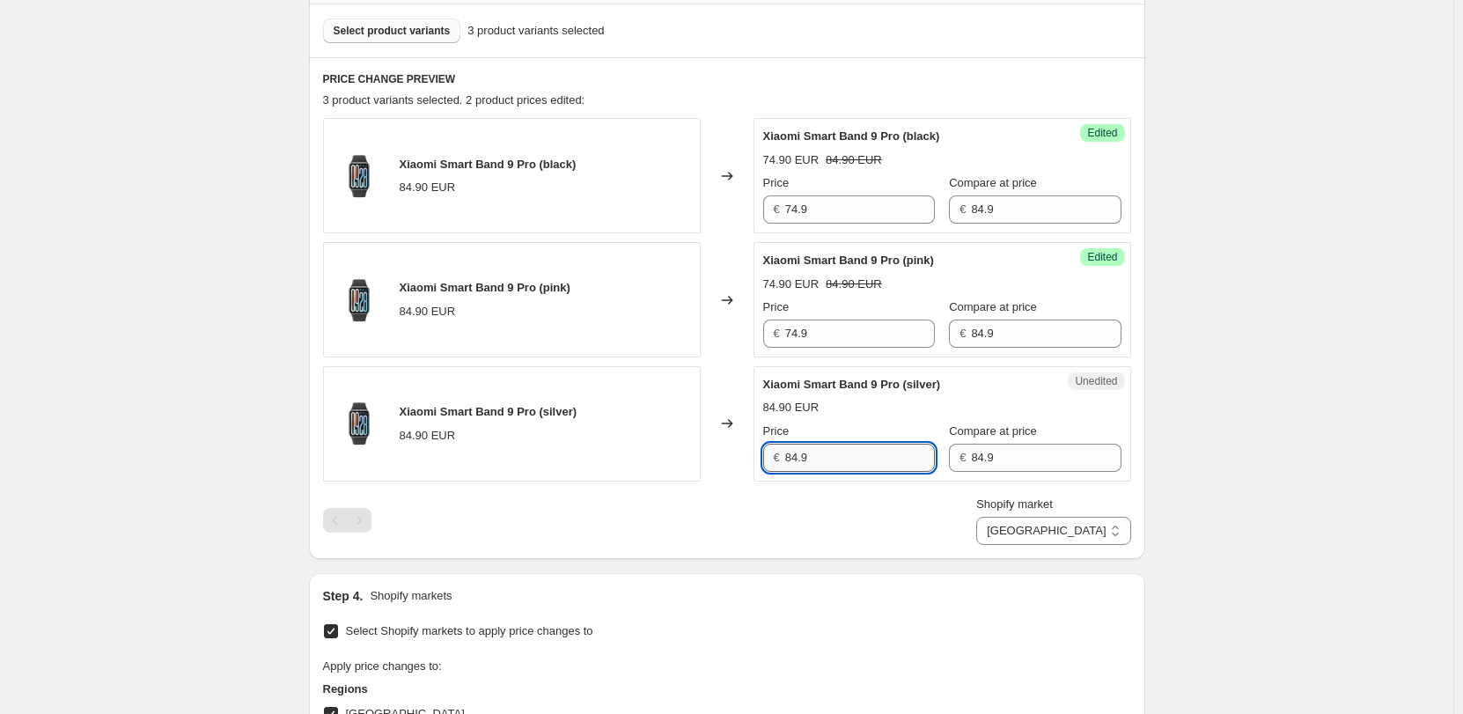
click at [799, 456] on input "84.9" at bounding box center [860, 458] width 150 height 28
type input "74.9"
click at [765, 493] on div "Xiaomi Smart Band 9 Pro (black) 84.90 EUR Changed to Success Edited [PERSON_NAM…" at bounding box center [727, 331] width 808 height 426
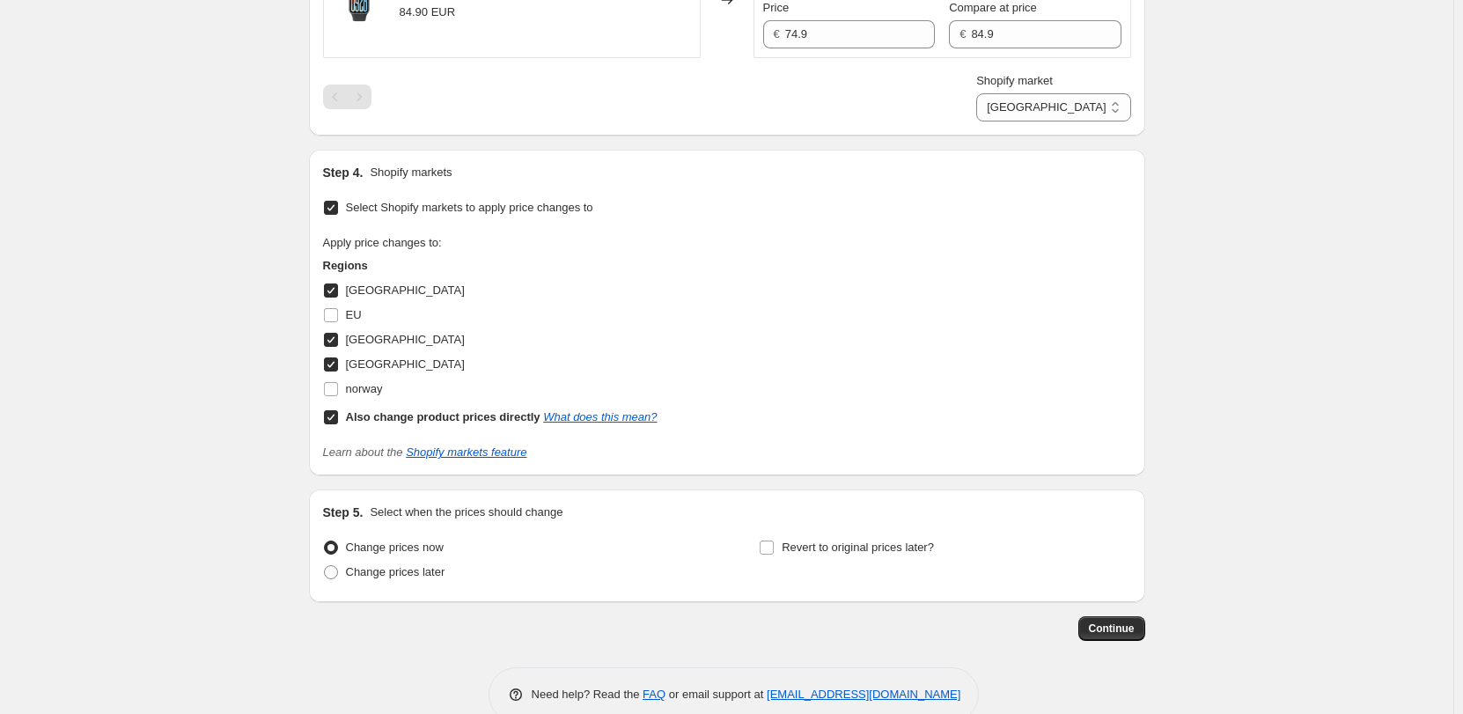
scroll to position [986, 0]
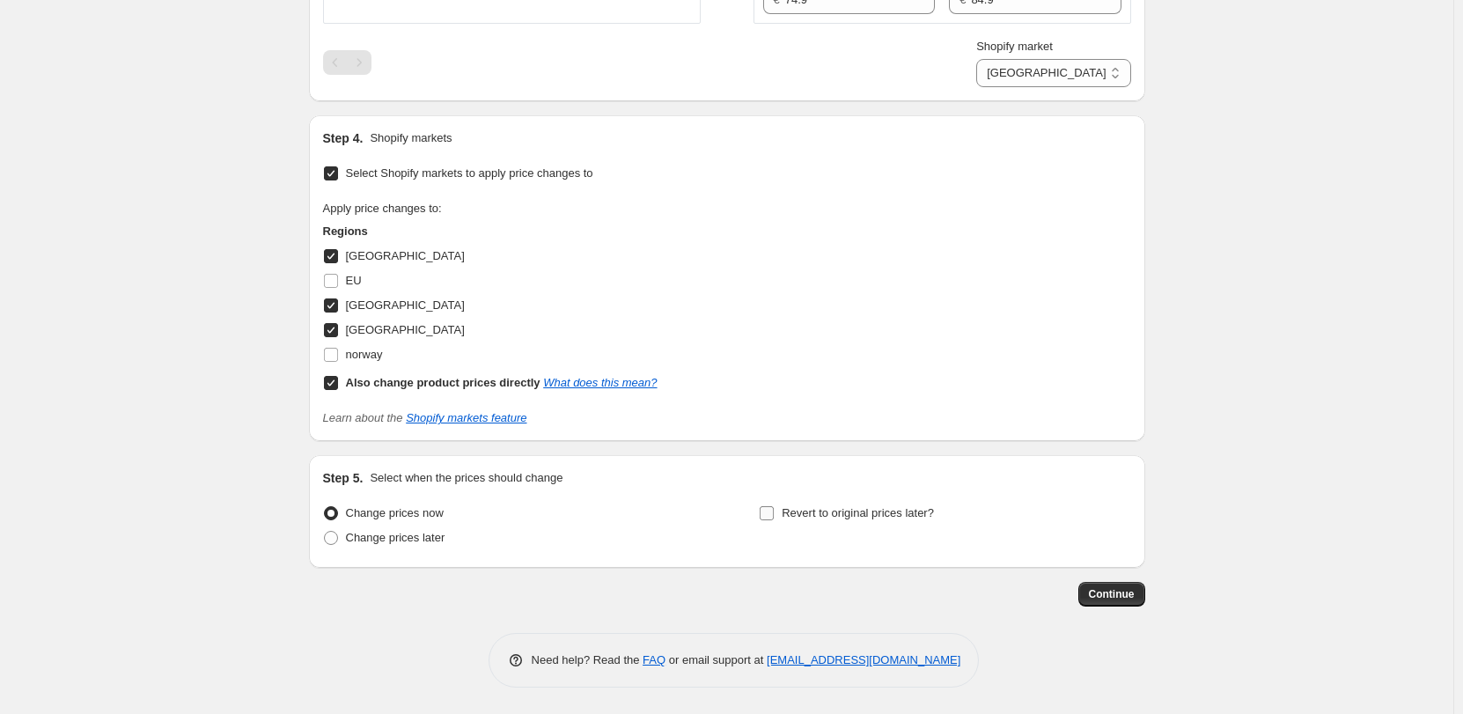
click at [840, 511] on span "Revert to original prices later?" at bounding box center [858, 512] width 152 height 13
click at [774, 511] on input "Revert to original prices later?" at bounding box center [767, 513] width 14 height 14
checkbox input "true"
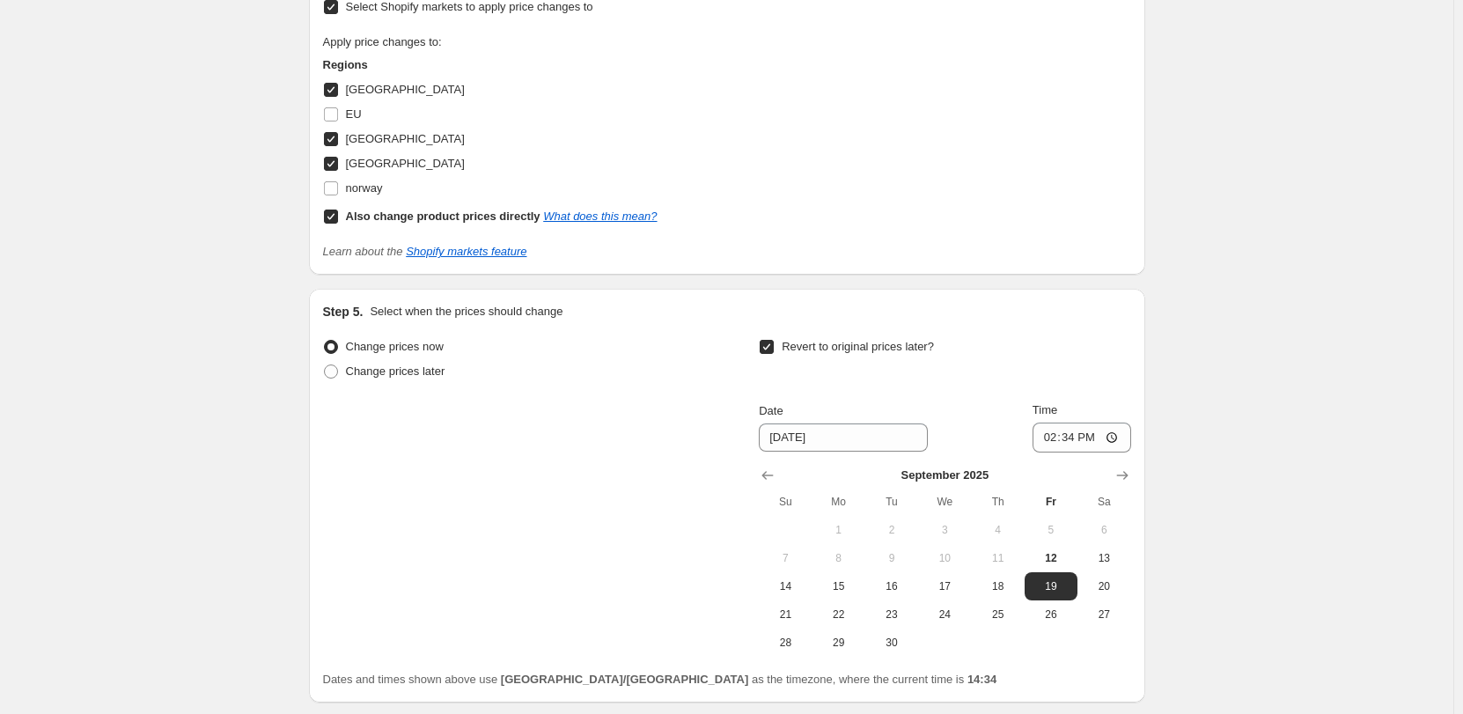
scroll to position [1287, 0]
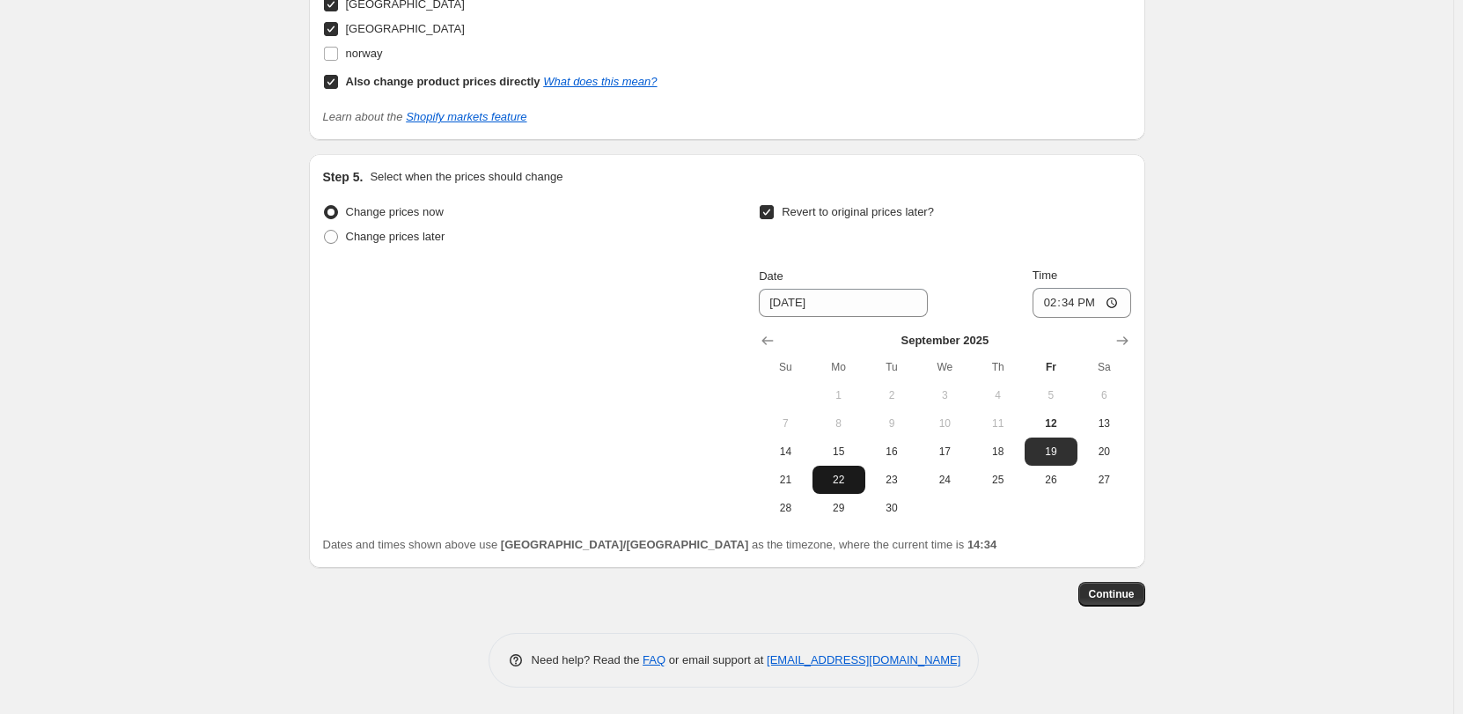
click at [834, 484] on span "22" at bounding box center [838, 480] width 39 height 14
type input "[DATE]"
click at [1111, 302] on input "14:34" at bounding box center [1081, 303] width 99 height 30
type input "06:00"
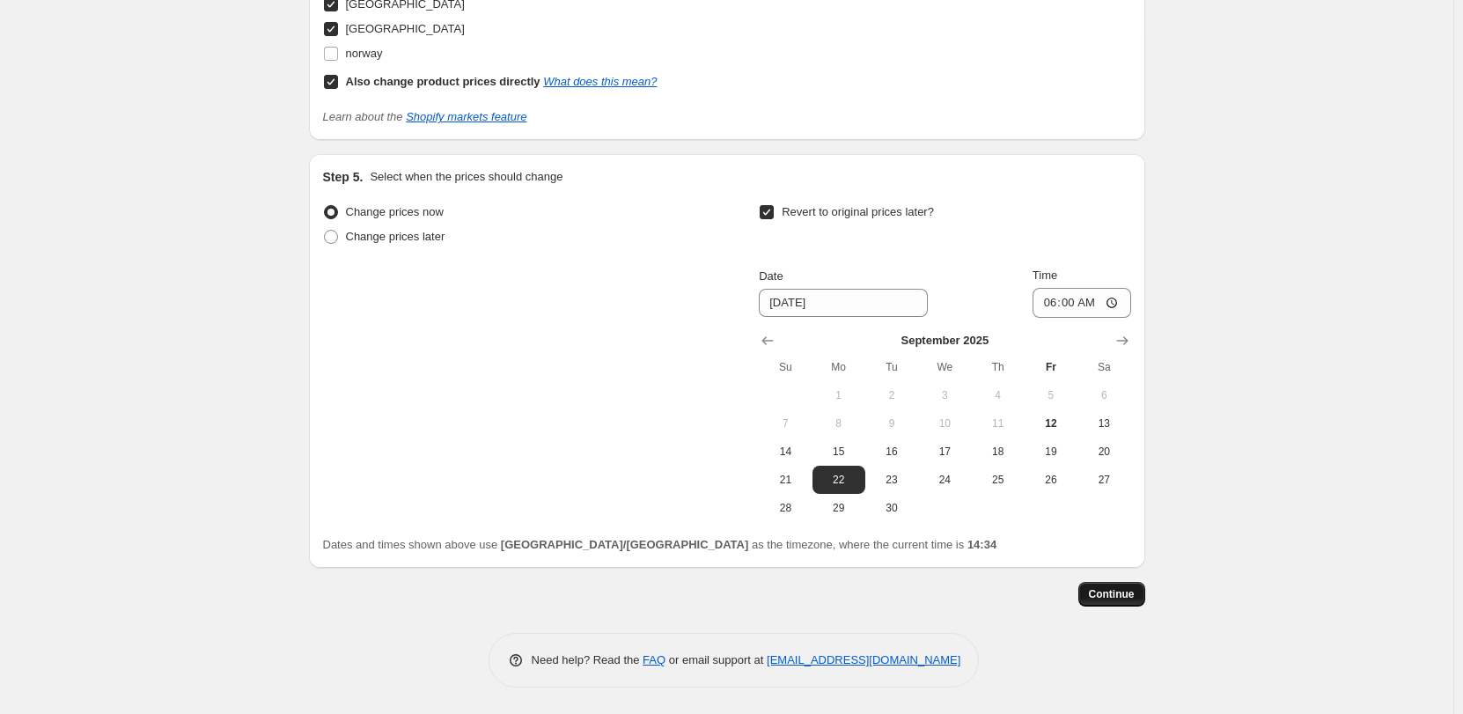
click at [1134, 591] on span "Continue" at bounding box center [1112, 594] width 46 height 14
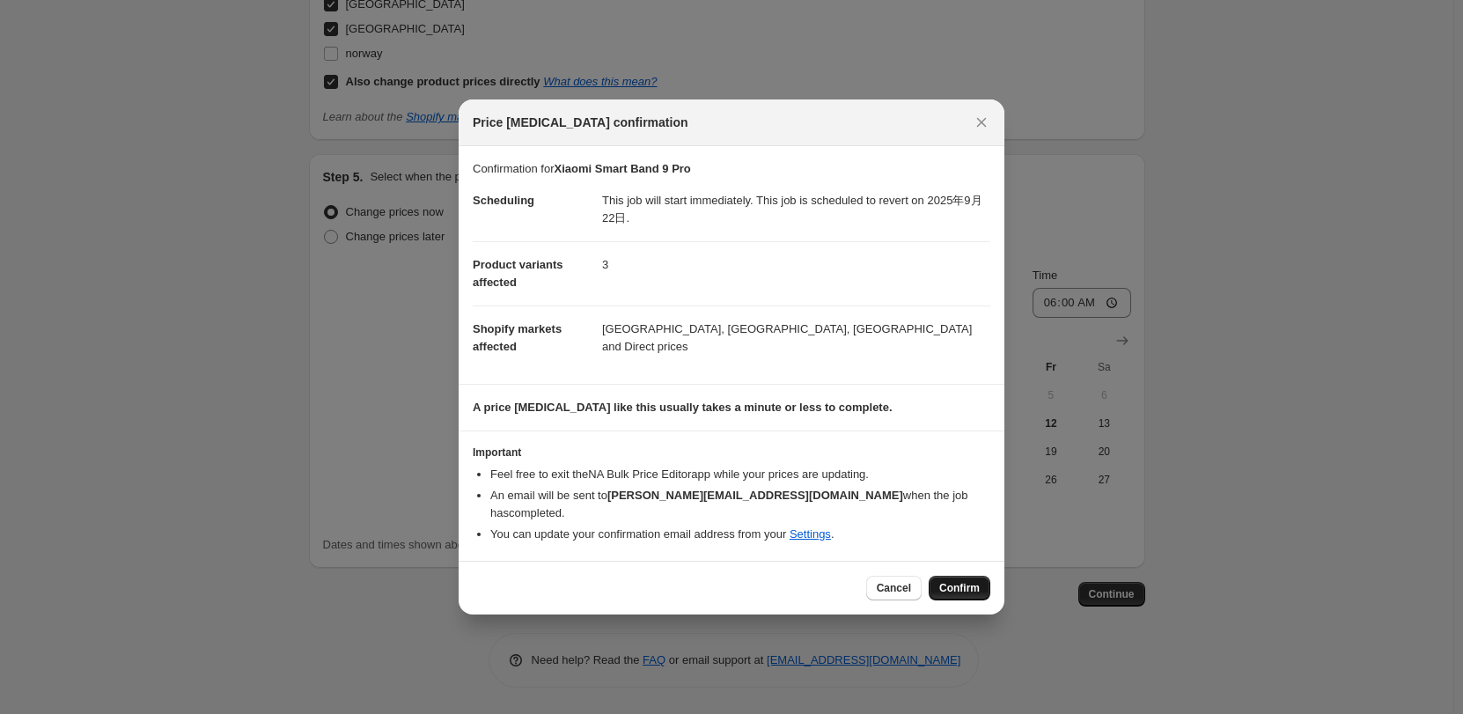
click at [951, 581] on span "Confirm" at bounding box center [959, 588] width 40 height 14
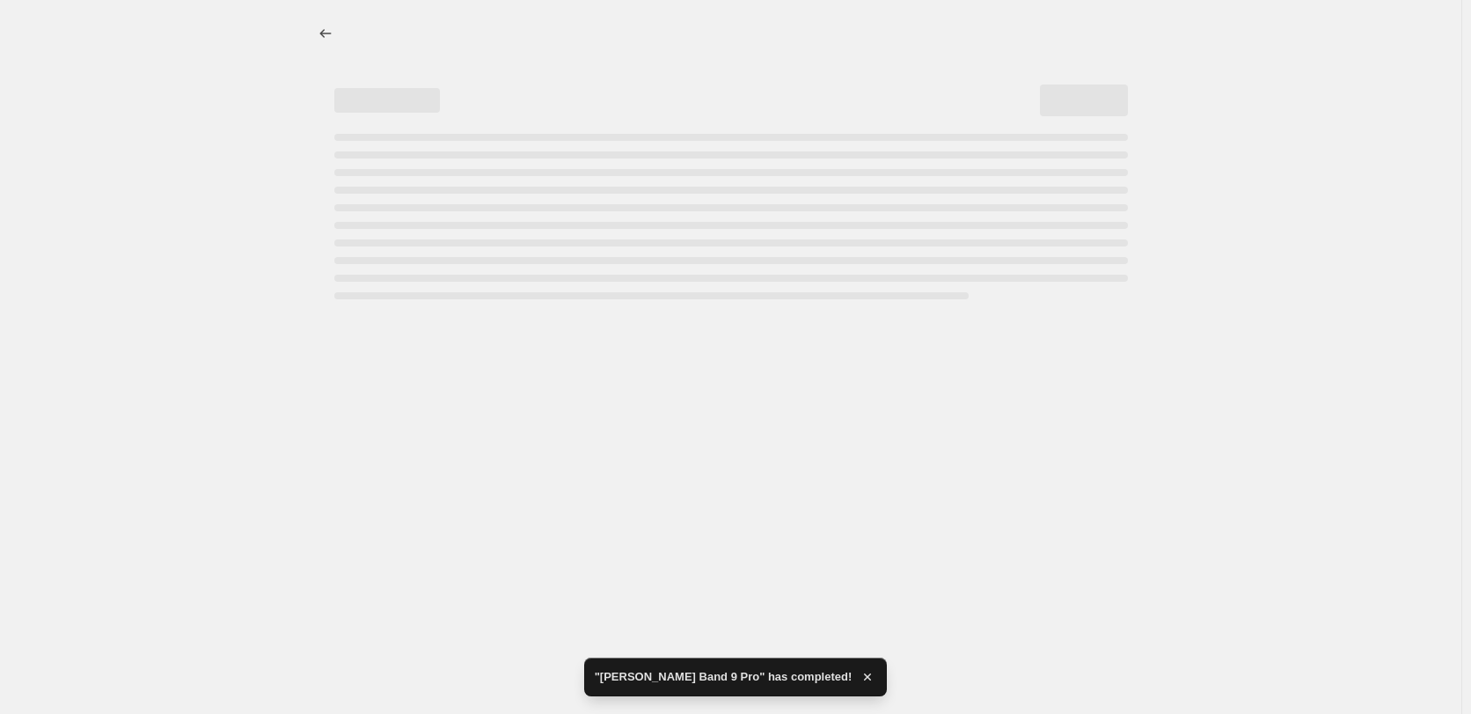
select select "55491821903"
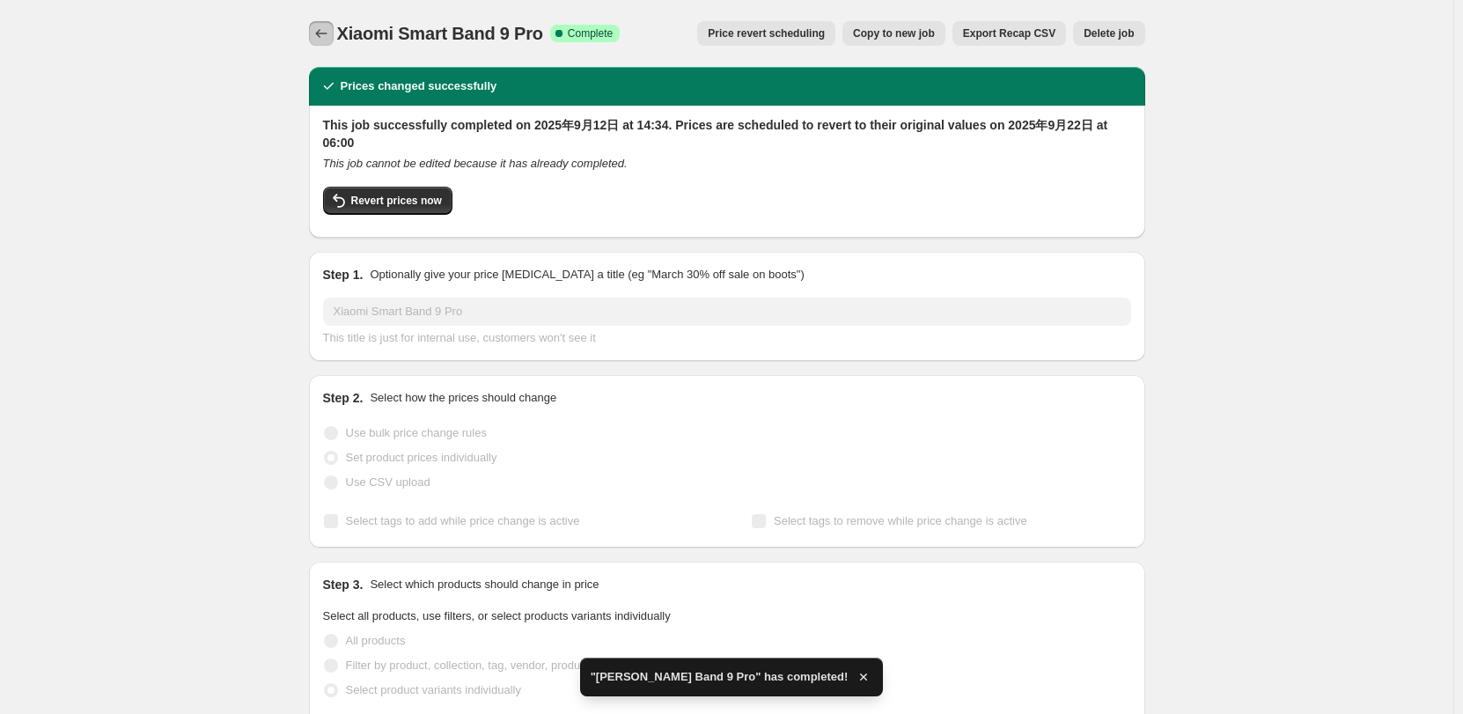
click at [334, 35] on button "Price change jobs" at bounding box center [321, 33] width 25 height 25
